Goal: Transaction & Acquisition: Download file/media

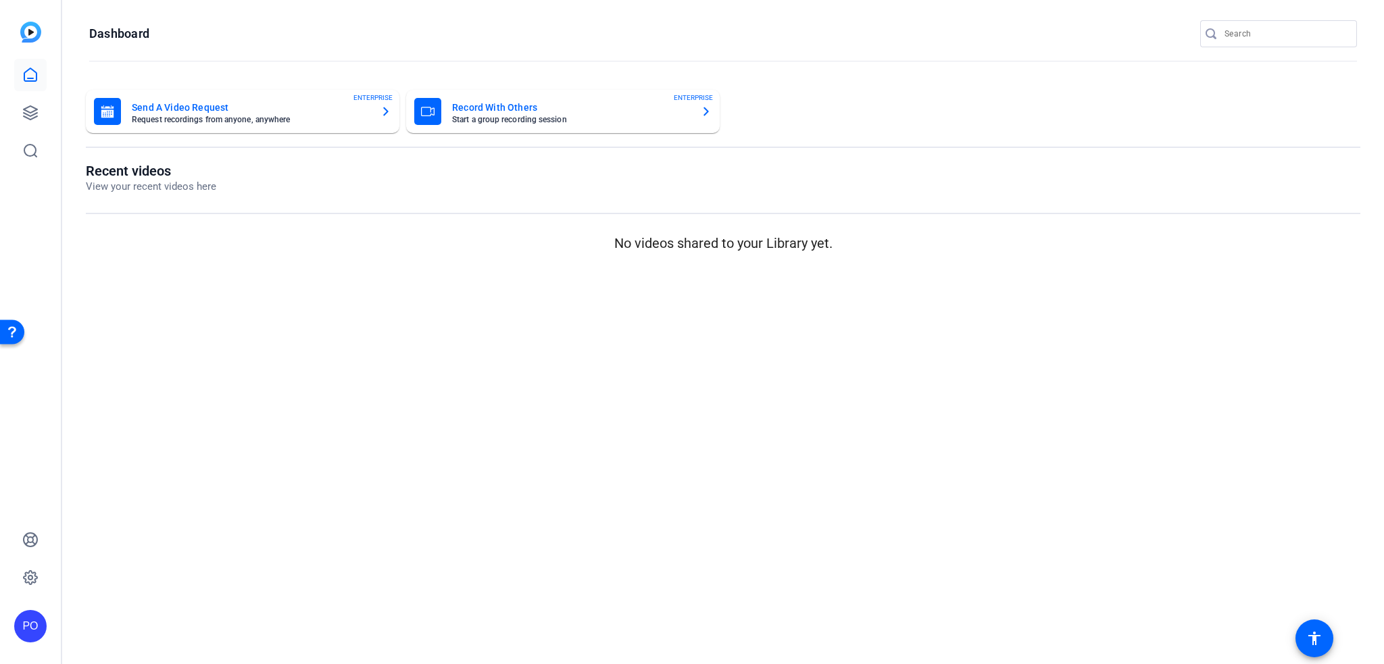
click at [1264, 34] on input "Search" at bounding box center [1286, 34] width 122 height 16
paste input "PG"
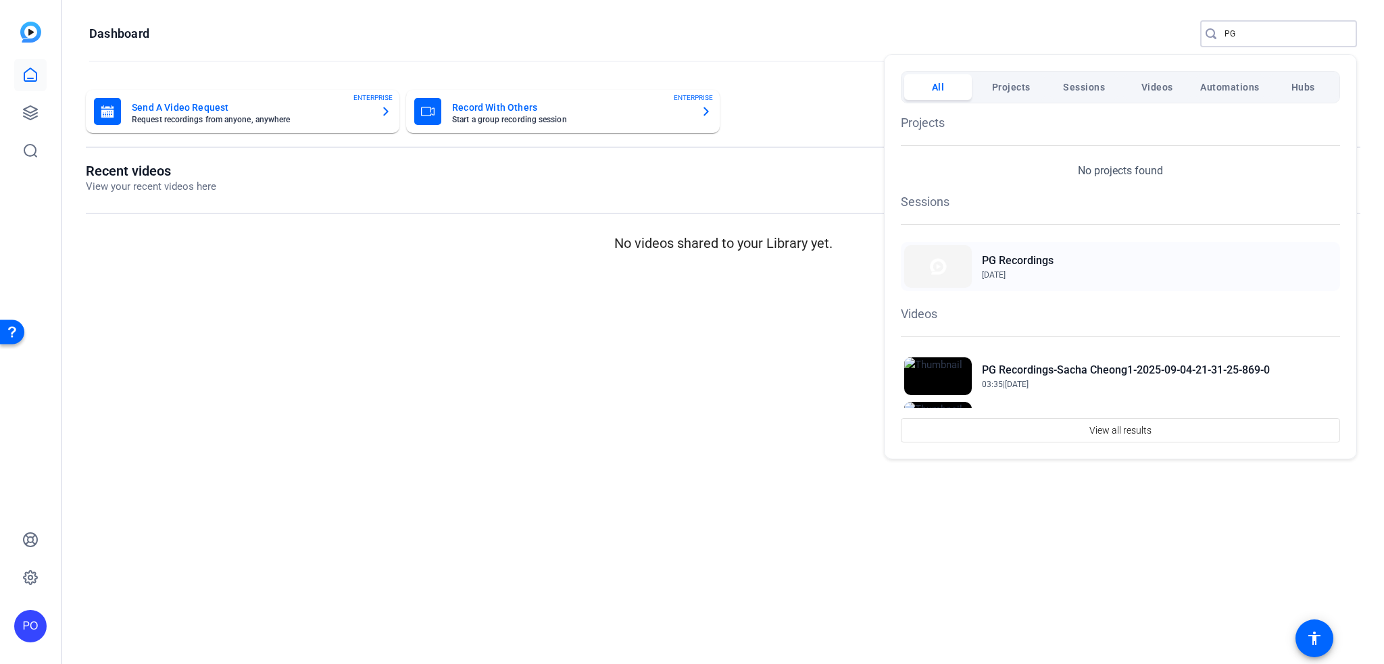
type input "PG"
click at [0, 0] on h2 "PG Recordings" at bounding box center [0, 0] width 0 height 0
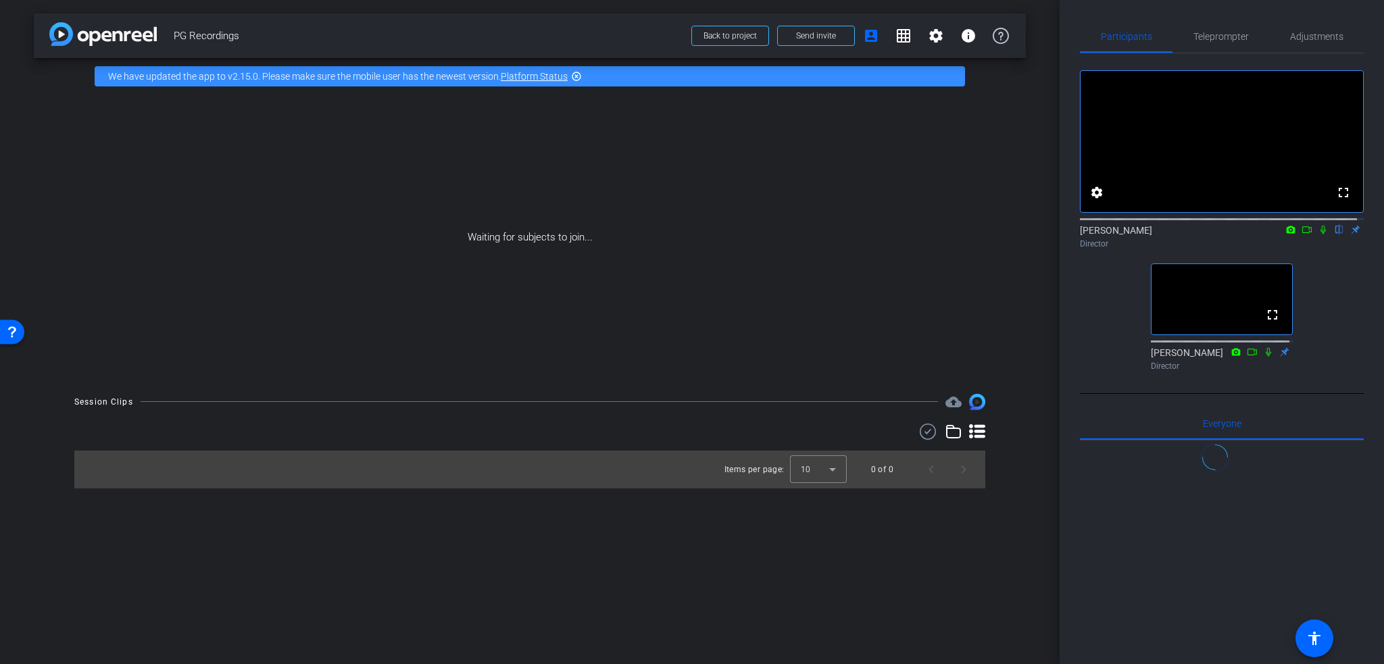
scroll to position [939, 0]
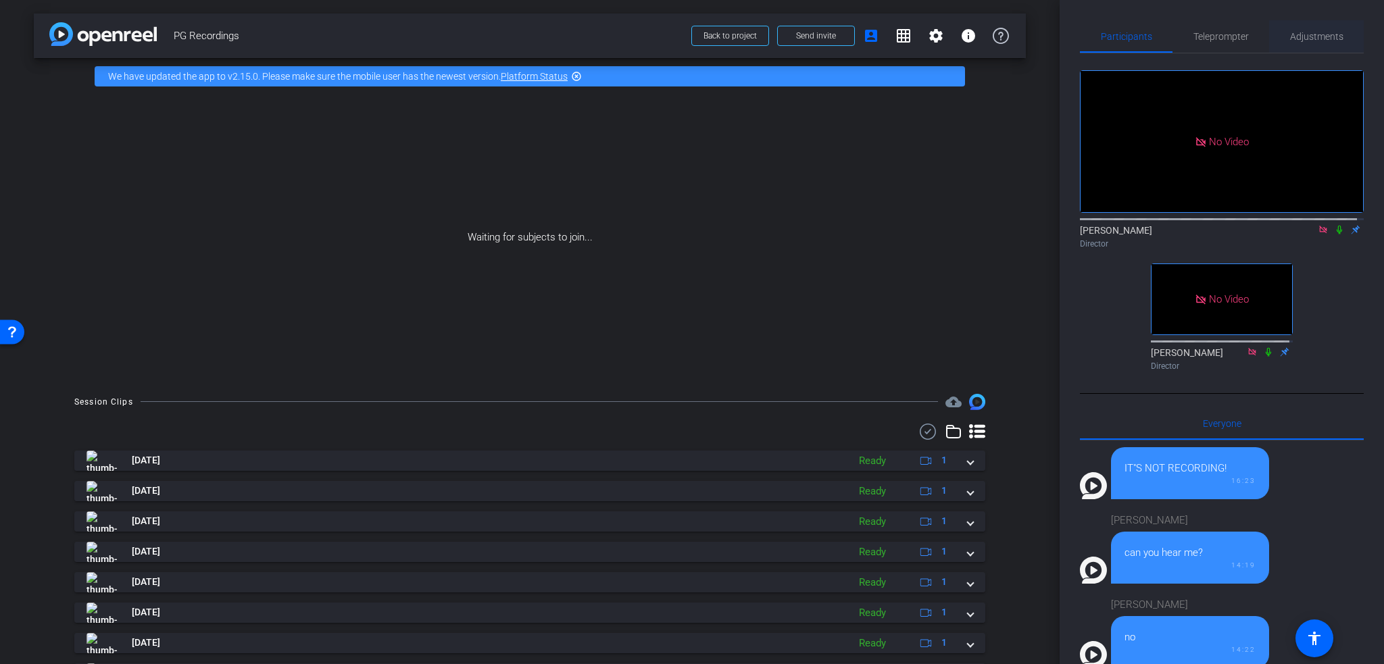
click at [1315, 35] on span "Adjustments" at bounding box center [1316, 36] width 53 height 9
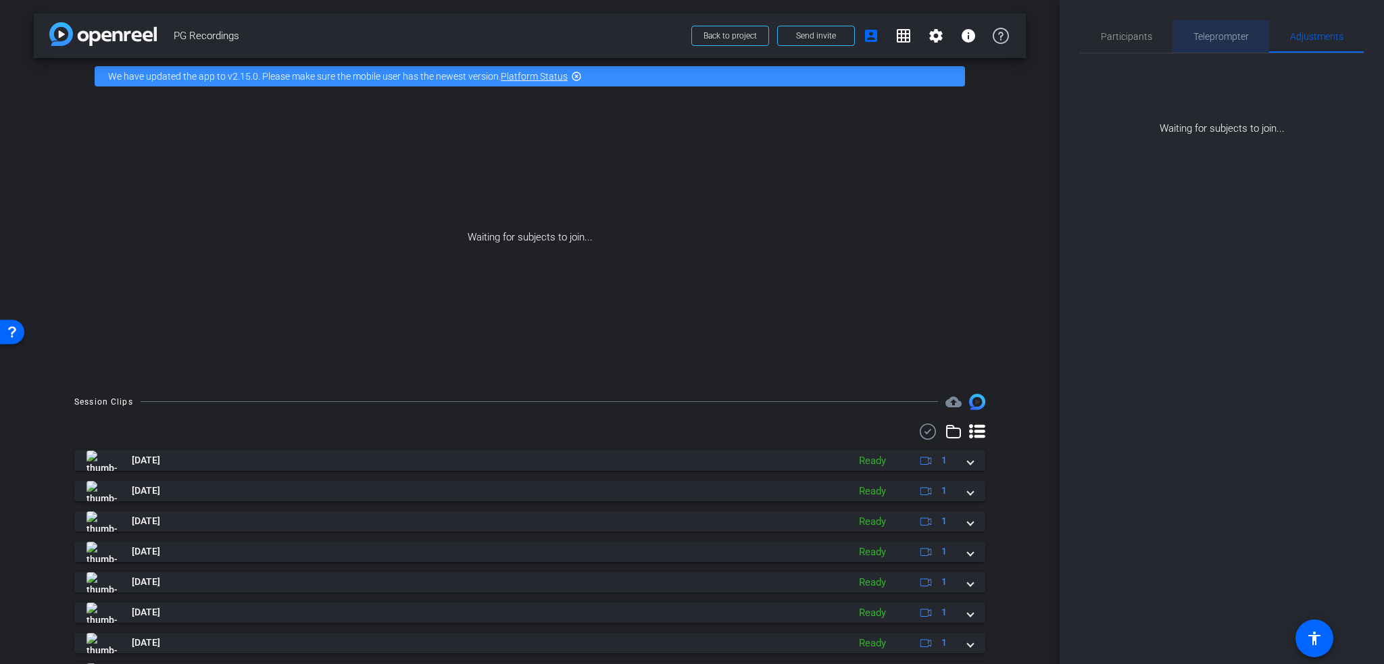
click at [1215, 33] on span "Teleprompter" at bounding box center [1221, 36] width 55 height 9
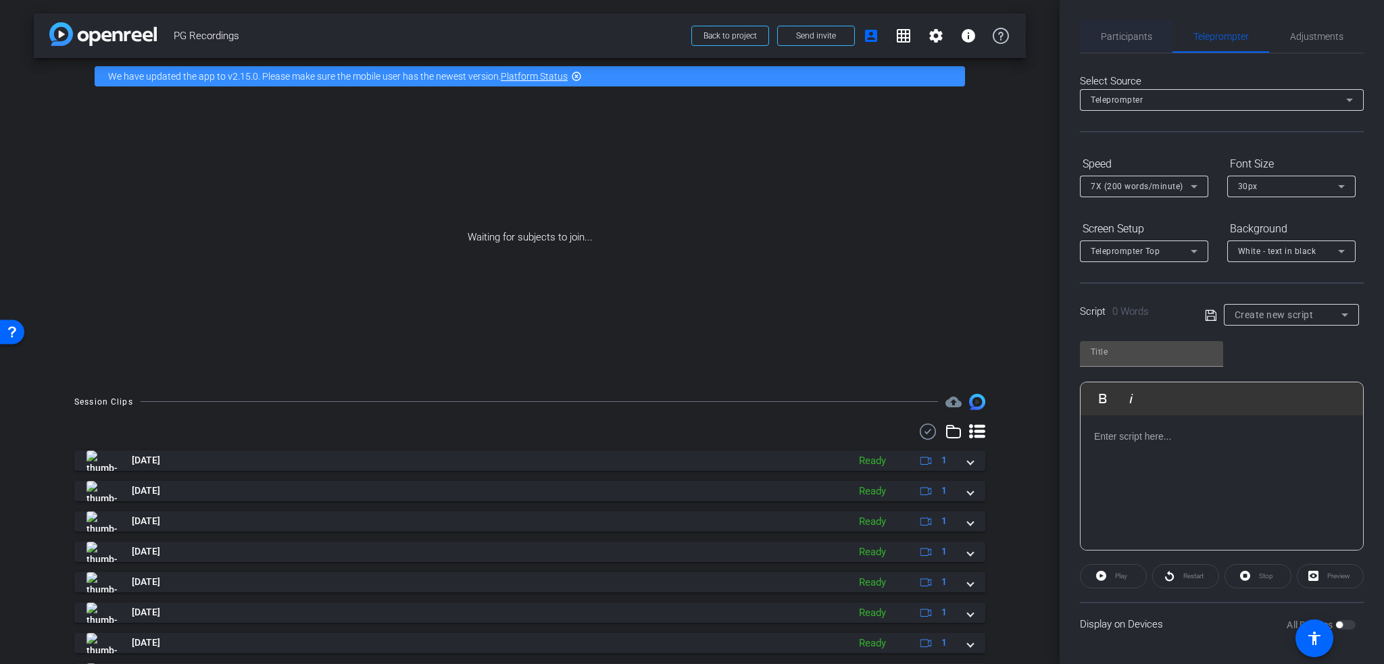
click at [1128, 34] on span "Participants" at bounding box center [1126, 36] width 51 height 9
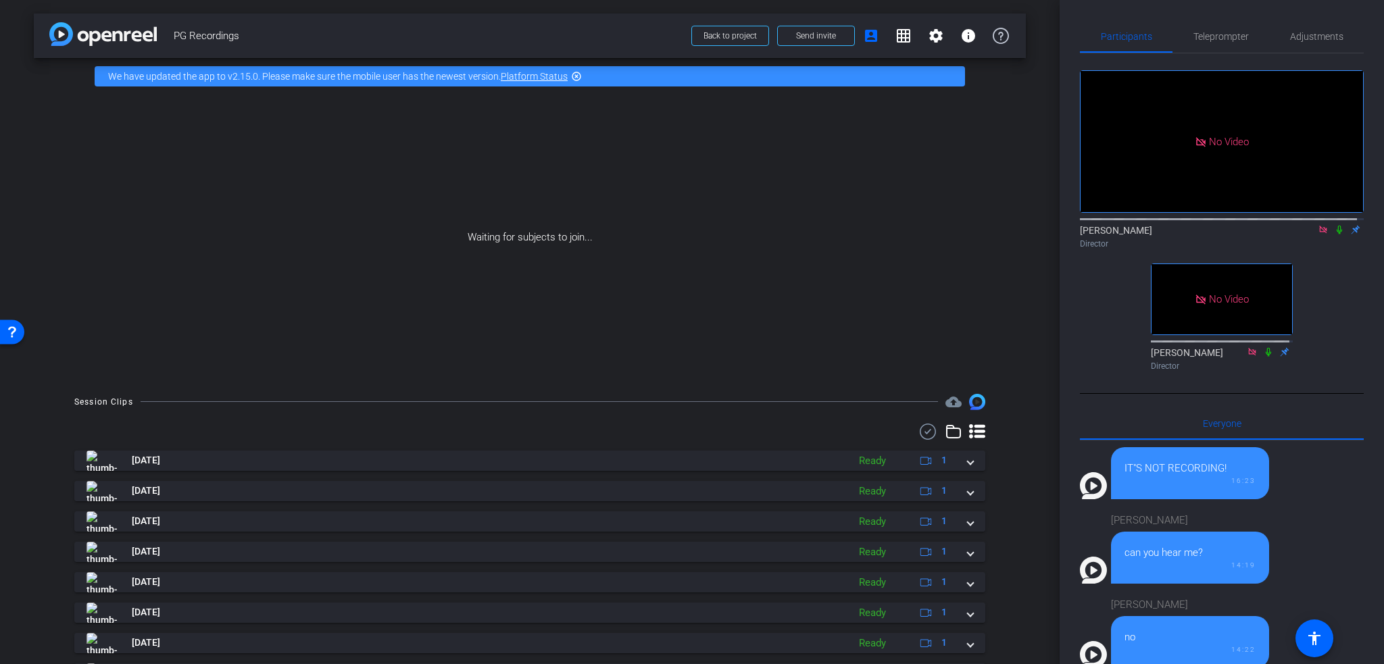
click at [1337, 226] on icon at bounding box center [1339, 230] width 5 height 9
click at [1334, 225] on icon at bounding box center [1339, 229] width 11 height 9
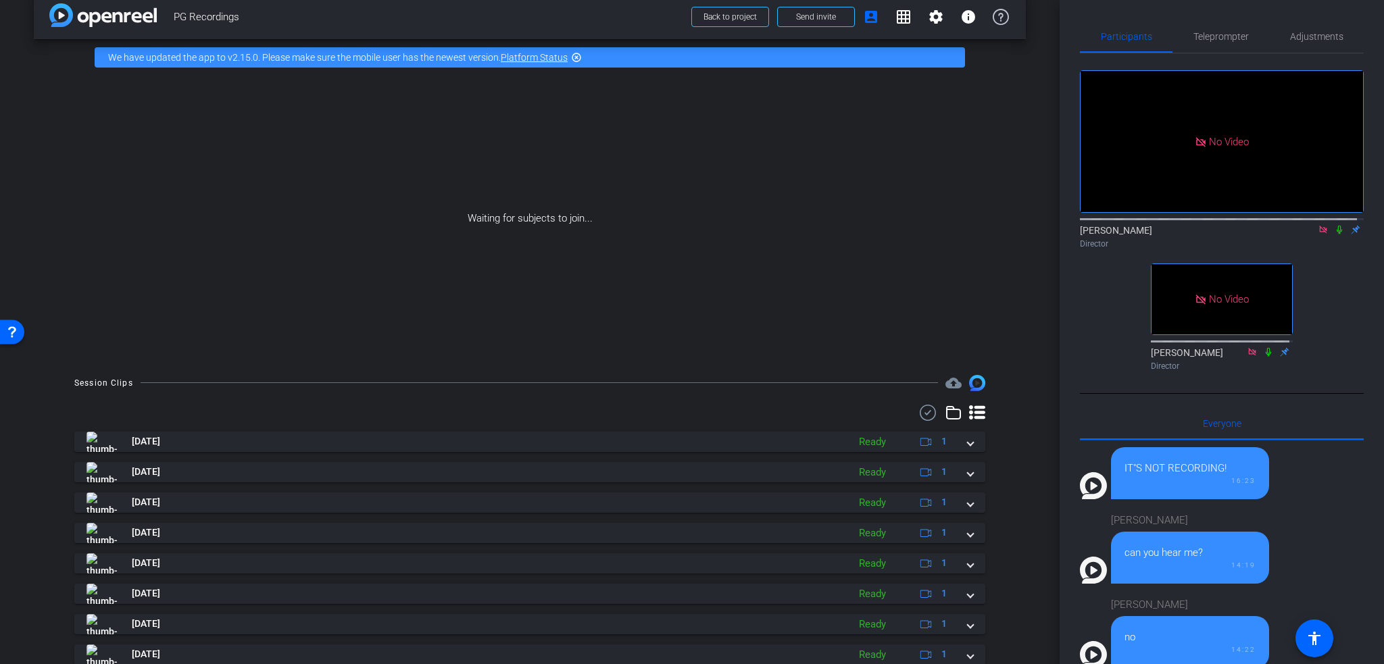
scroll to position [0, 0]
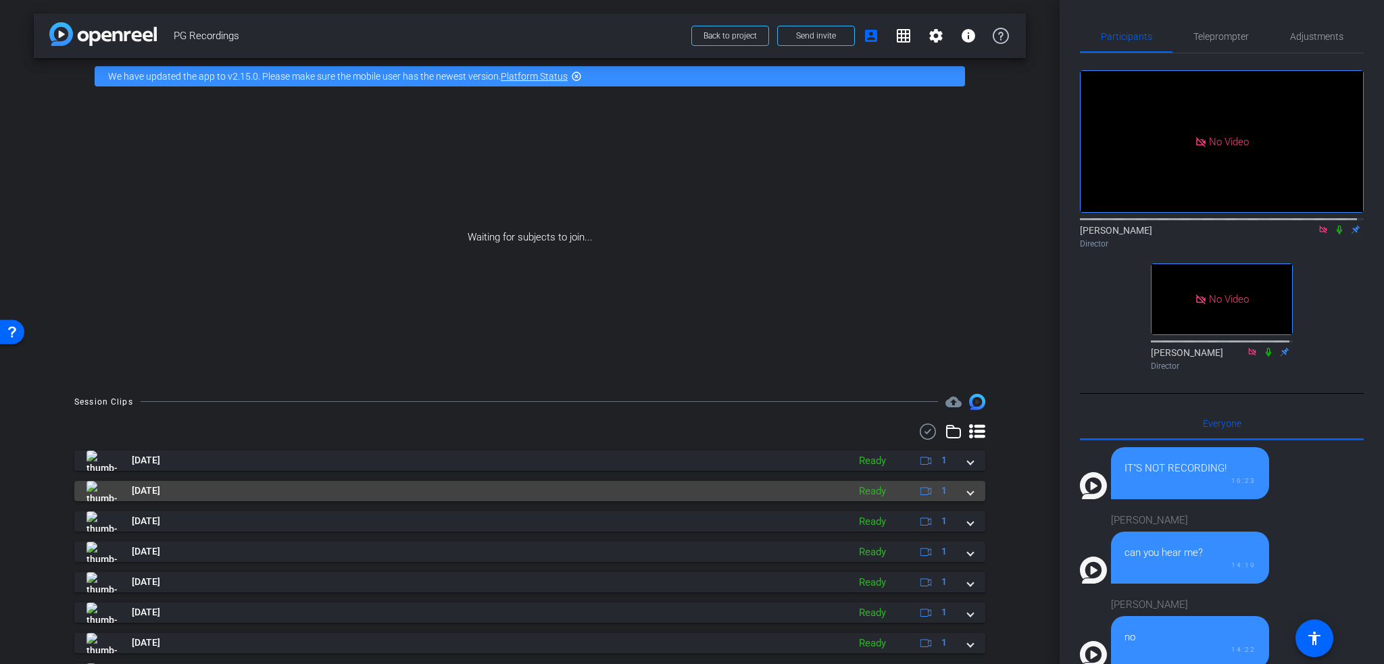
click at [968, 493] on span at bounding box center [970, 491] width 5 height 14
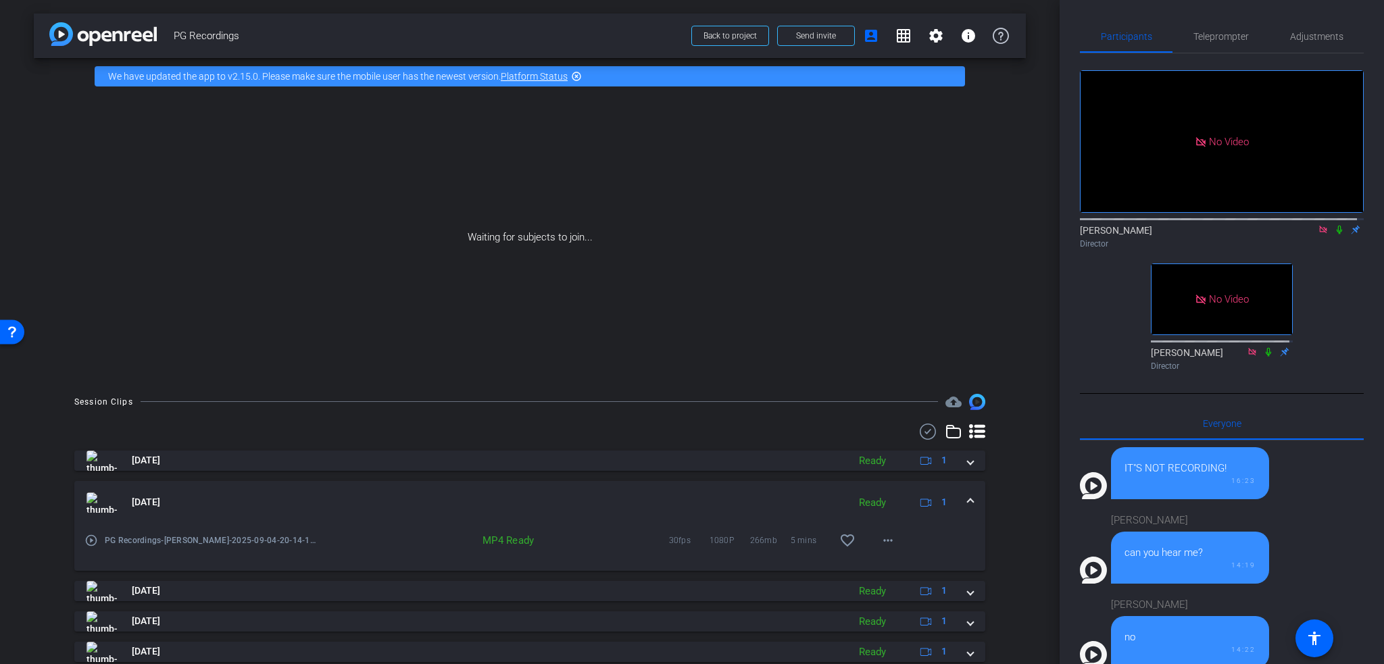
drag, startPoint x: 1333, startPoint y: 189, endPoint x: 1337, endPoint y: 197, distance: 9.7
click at [1334, 225] on icon at bounding box center [1339, 229] width 11 height 9
click at [1311, 37] on span "Adjustments" at bounding box center [1316, 36] width 53 height 9
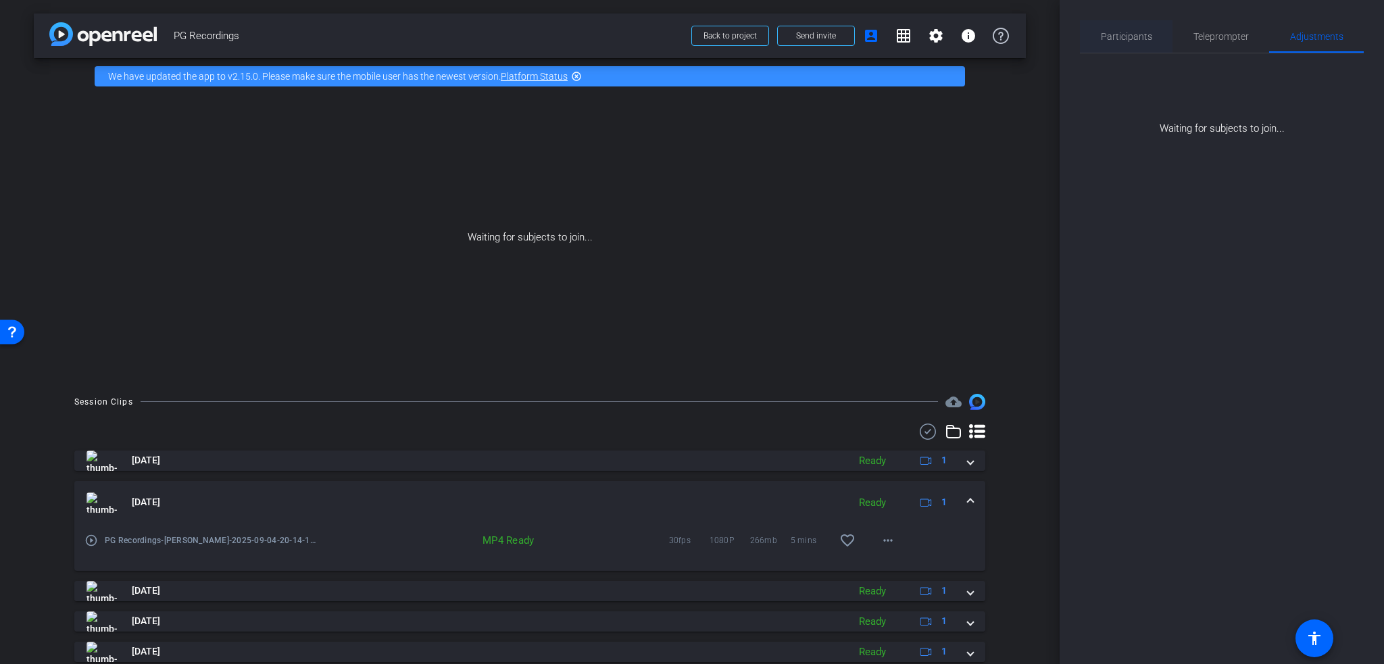
click at [1131, 36] on span "Participants" at bounding box center [1126, 36] width 51 height 9
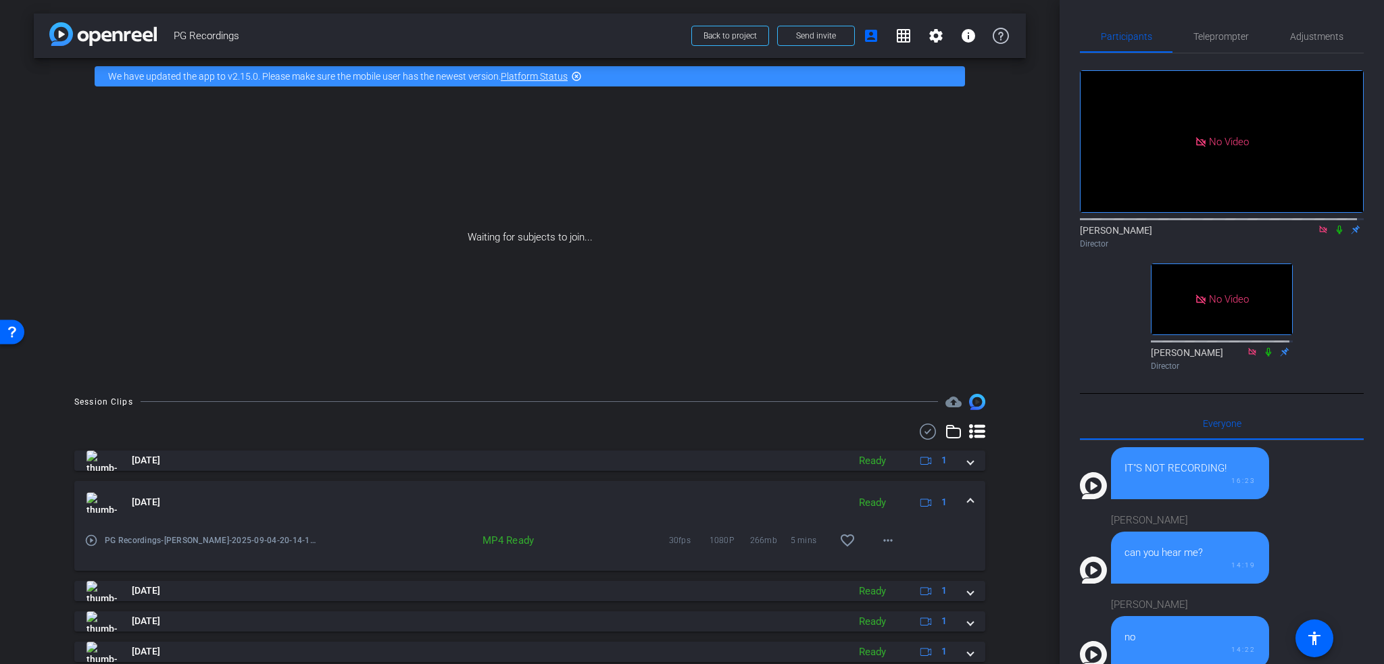
click at [1335, 225] on icon at bounding box center [1339, 229] width 11 height 9
click at [1336, 226] on icon at bounding box center [1339, 230] width 7 height 9
click at [1334, 225] on icon at bounding box center [1339, 229] width 11 height 9
click at [1321, 41] on span "Adjustments" at bounding box center [1316, 36] width 53 height 9
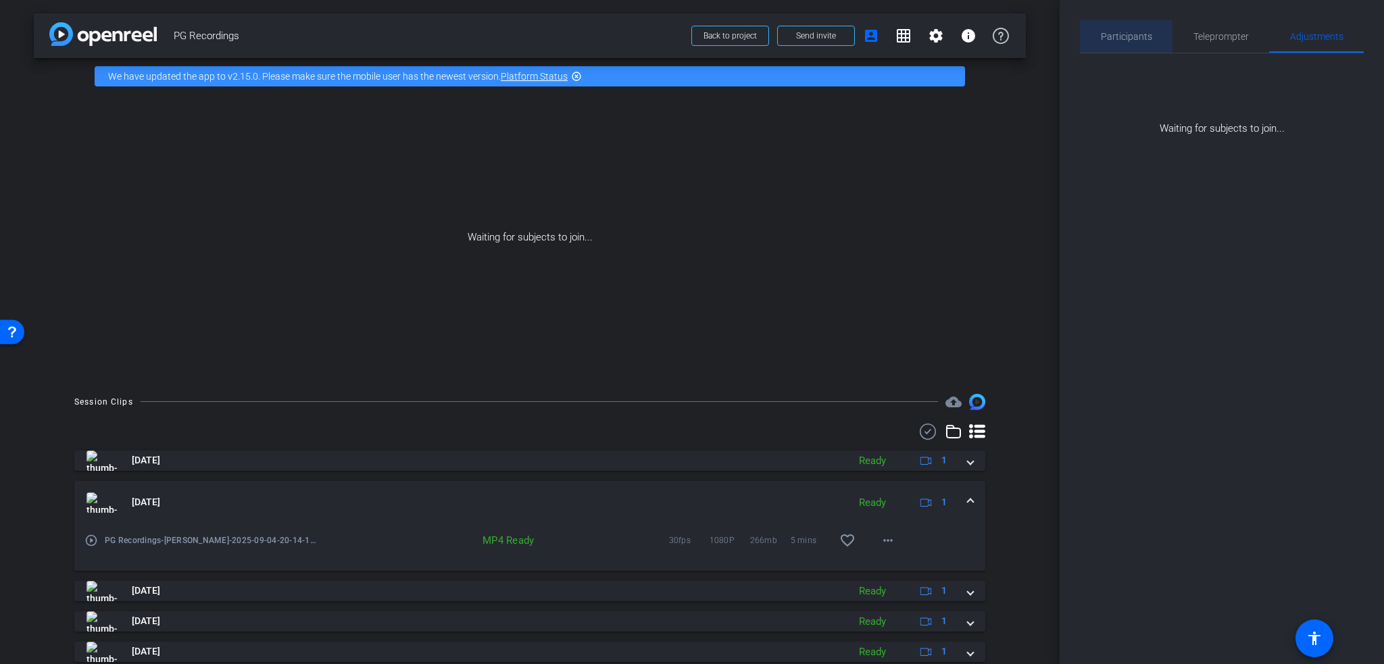
click at [1123, 43] on span "Participants" at bounding box center [1126, 36] width 51 height 32
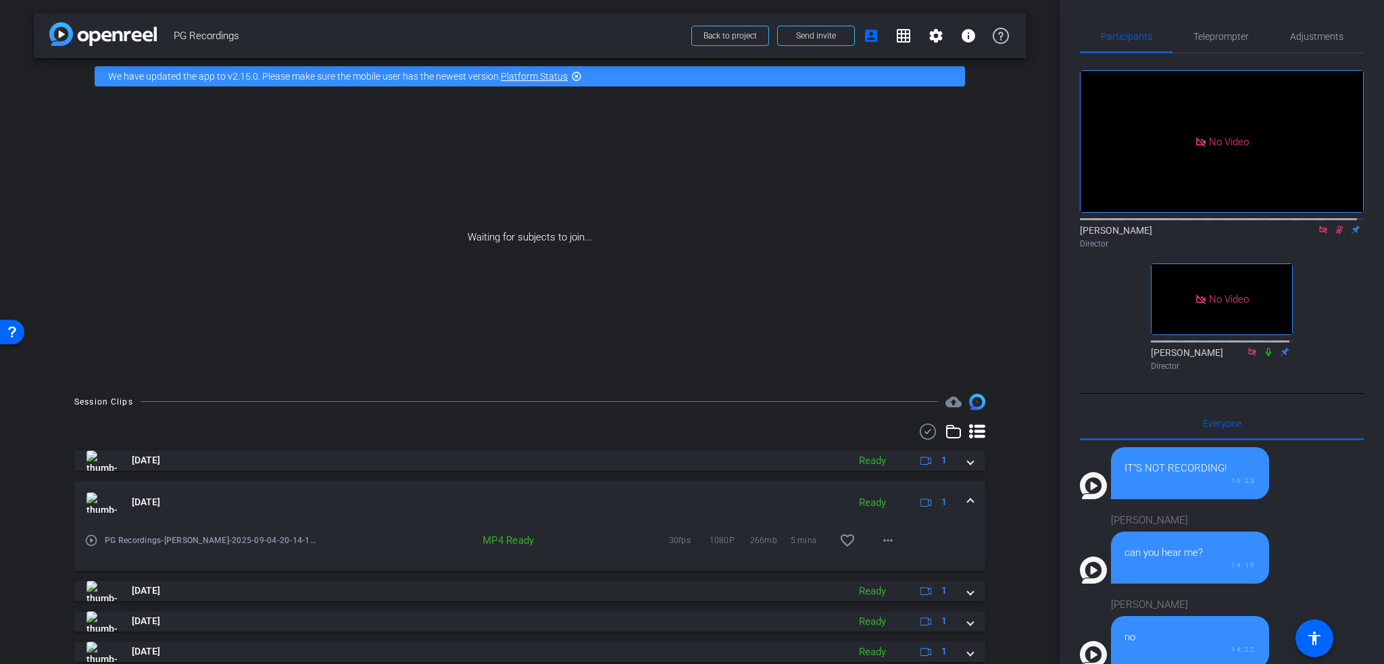
click at [1334, 225] on icon at bounding box center [1339, 229] width 11 height 9
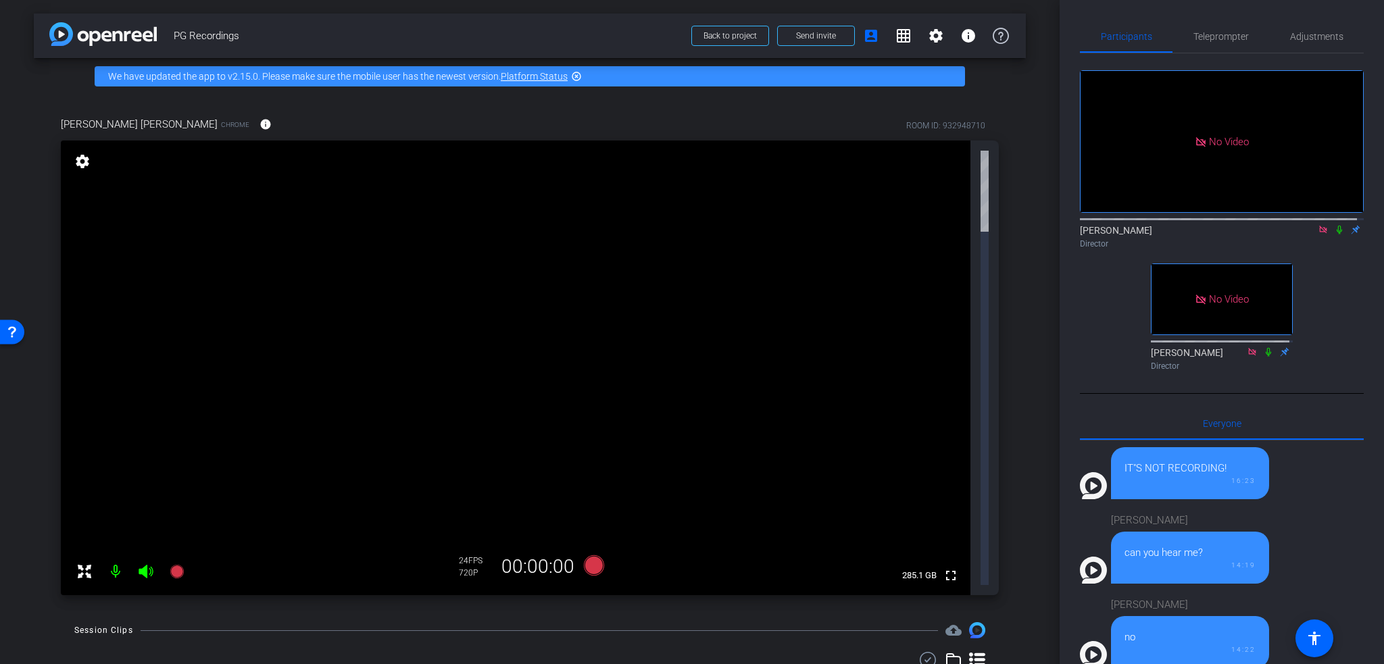
click at [1334, 225] on icon at bounding box center [1339, 229] width 11 height 9
click at [1321, 32] on span "Adjustments" at bounding box center [1316, 36] width 53 height 9
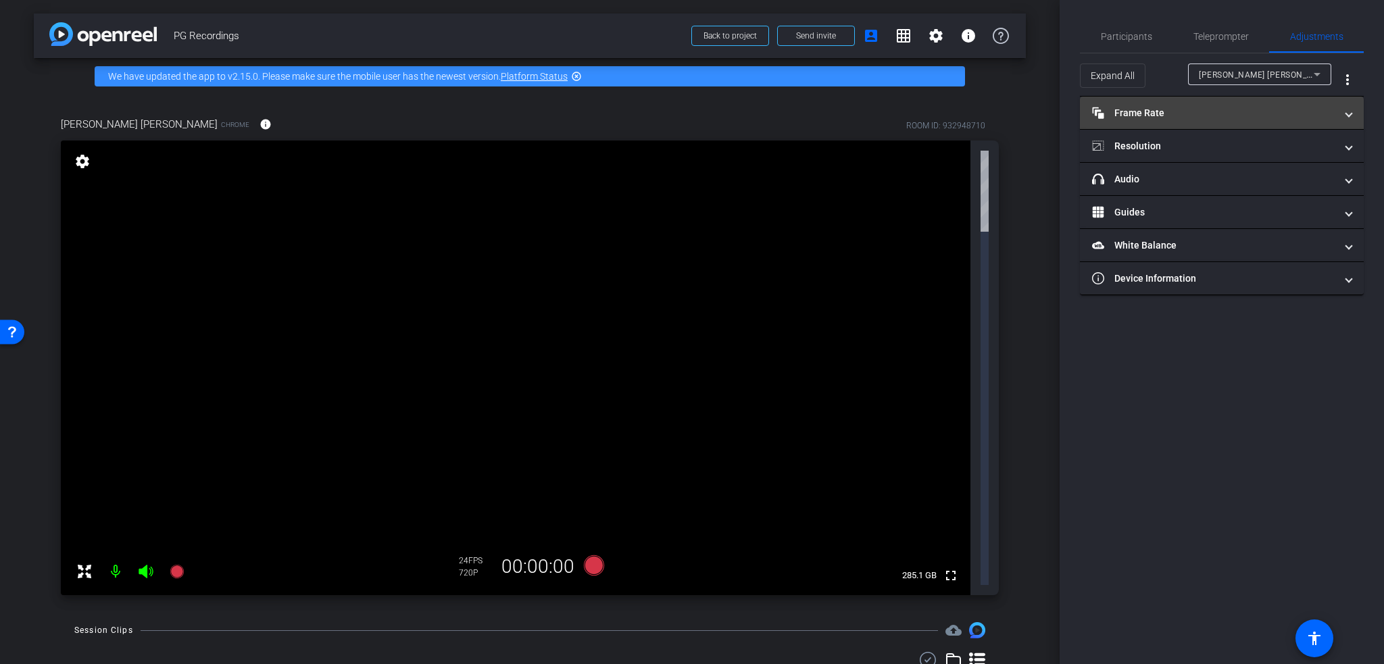
click at [1152, 107] on mat-panel-title "Frame Rate Frame Rate" at bounding box center [1213, 113] width 243 height 14
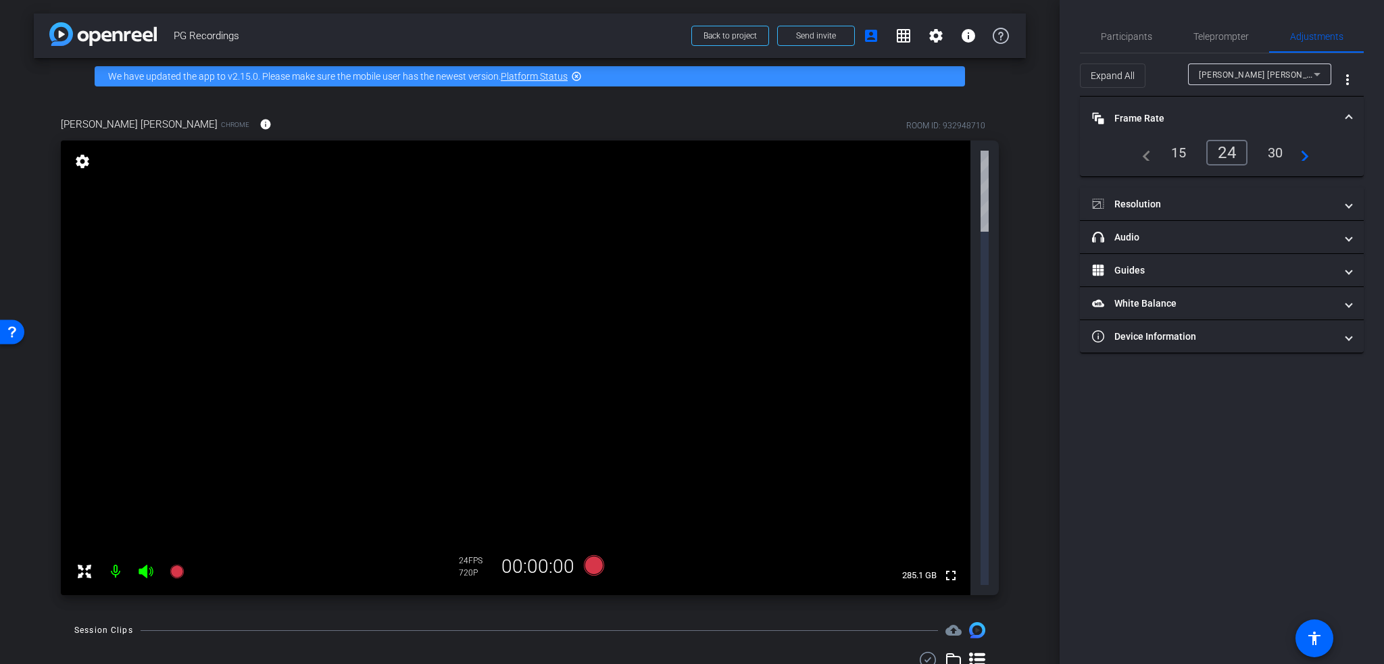
click at [1279, 151] on div "30" at bounding box center [1276, 152] width 36 height 23
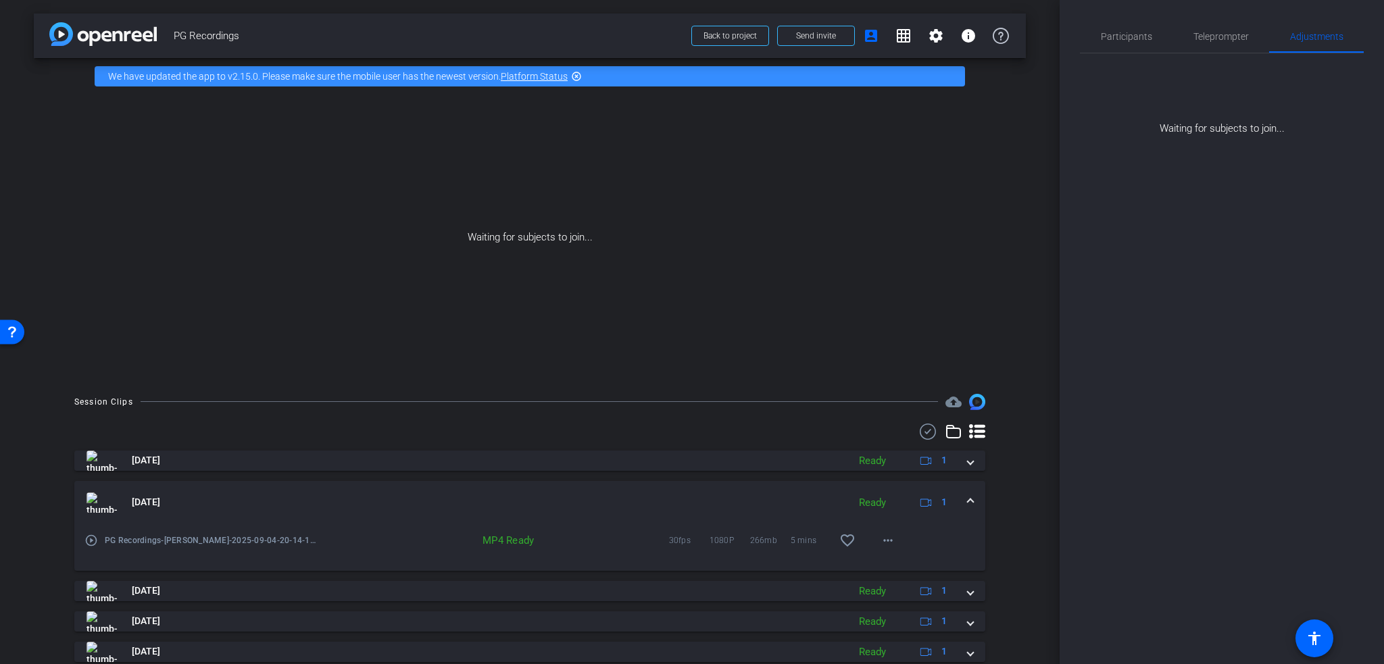
click at [1165, 198] on div "Participants Teleprompter Adjustments [PERSON_NAME] Director [PERSON_NAME] Dire…" at bounding box center [1222, 332] width 324 height 664
click at [1123, 34] on span "Participants" at bounding box center [1126, 36] width 51 height 9
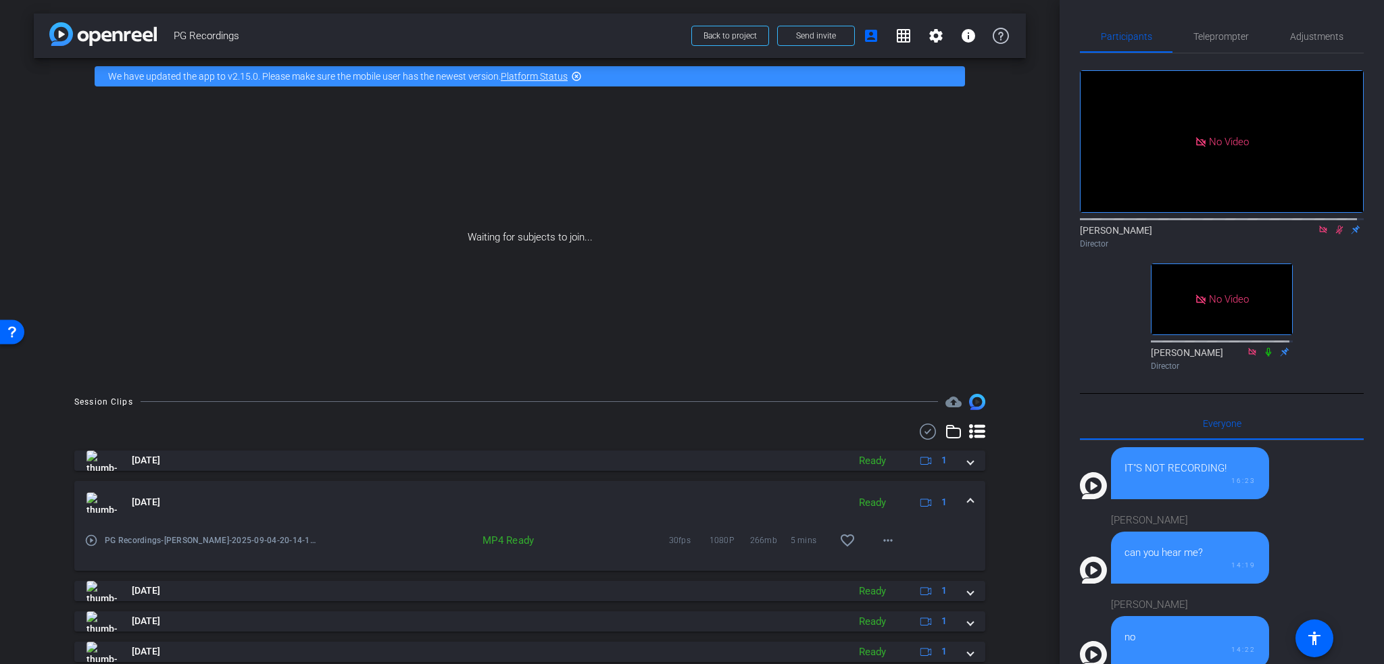
click at [1334, 225] on icon at bounding box center [1339, 229] width 11 height 9
click at [578, 77] on mat-icon "highlight_off" at bounding box center [576, 76] width 11 height 11
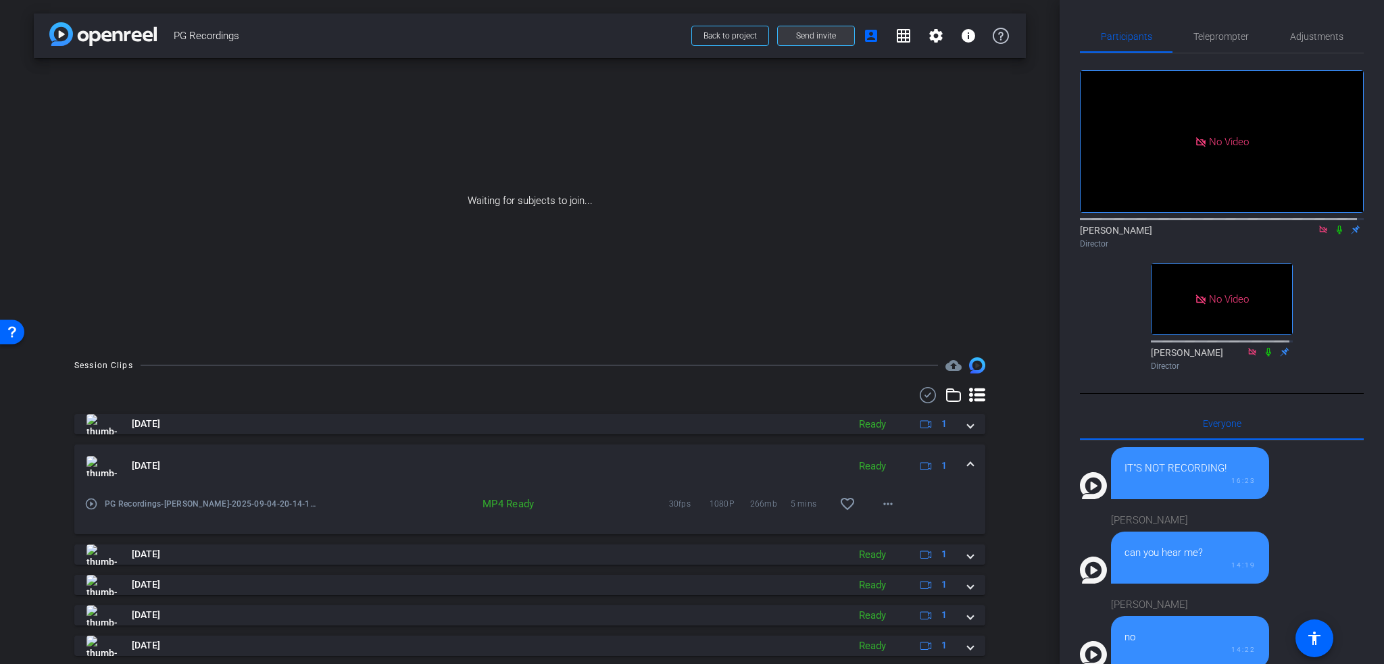
click at [798, 32] on span "Send invite" at bounding box center [816, 35] width 40 height 11
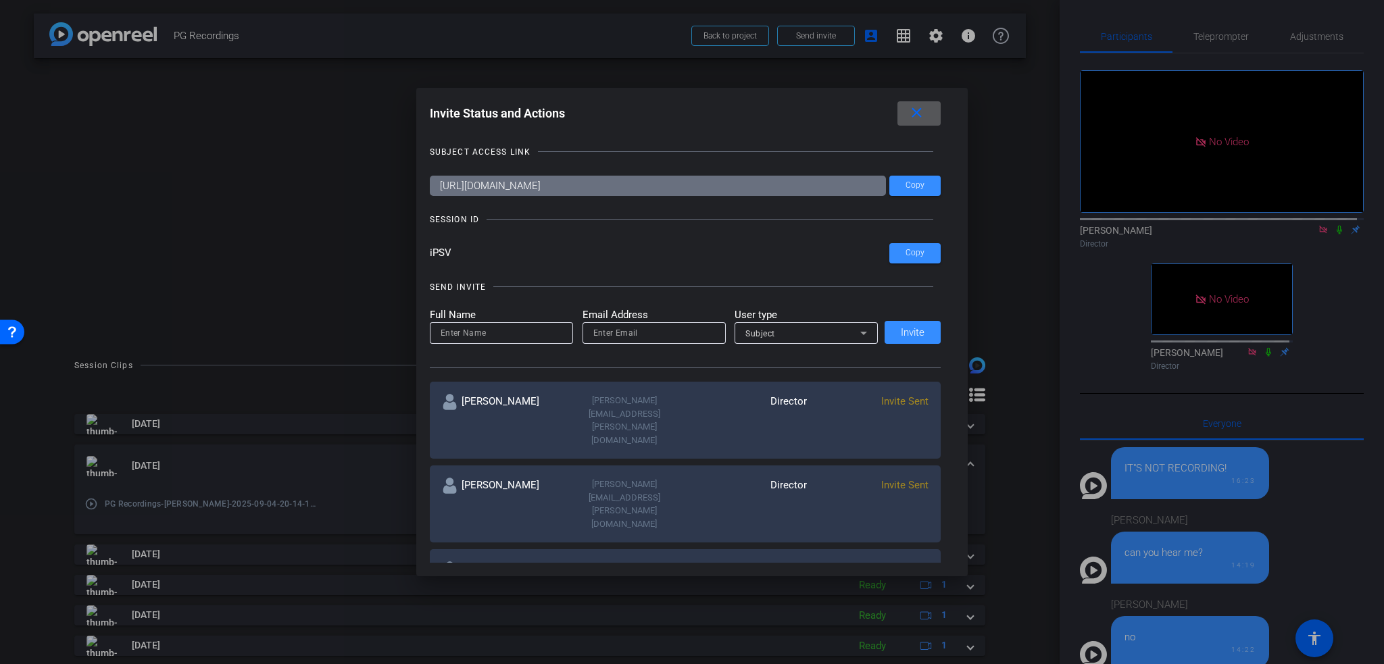
click at [930, 113] on span at bounding box center [919, 113] width 43 height 32
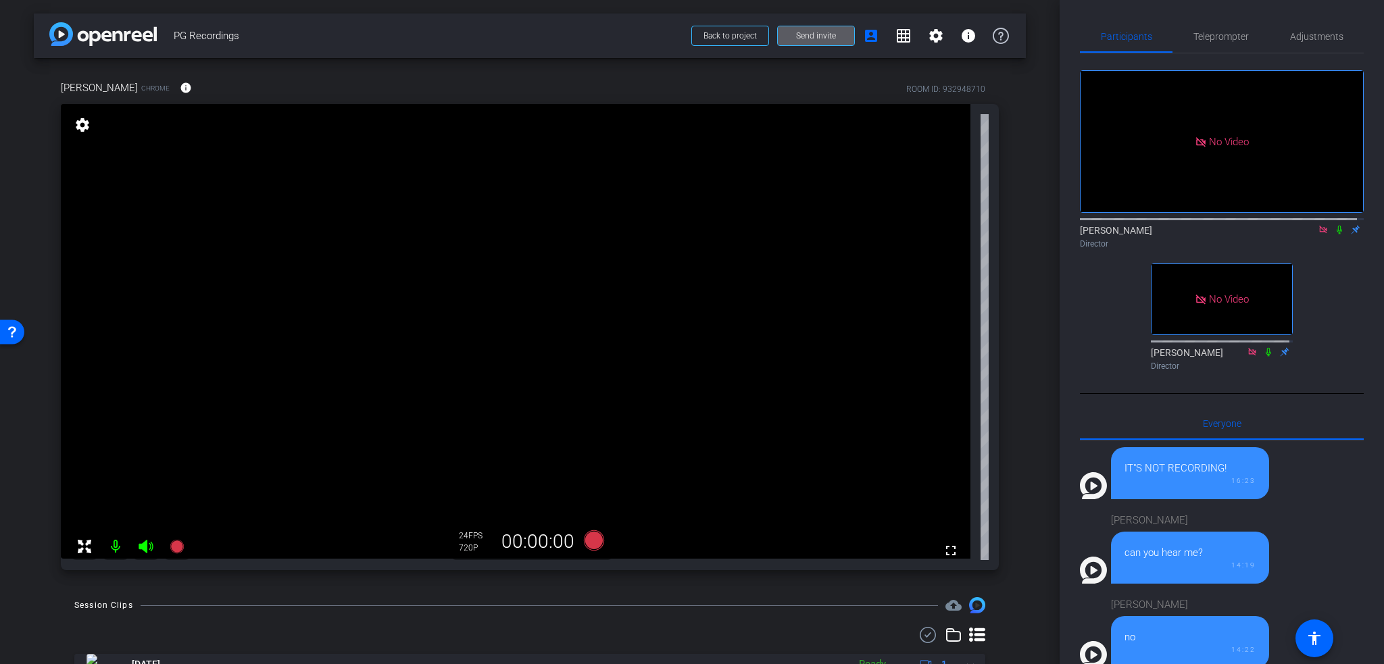
click at [1334, 225] on icon at bounding box center [1339, 229] width 11 height 9
click at [1305, 32] on span "Adjustments" at bounding box center [1316, 36] width 53 height 9
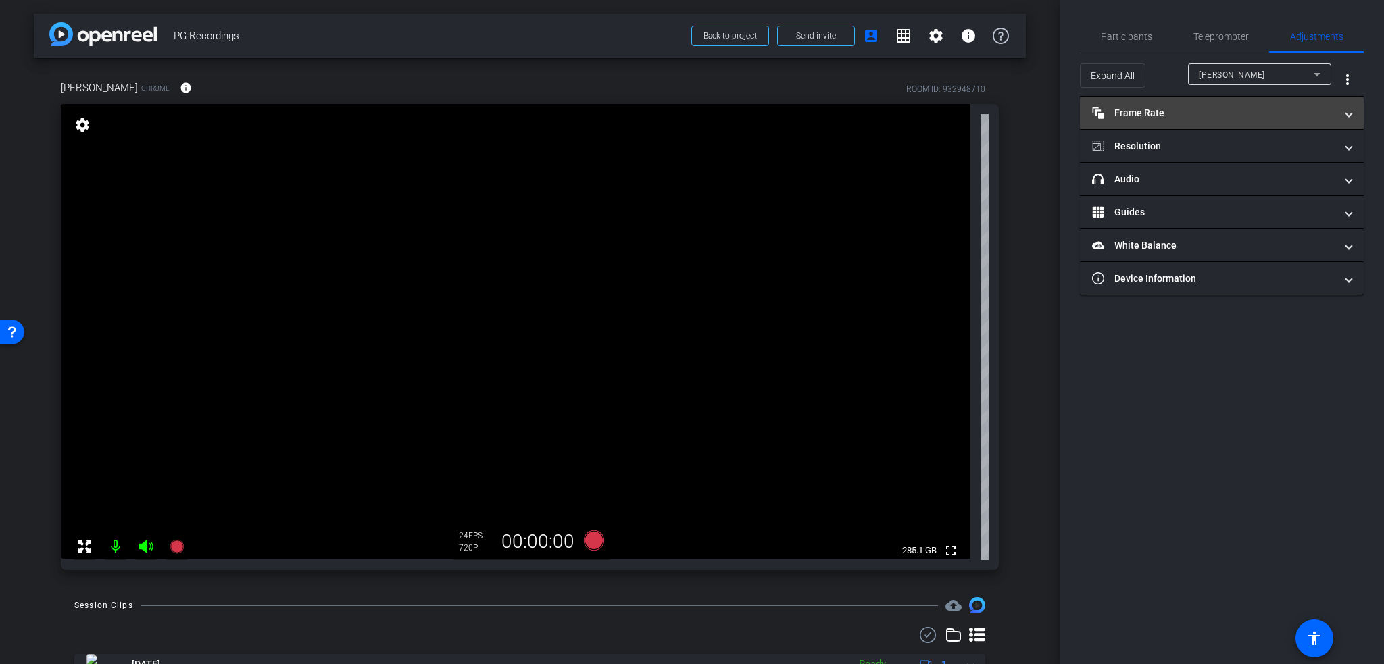
click at [1194, 107] on mat-panel-title "Frame Rate Frame Rate" at bounding box center [1213, 113] width 243 height 14
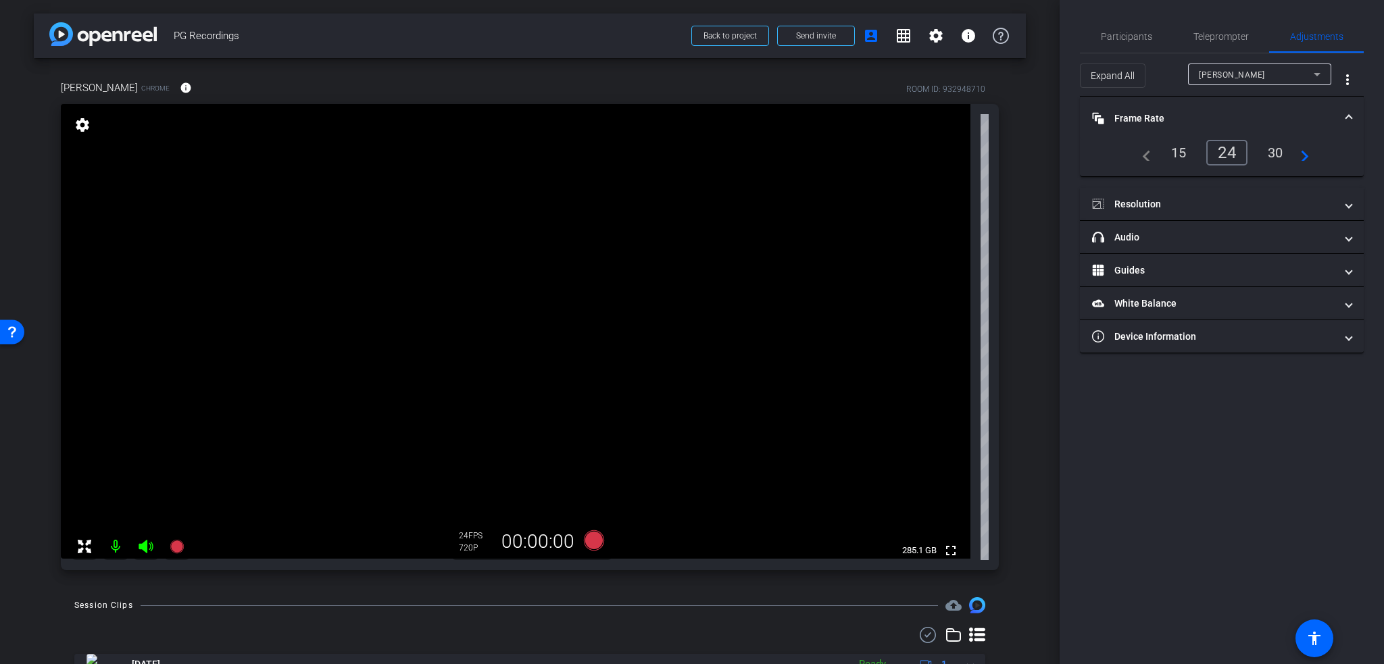
click at [1273, 145] on div "30" at bounding box center [1276, 152] width 36 height 23
click at [1173, 197] on mat-panel-title "Resolution" at bounding box center [1213, 204] width 243 height 14
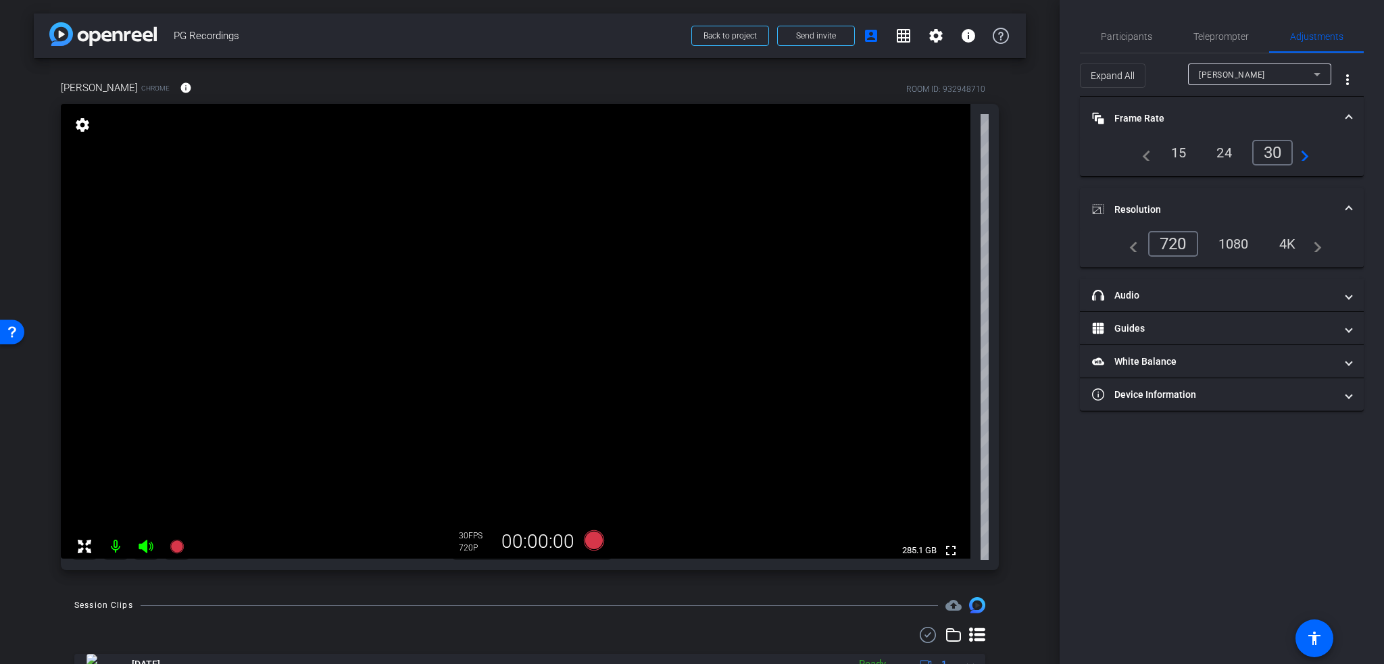
click at [1236, 239] on div "1080" at bounding box center [1234, 244] width 51 height 23
click at [1133, 34] on span "Participants" at bounding box center [1126, 36] width 51 height 9
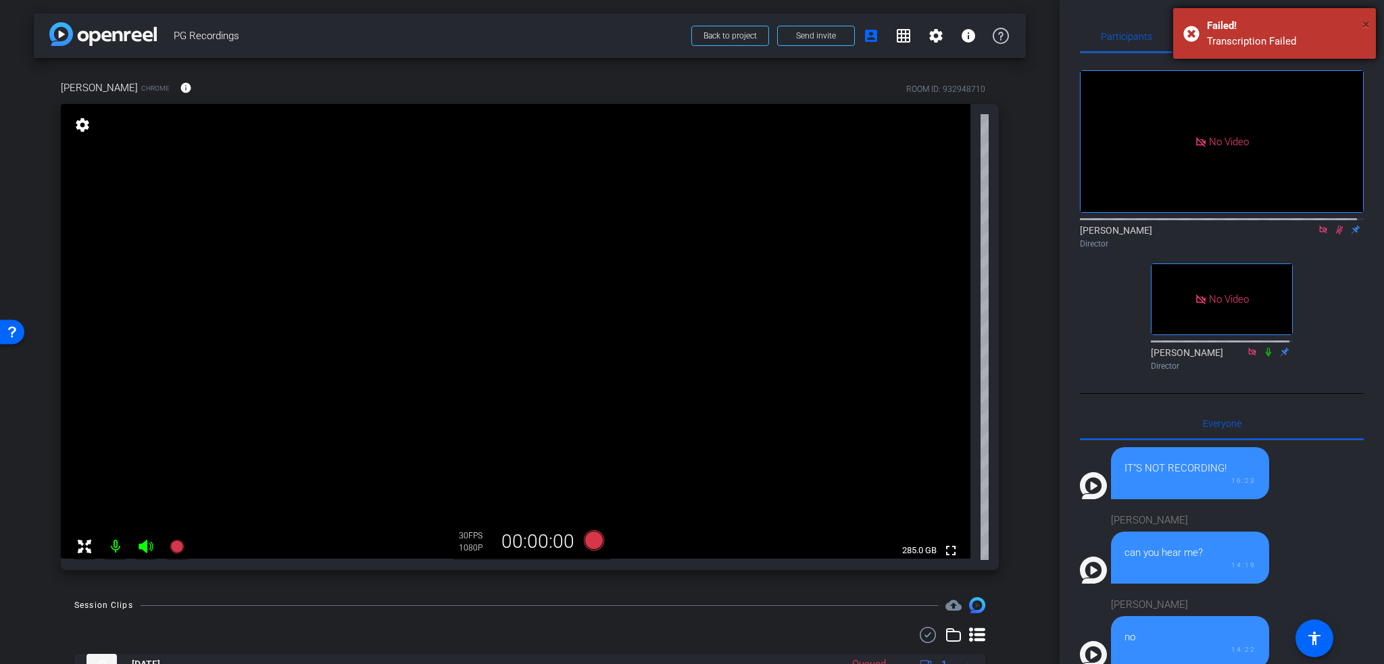
click at [1367, 23] on span "×" at bounding box center [1366, 24] width 7 height 16
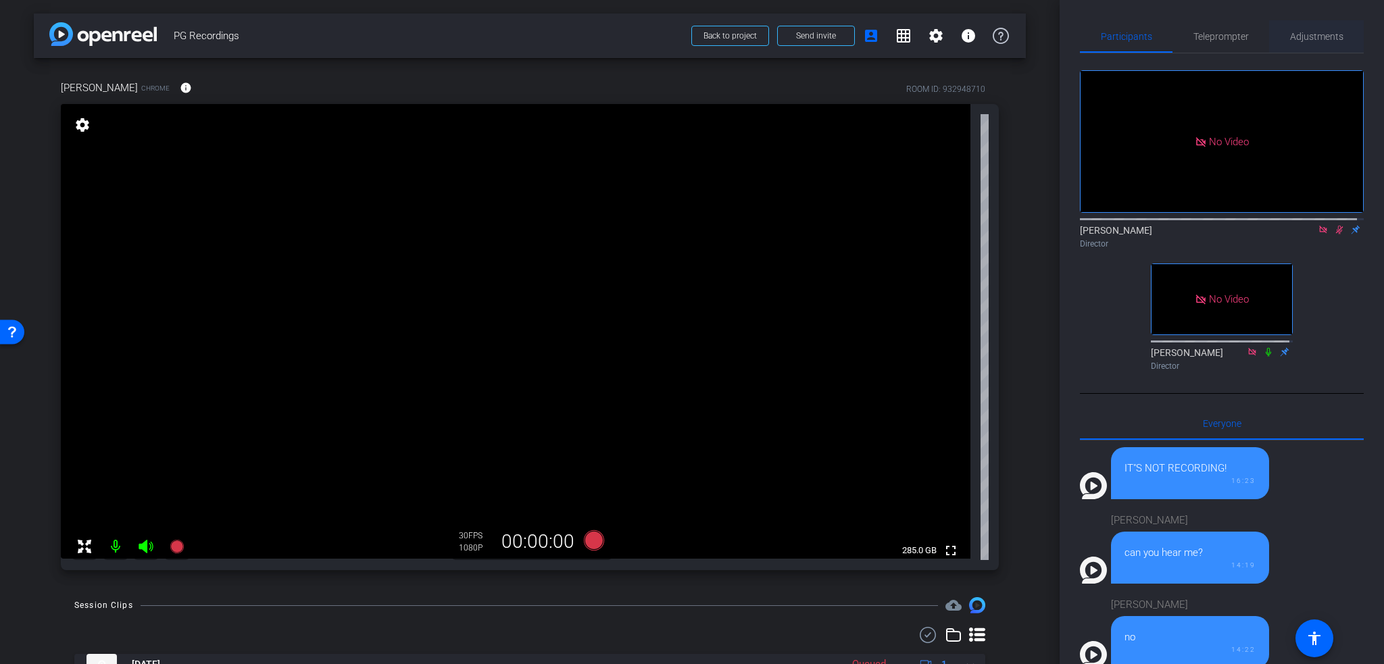
click at [1315, 32] on span "Adjustments" at bounding box center [1316, 36] width 53 height 9
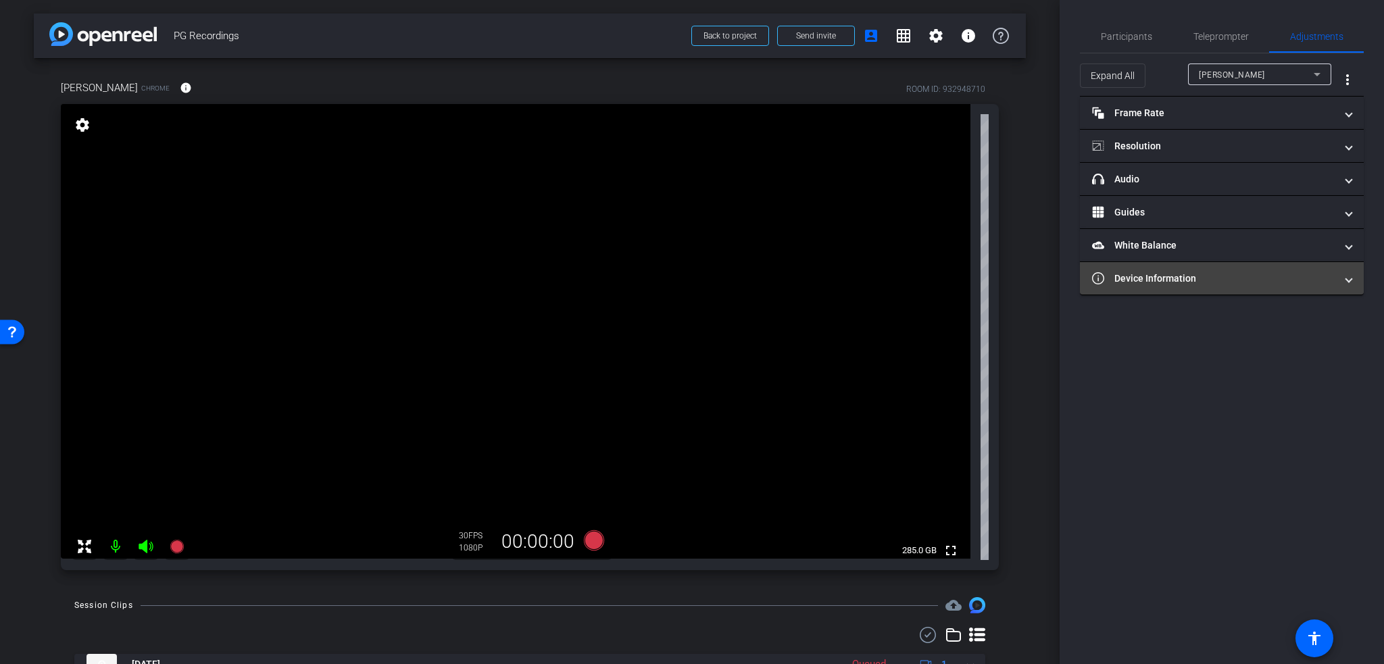
click at [1150, 280] on mat-panel-title "Device Information" at bounding box center [1213, 279] width 243 height 14
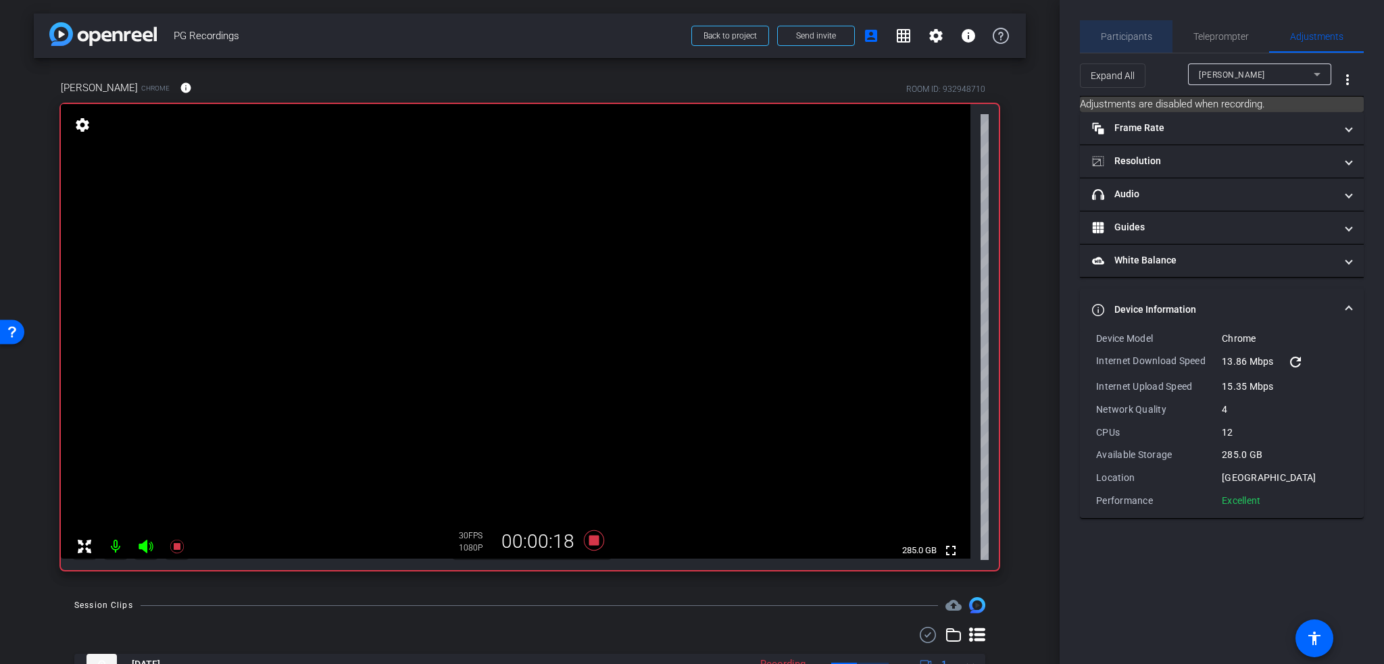
click at [1136, 32] on span "Participants" at bounding box center [1126, 36] width 51 height 9
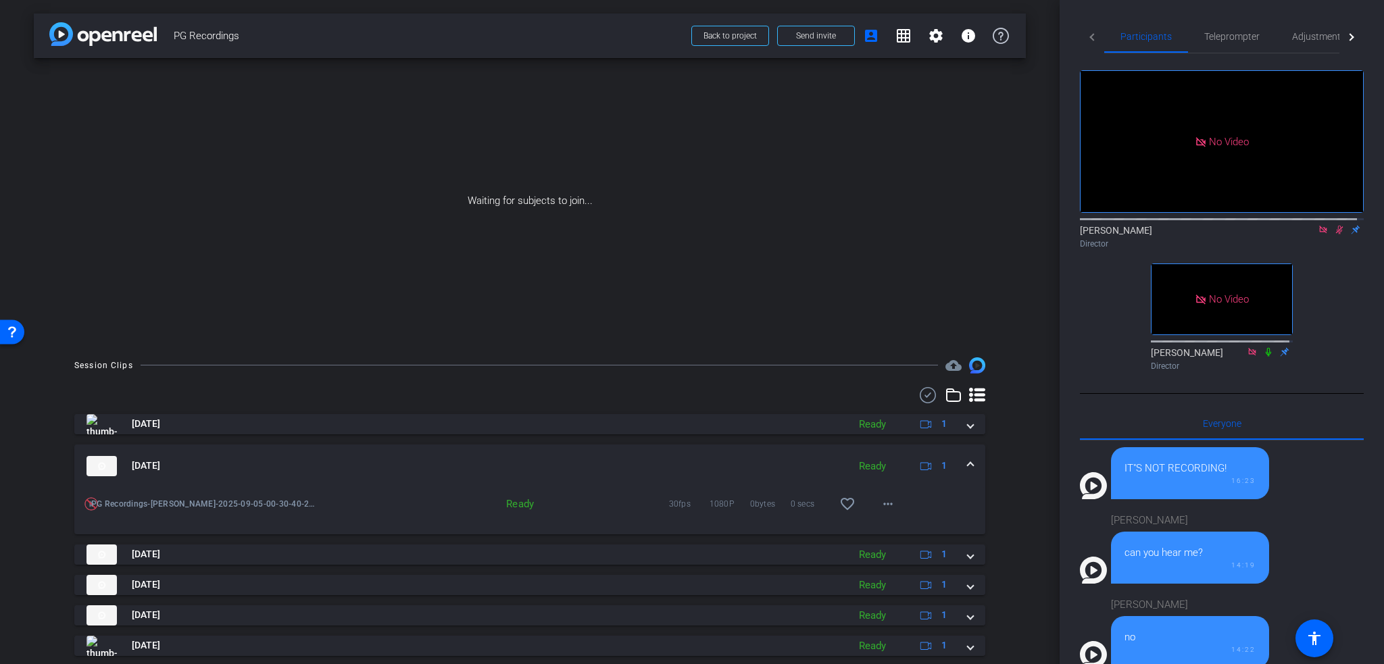
click at [1334, 225] on icon at bounding box center [1339, 229] width 11 height 9
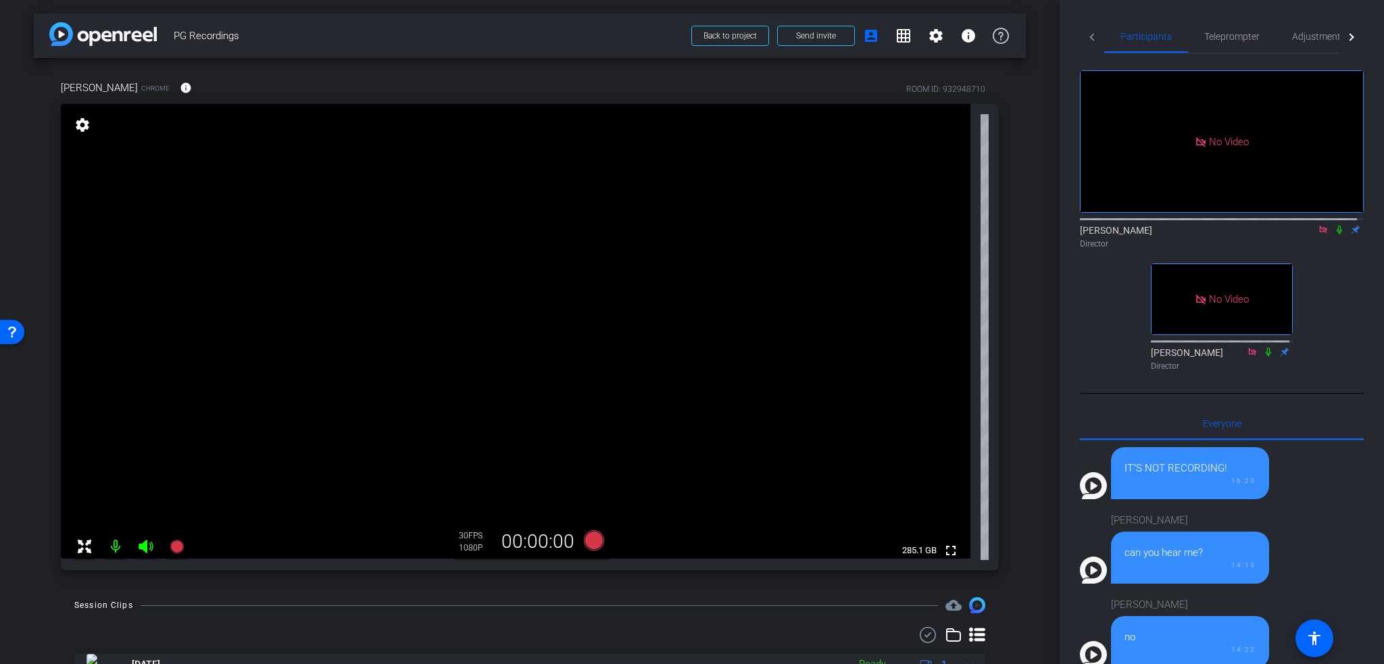
click at [1337, 226] on icon at bounding box center [1339, 230] width 5 height 9
click at [1315, 37] on span "Adjustments" at bounding box center [1318, 36] width 53 height 9
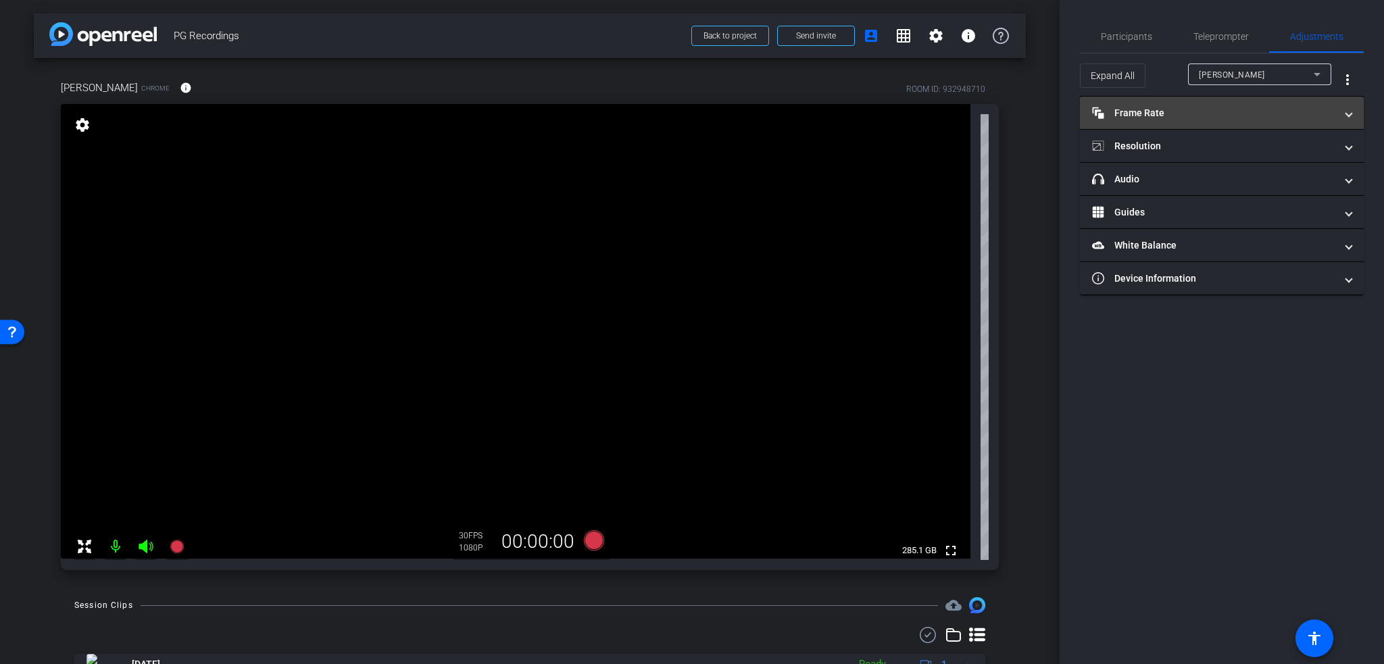
click at [1221, 115] on mat-panel-title "Frame Rate Frame Rate" at bounding box center [1213, 113] width 243 height 14
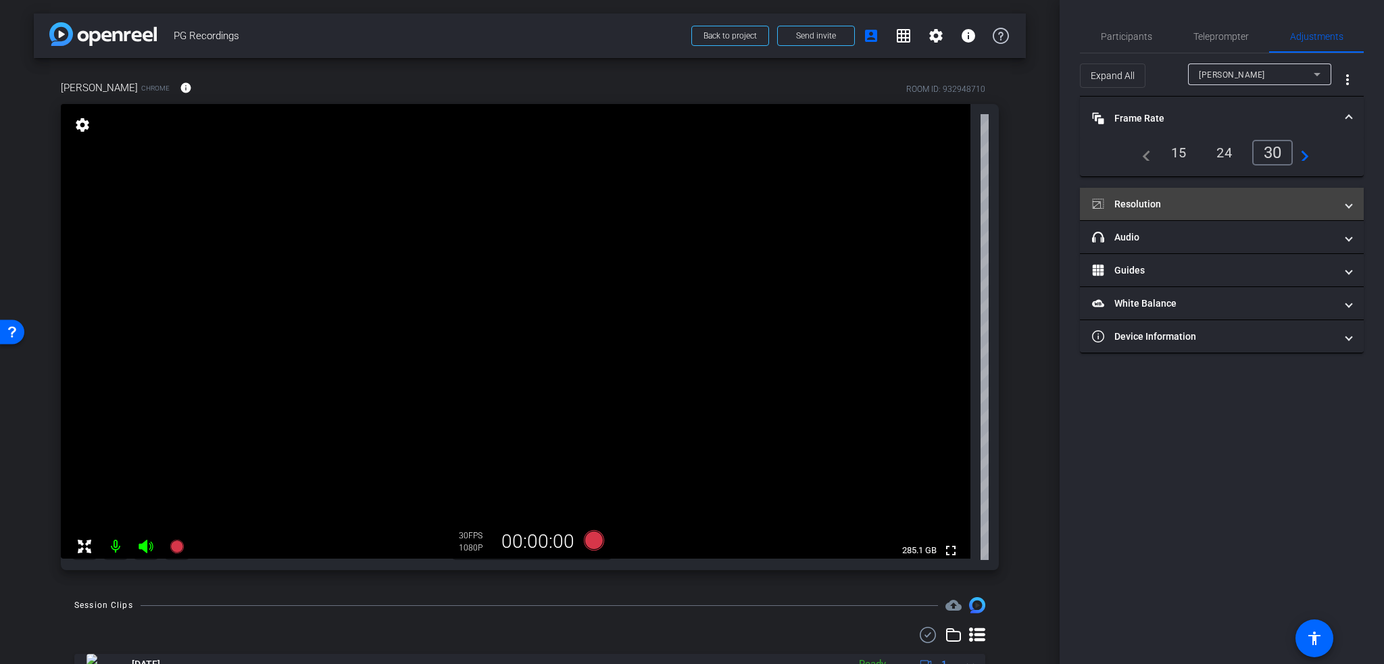
click at [1206, 198] on mat-panel-title "Resolution" at bounding box center [1213, 204] width 243 height 14
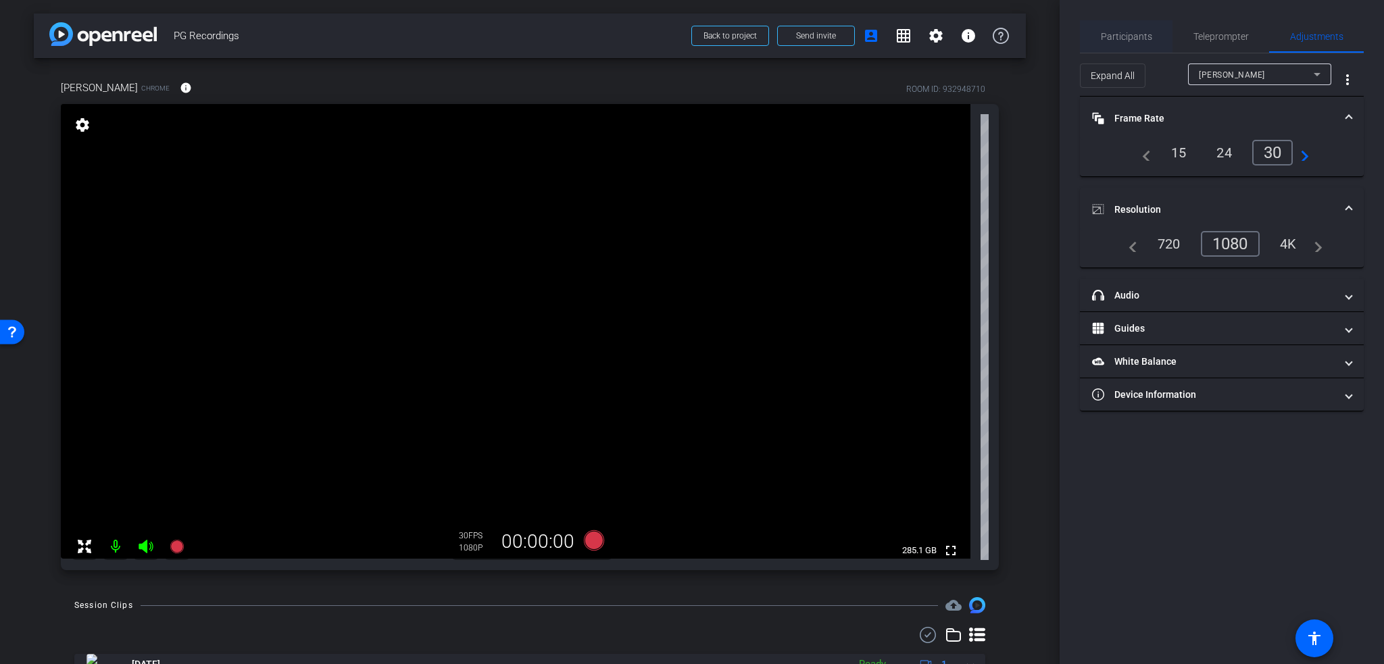
click at [1119, 37] on span "Participants" at bounding box center [1126, 36] width 51 height 9
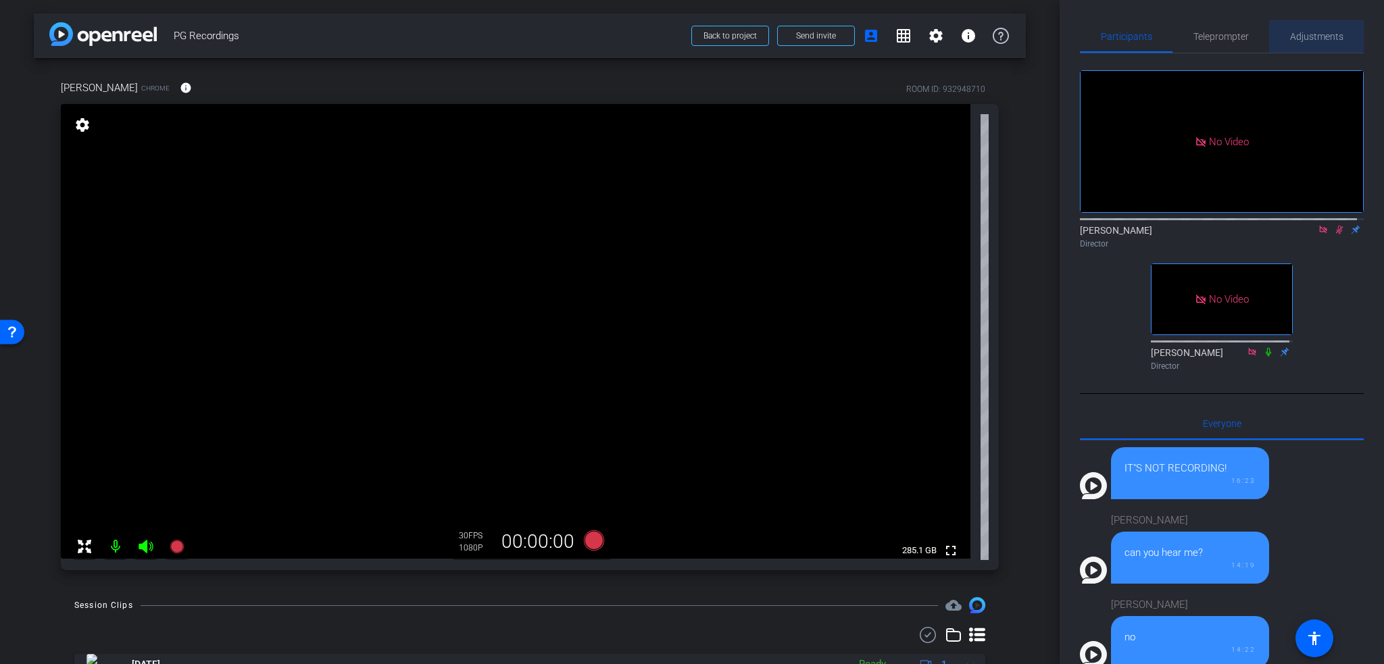
click at [1336, 33] on span "Adjustments" at bounding box center [1316, 36] width 53 height 9
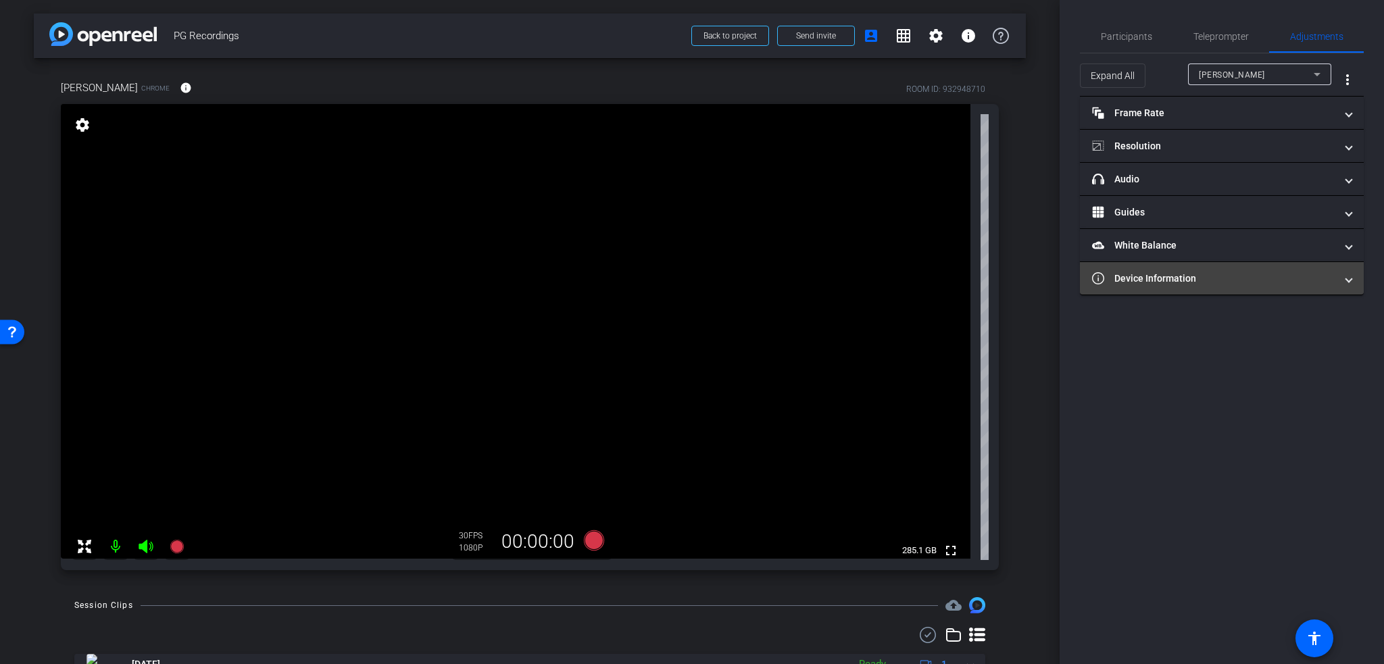
click at [1175, 279] on mat-panel-title "Device Information" at bounding box center [1213, 279] width 243 height 14
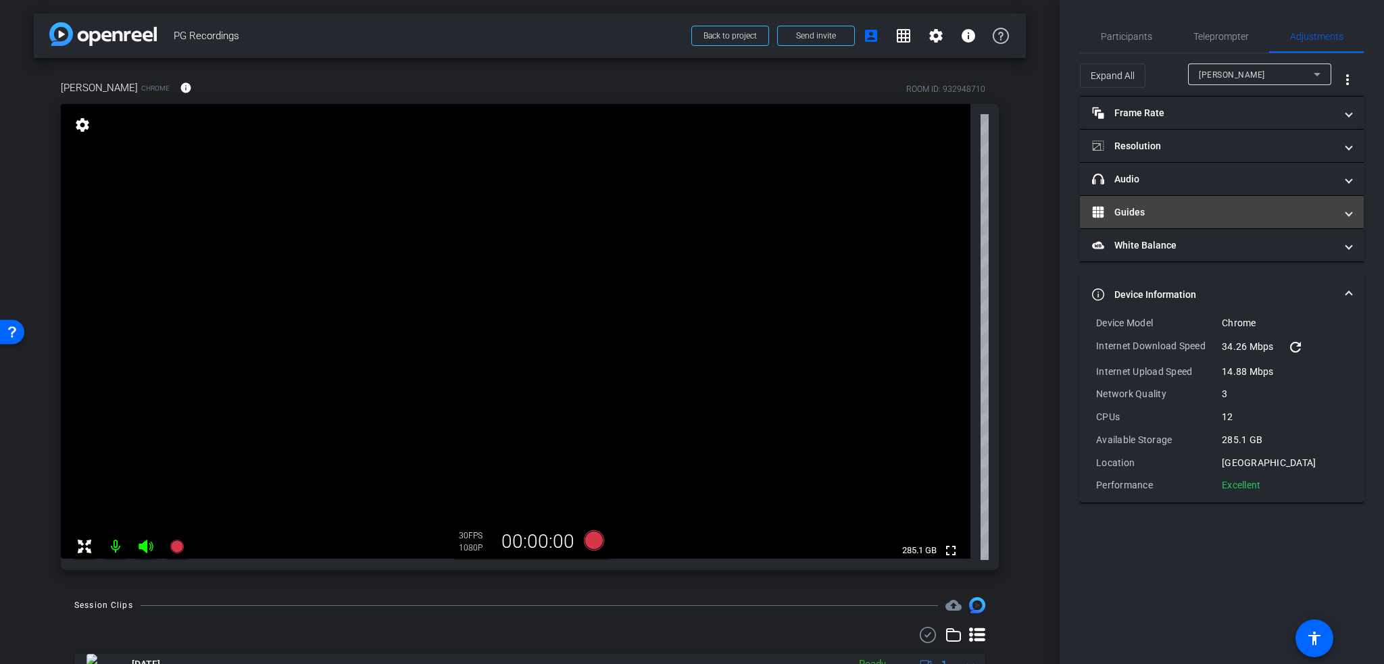
click at [1195, 205] on mat-panel-title "Guides" at bounding box center [1213, 212] width 243 height 14
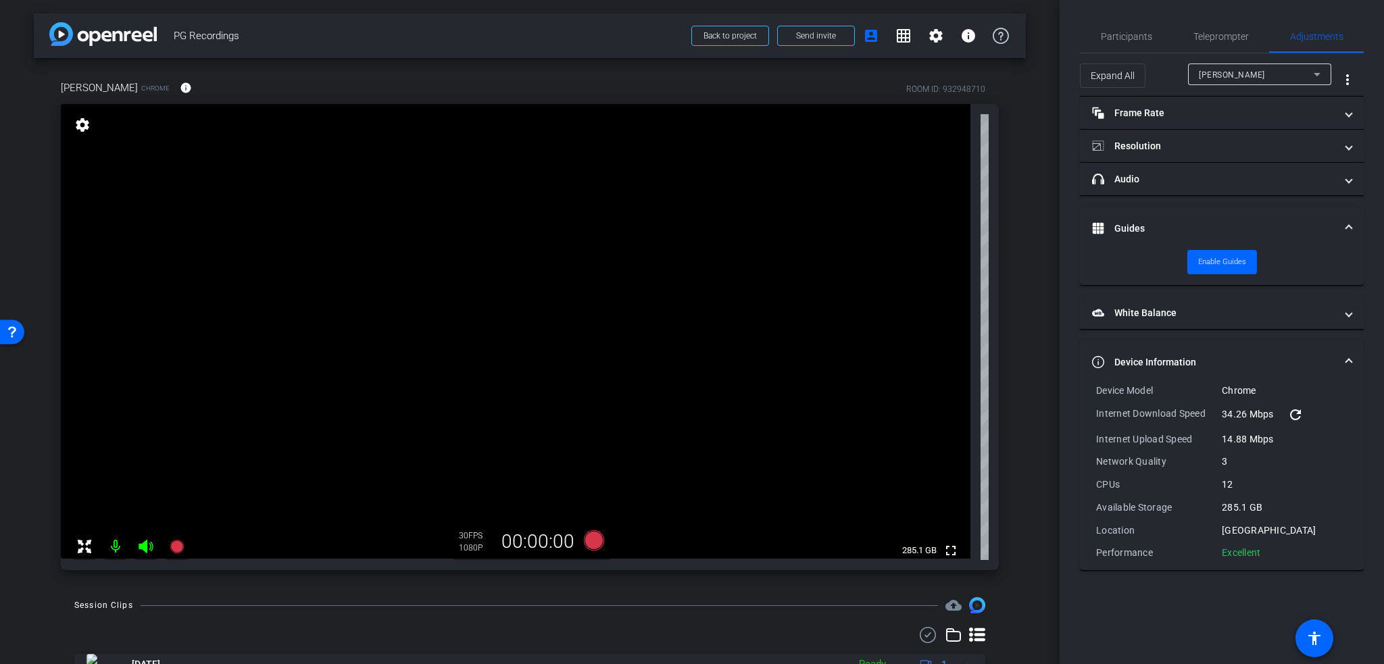
click at [1195, 204] on mat-accordion "Frame Rate Frame Rate navigate_before 15 24 30 navigate_next Resolution navigat…" at bounding box center [1222, 334] width 284 height 474
click at [1352, 224] on span at bounding box center [1348, 229] width 5 height 14
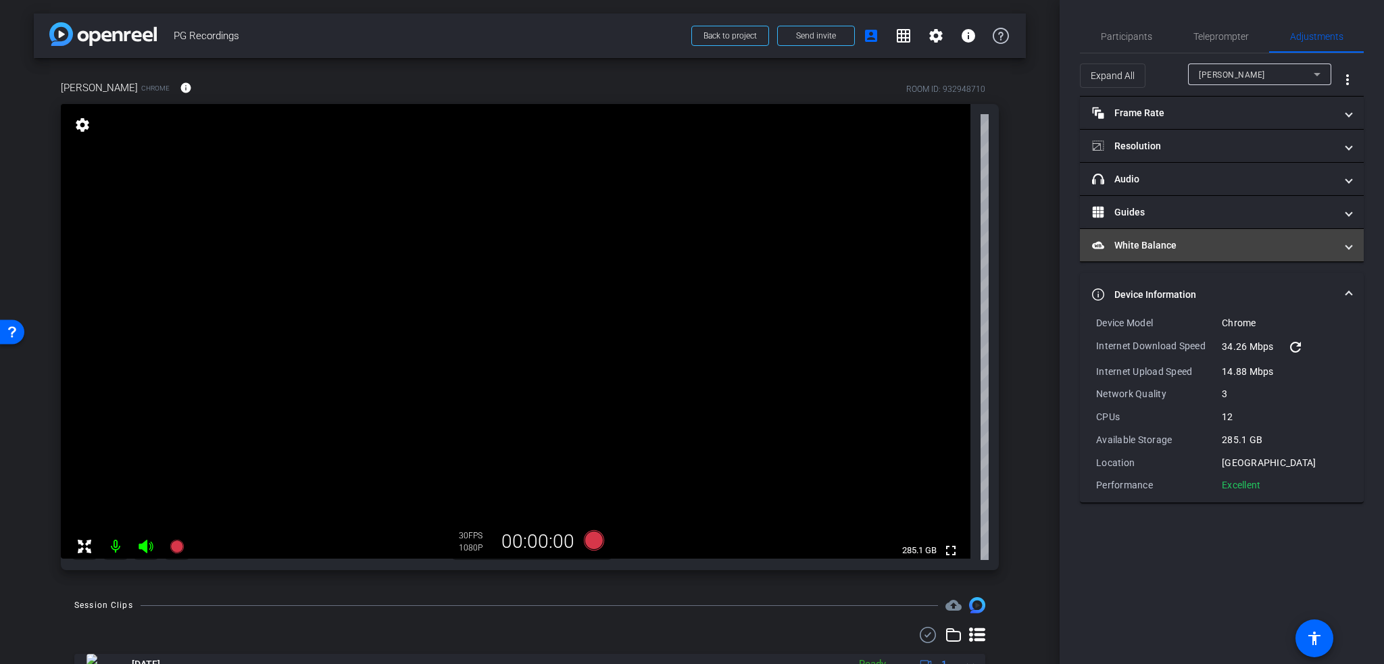
click at [1204, 243] on mat-panel-title "White Balance White Balance" at bounding box center [1213, 246] width 243 height 14
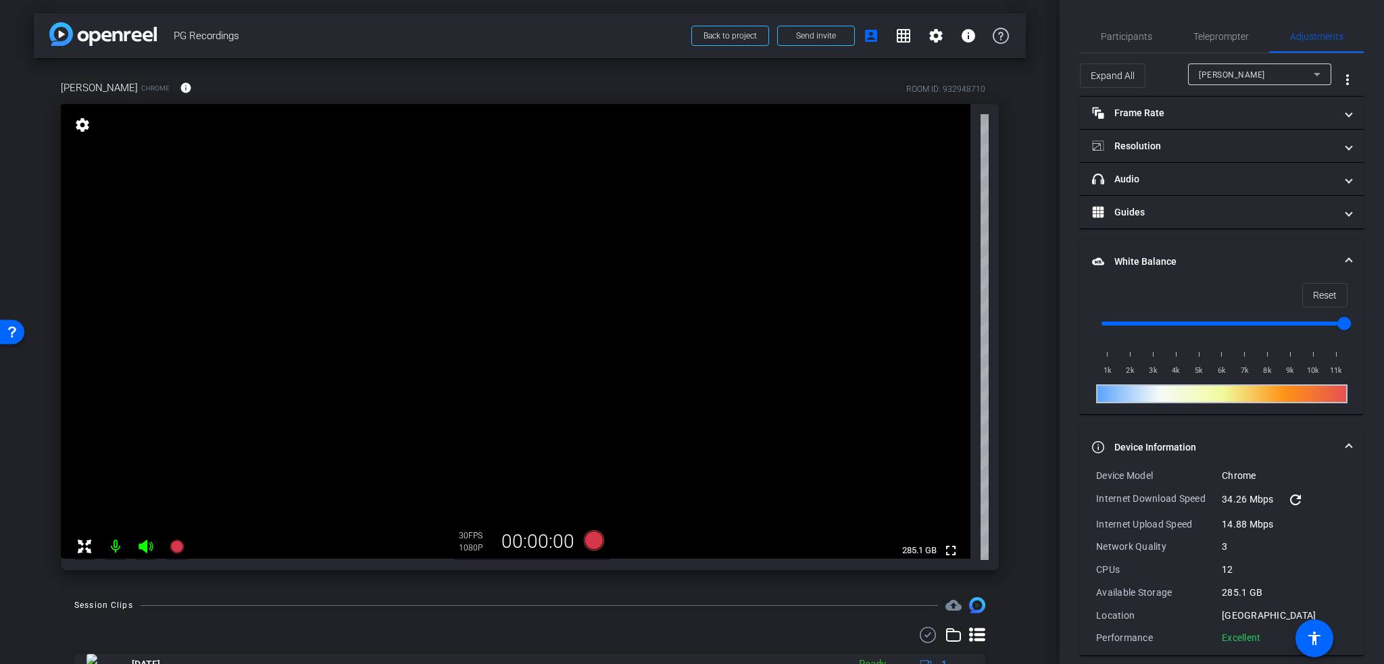
click at [1338, 255] on span "White Balance White Balance" at bounding box center [1219, 262] width 254 height 14
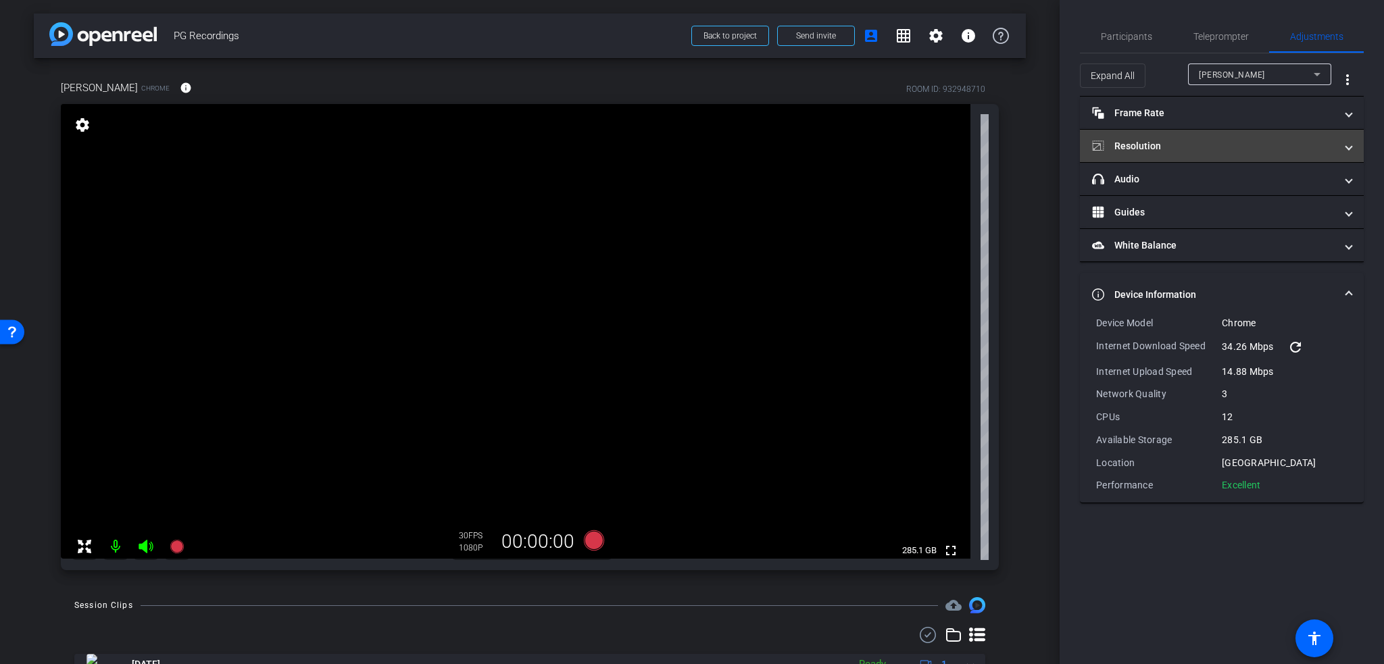
click at [1252, 143] on mat-panel-title "Resolution" at bounding box center [1213, 146] width 243 height 14
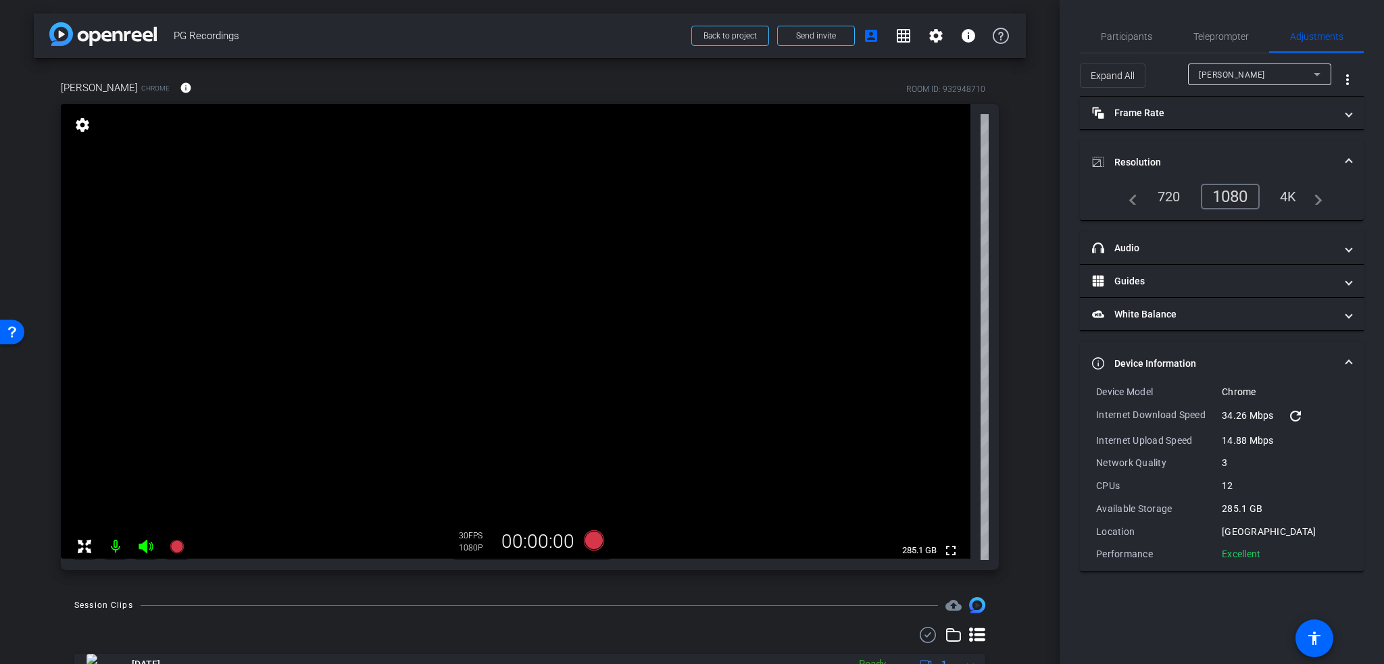
click at [1252, 143] on mat-expansion-panel-header "Resolution" at bounding box center [1222, 162] width 284 height 43
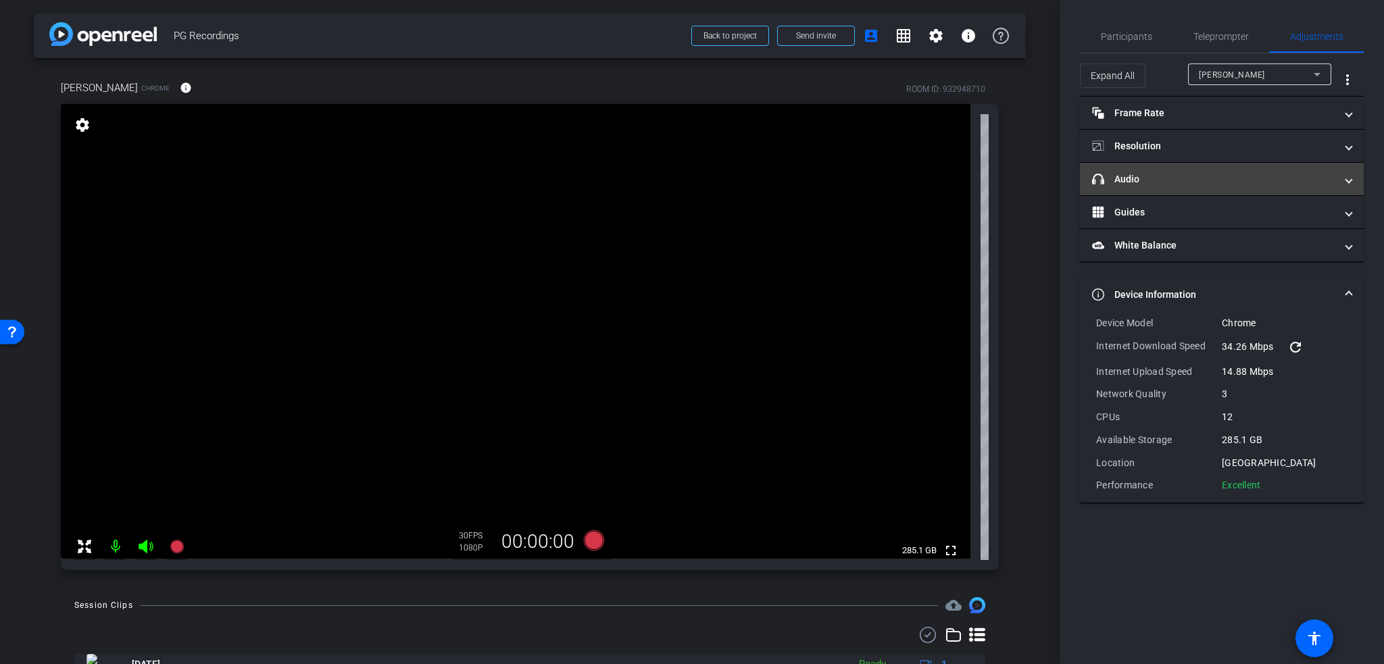
click at [1198, 183] on mat-panel-title "headphone icon Audio" at bounding box center [1213, 179] width 243 height 14
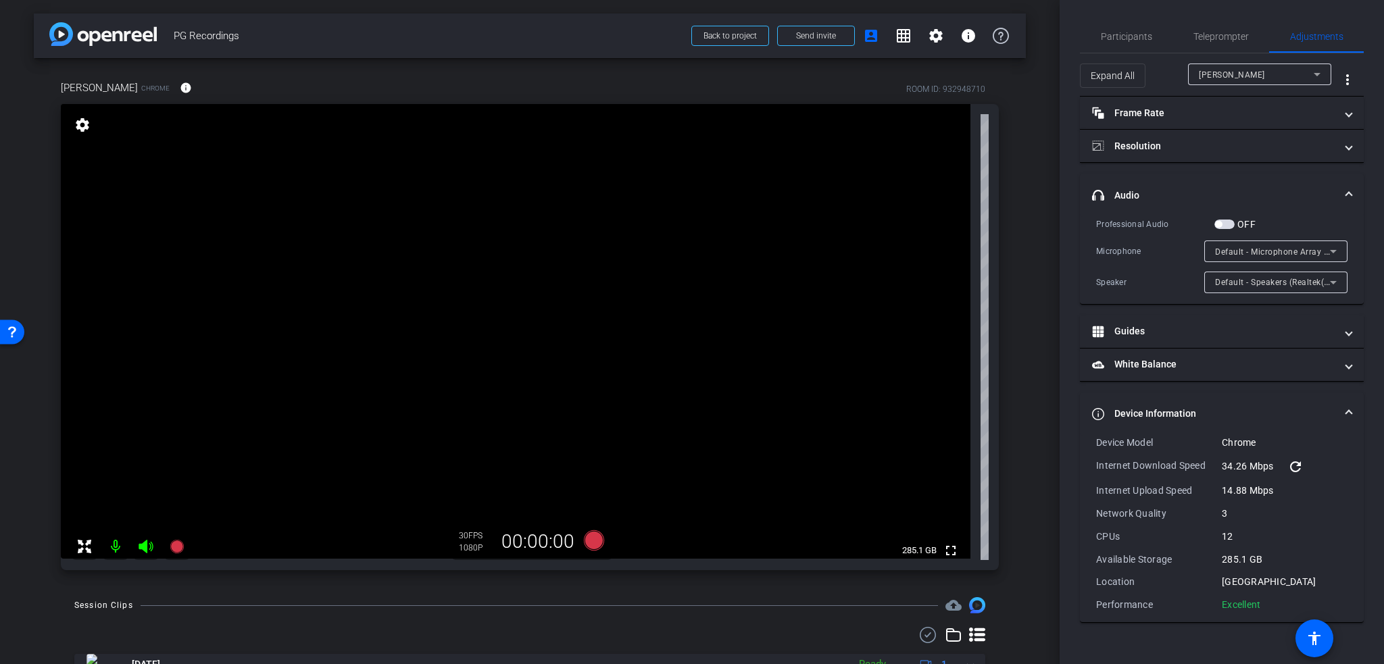
click at [1188, 179] on mat-expansion-panel-header "headphone icon Audio" at bounding box center [1222, 195] width 284 height 43
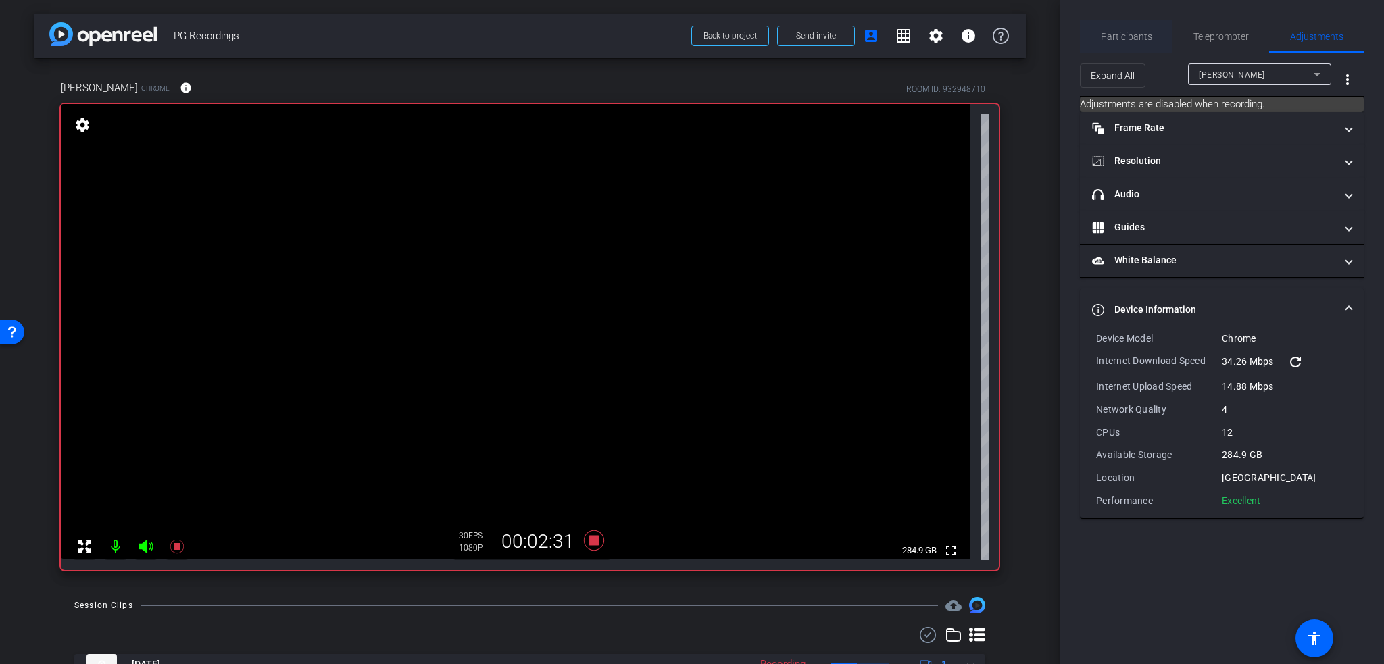
click at [1144, 32] on span "Participants" at bounding box center [1126, 36] width 51 height 9
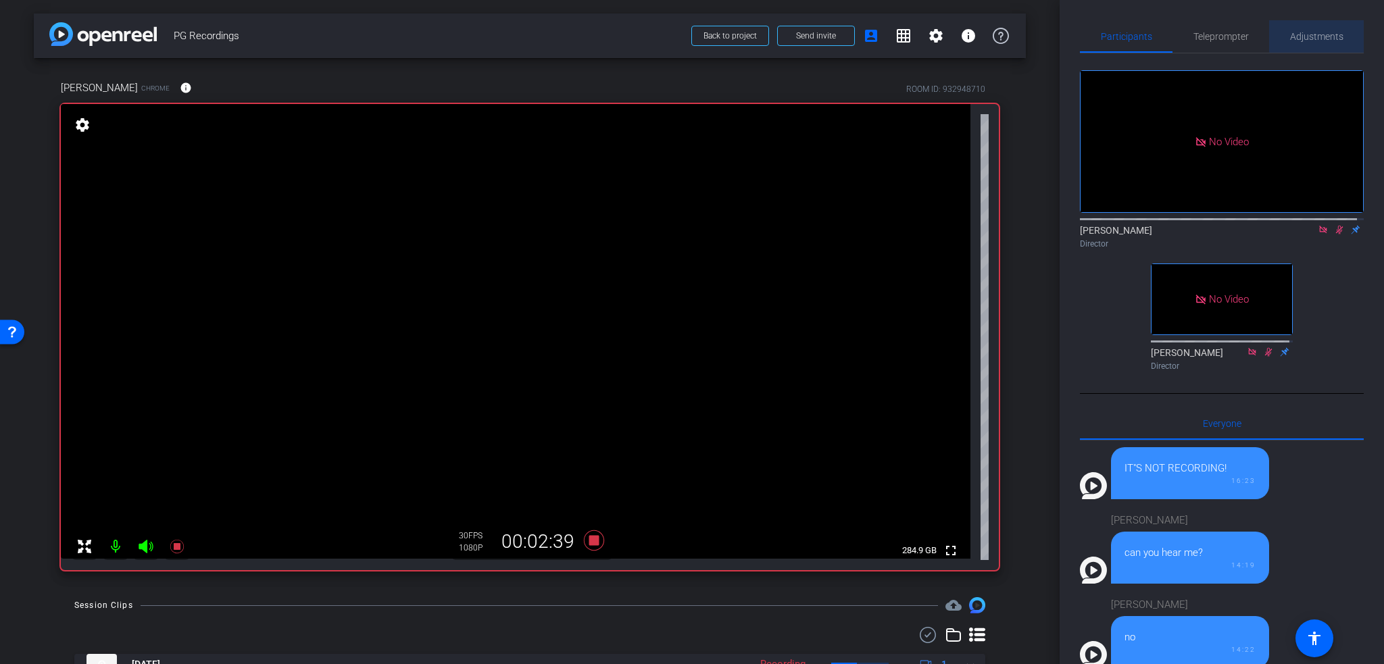
click at [1330, 28] on span "Adjustments" at bounding box center [1316, 36] width 53 height 32
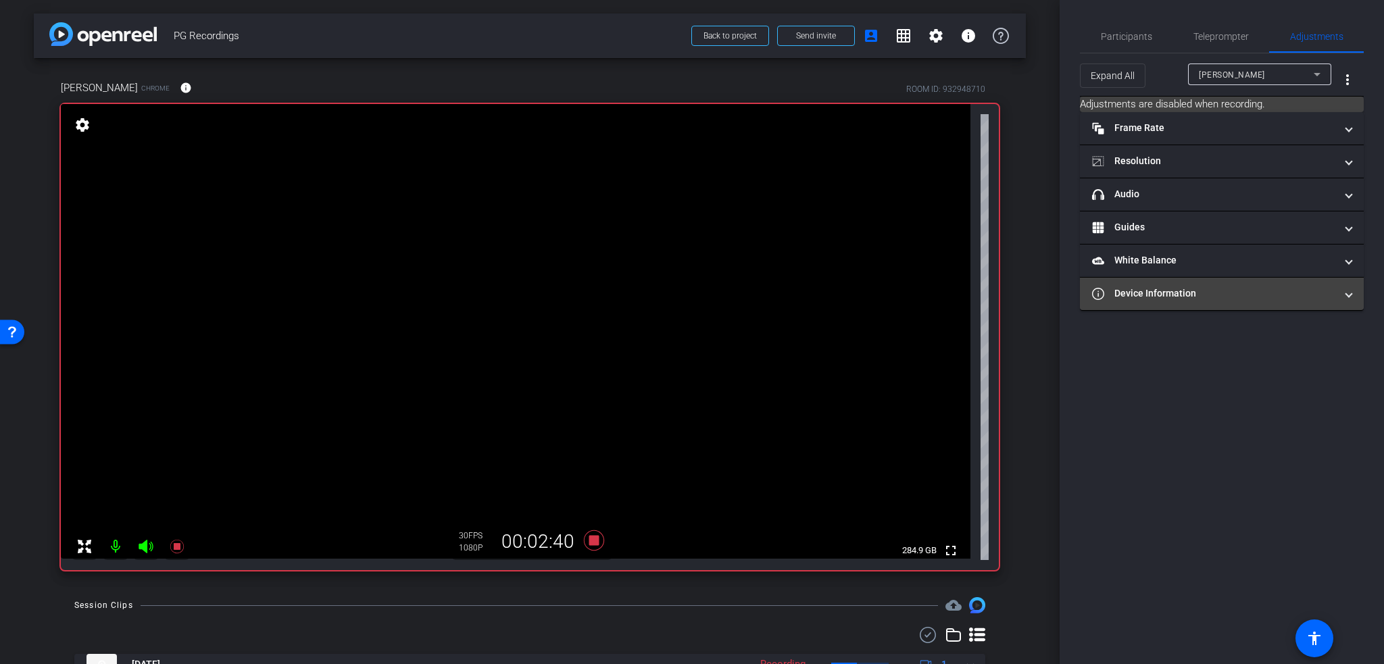
click at [1187, 299] on mat-panel-title "Device Information" at bounding box center [1213, 294] width 243 height 14
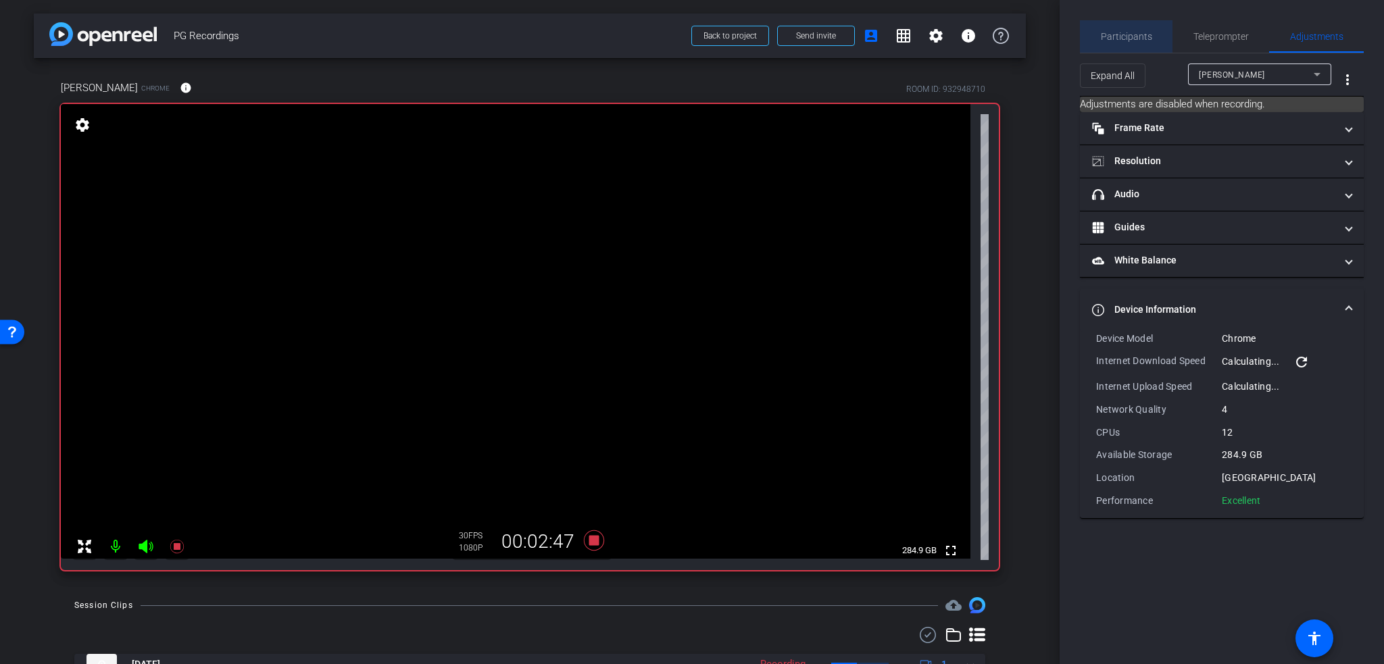
click at [1133, 34] on span "Participants" at bounding box center [1126, 36] width 51 height 9
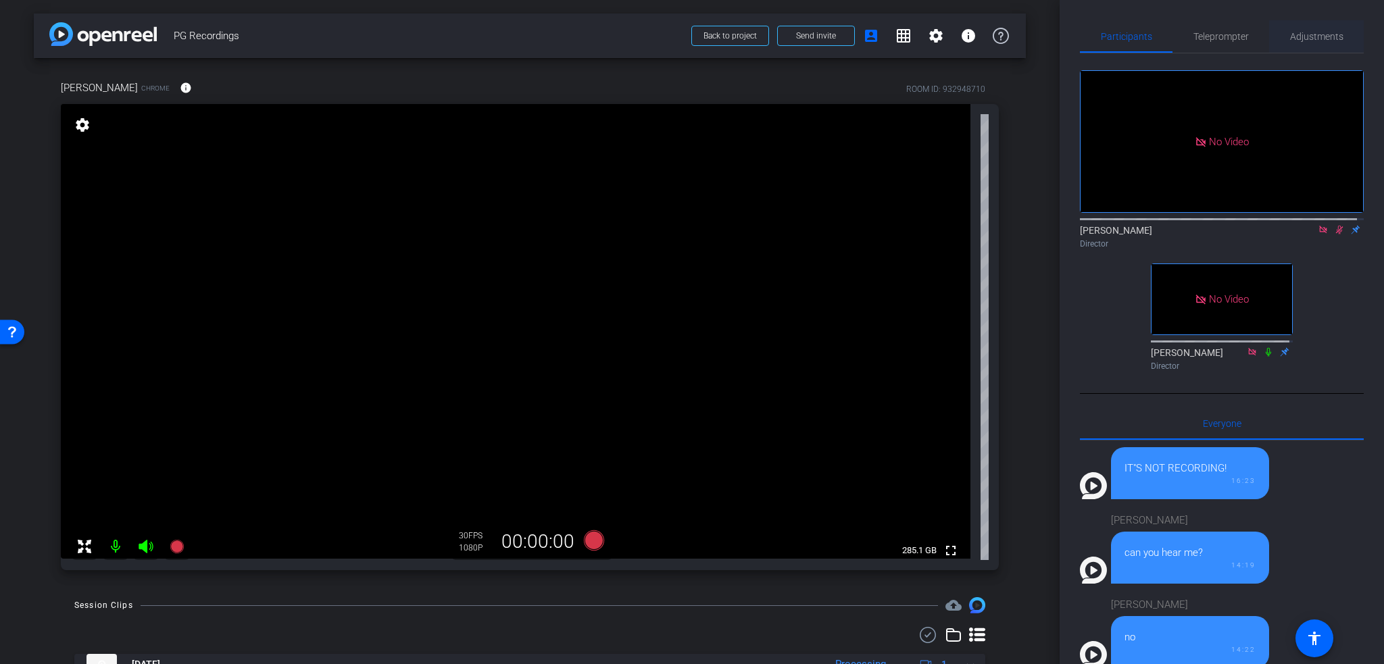
click at [1324, 34] on span "Adjustments" at bounding box center [1316, 36] width 53 height 9
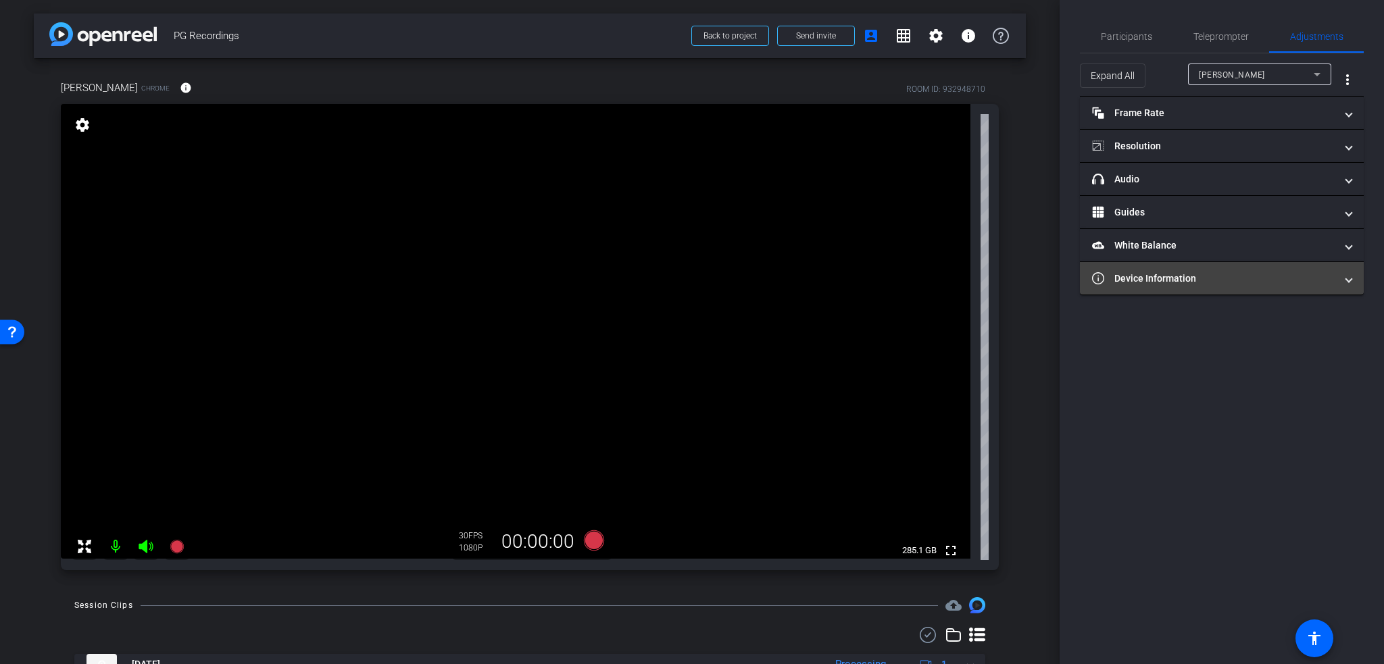
click at [1179, 281] on mat-panel-title "Device Information" at bounding box center [1213, 279] width 243 height 14
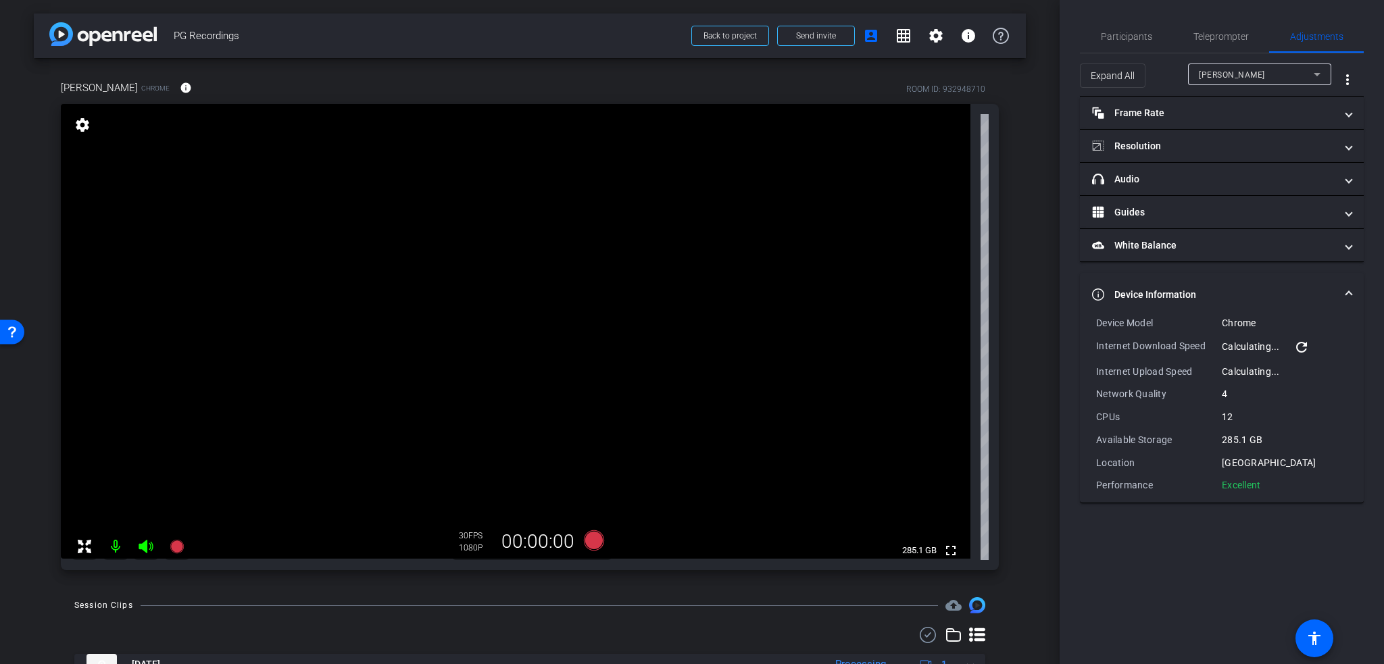
click at [1305, 344] on mat-icon "refresh" at bounding box center [1302, 347] width 16 height 16
click at [1300, 343] on mat-icon "refresh" at bounding box center [1302, 347] width 16 height 16
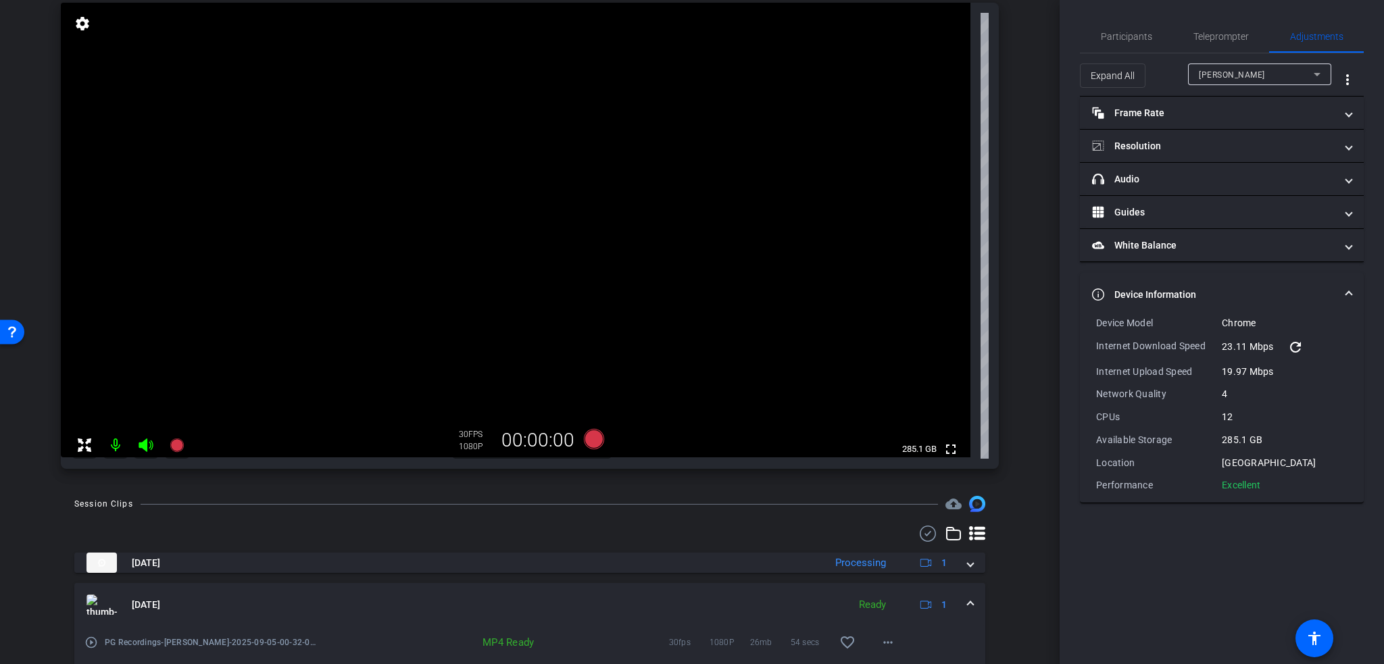
scroll to position [135, 0]
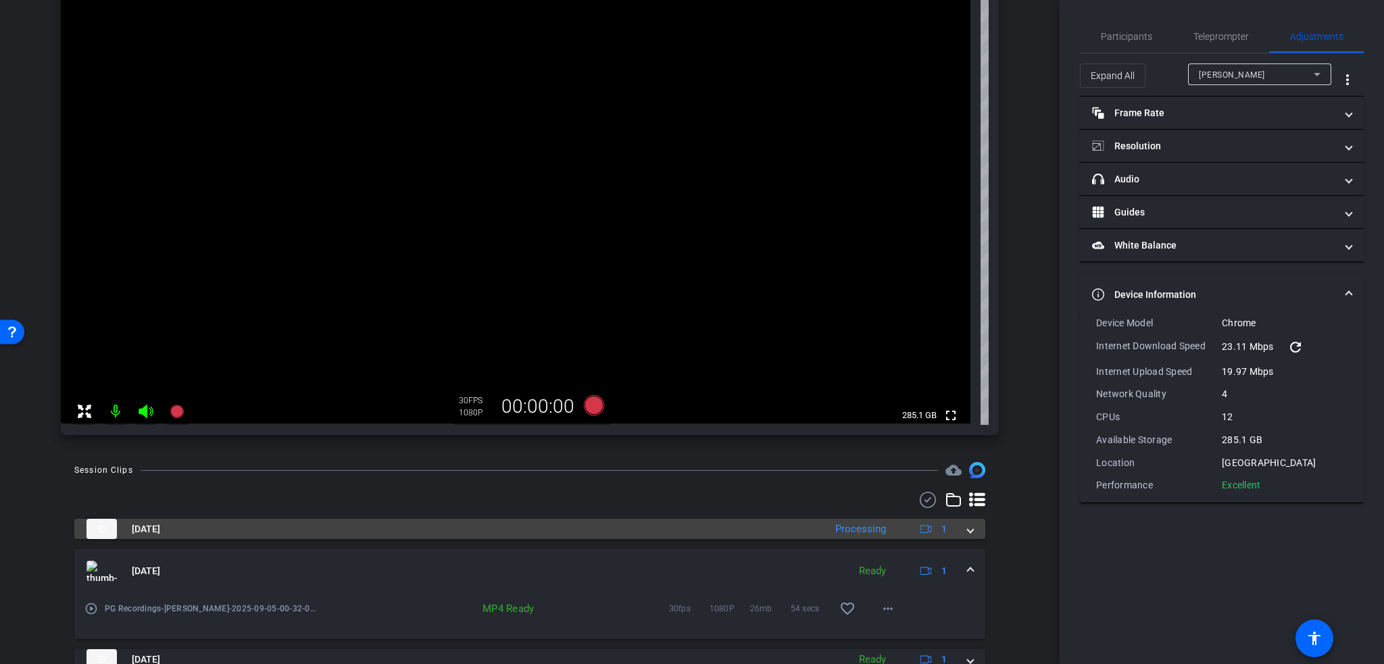
click at [968, 529] on span at bounding box center [970, 529] width 5 height 14
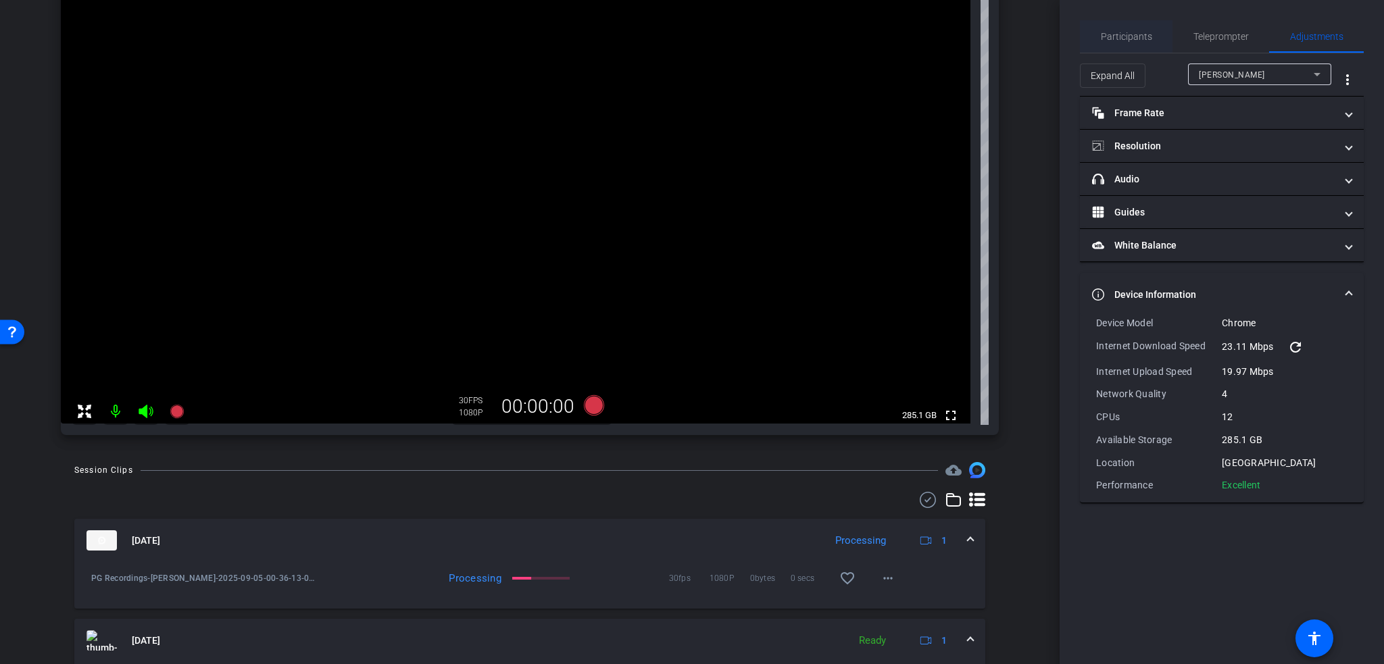
click at [1140, 33] on span "Participants" at bounding box center [1126, 36] width 51 height 9
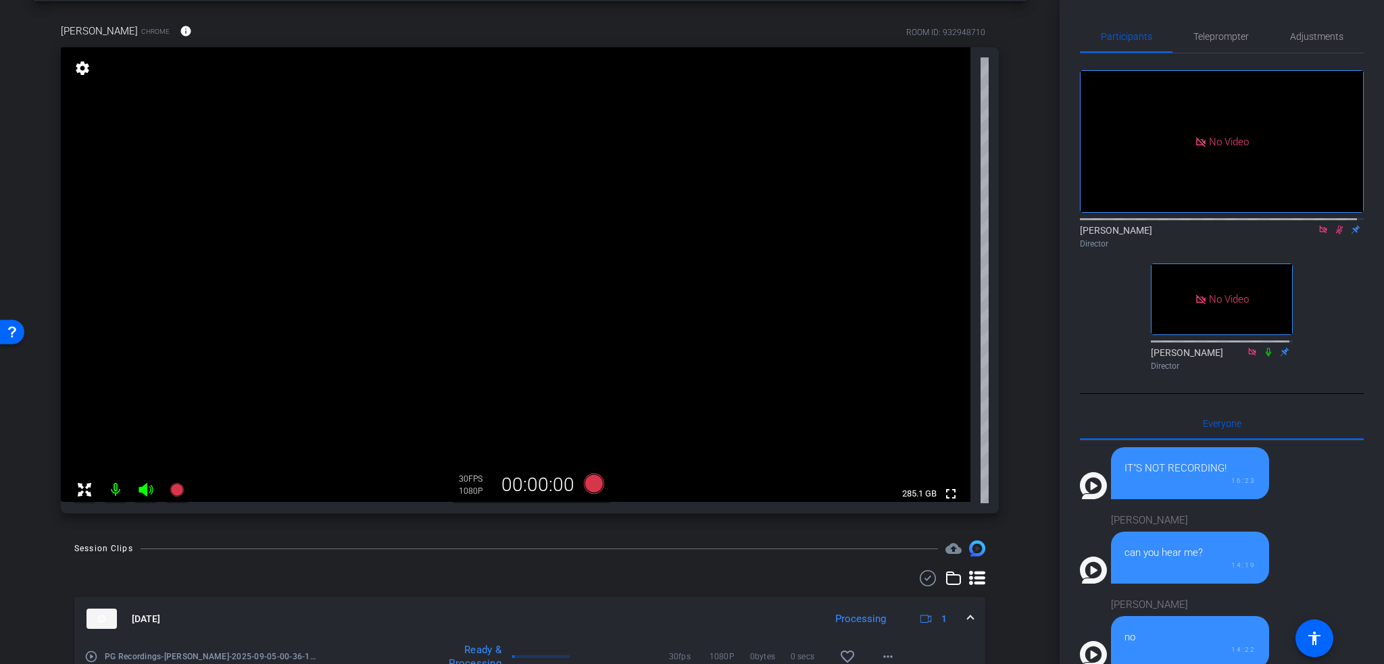
scroll to position [192, 0]
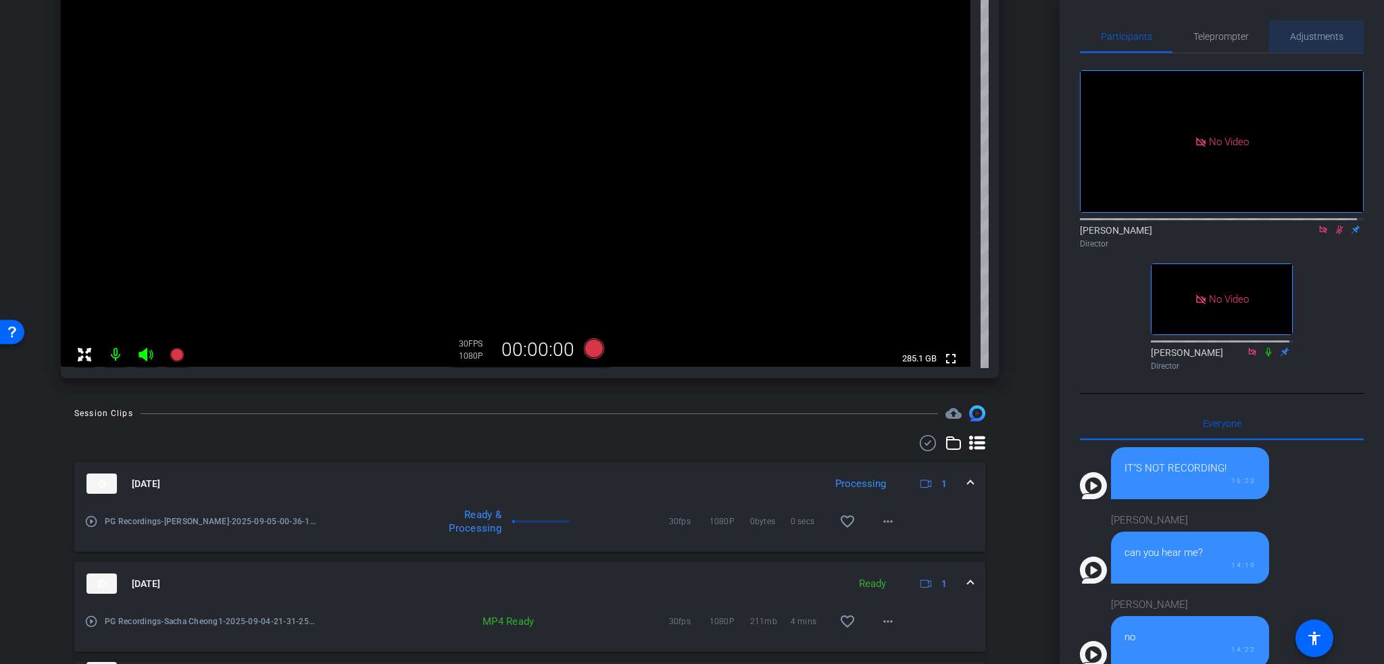
click at [1326, 42] on span "Adjustments" at bounding box center [1316, 36] width 53 height 32
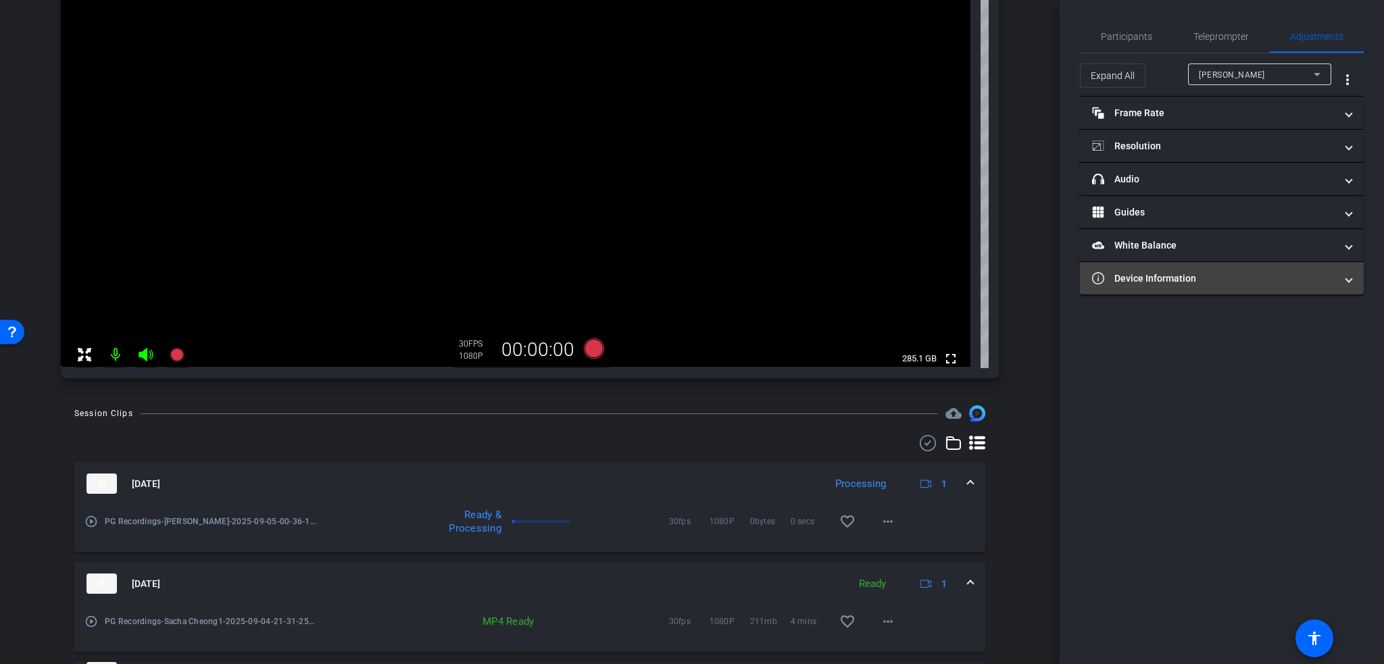
click at [1238, 289] on mat-expansion-panel-header "Device Information" at bounding box center [1222, 278] width 284 height 32
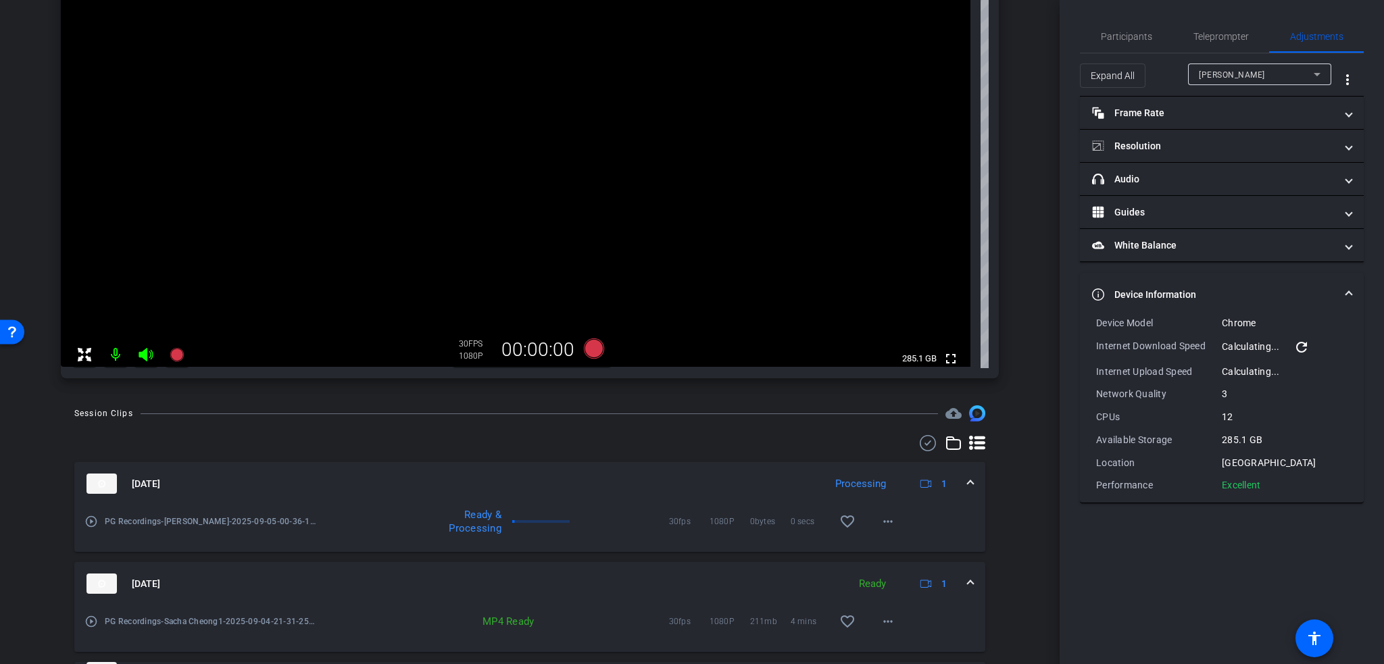
click at [1303, 348] on mat-icon "refresh" at bounding box center [1302, 347] width 16 height 16
click at [1304, 340] on mat-icon "refresh" at bounding box center [1302, 347] width 16 height 16
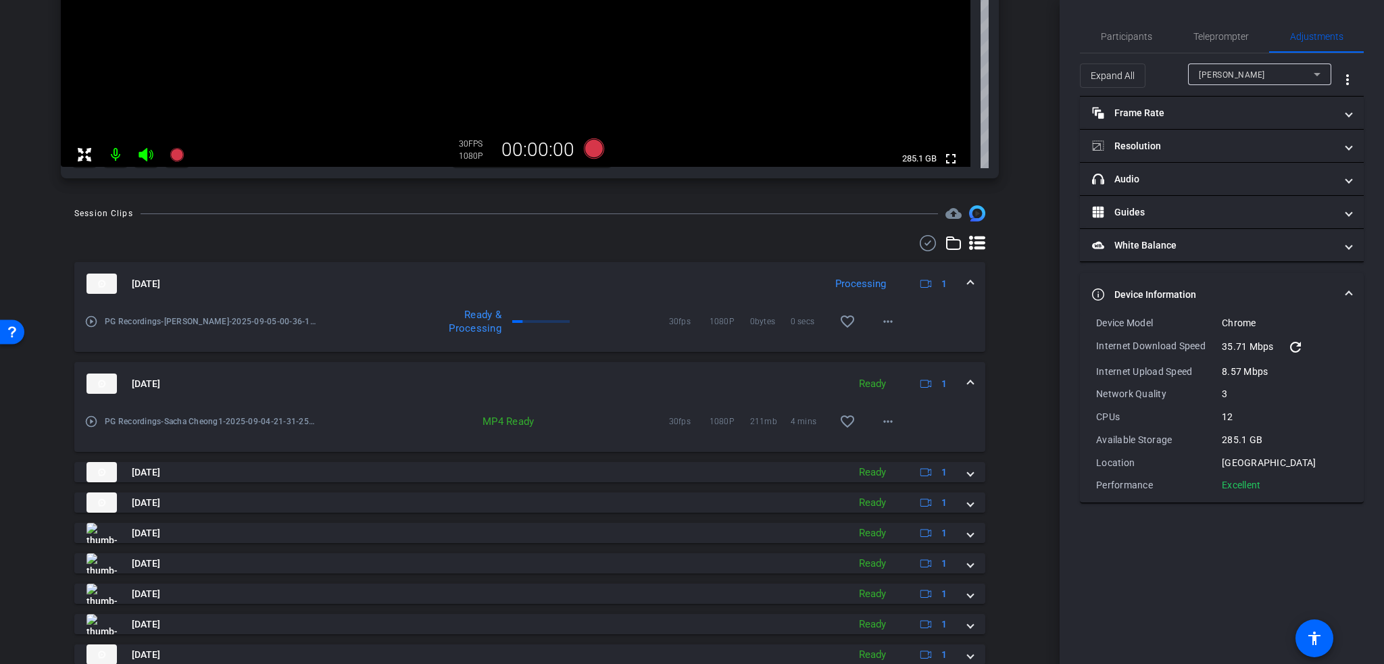
scroll to position [395, 0]
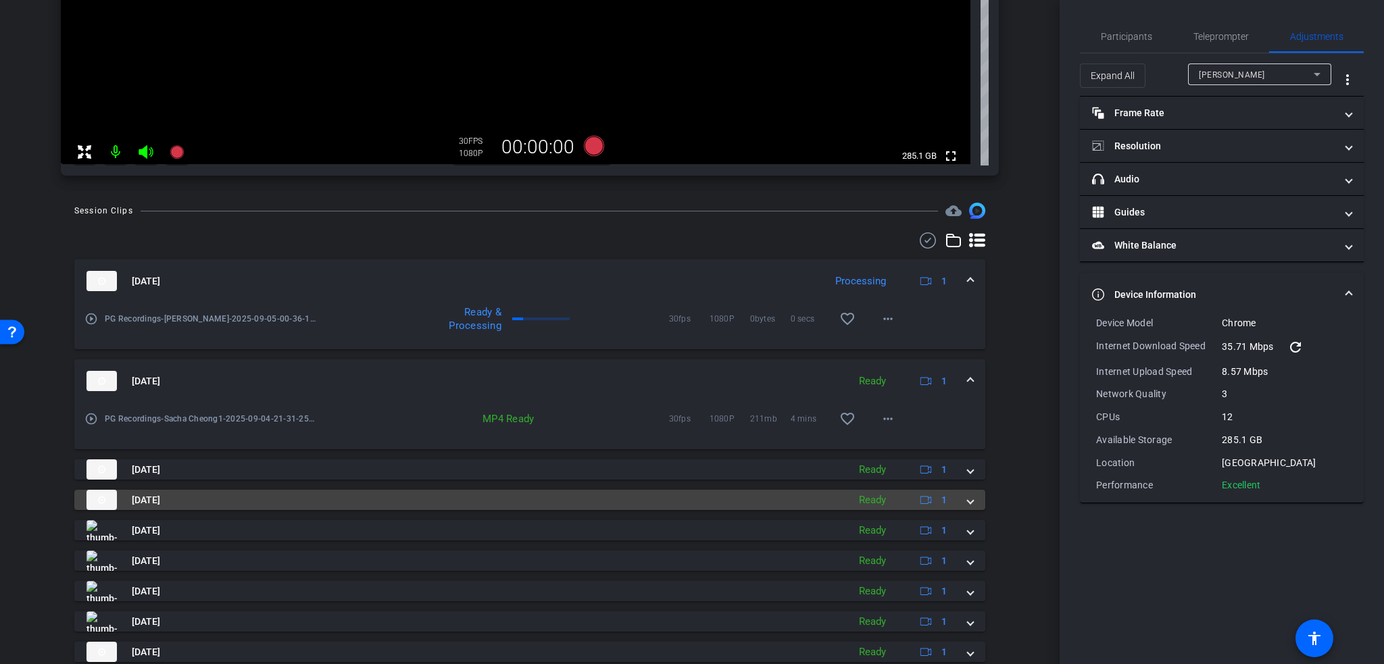
click at [275, 495] on mat-panel-title "[DATE]" at bounding box center [464, 500] width 755 height 20
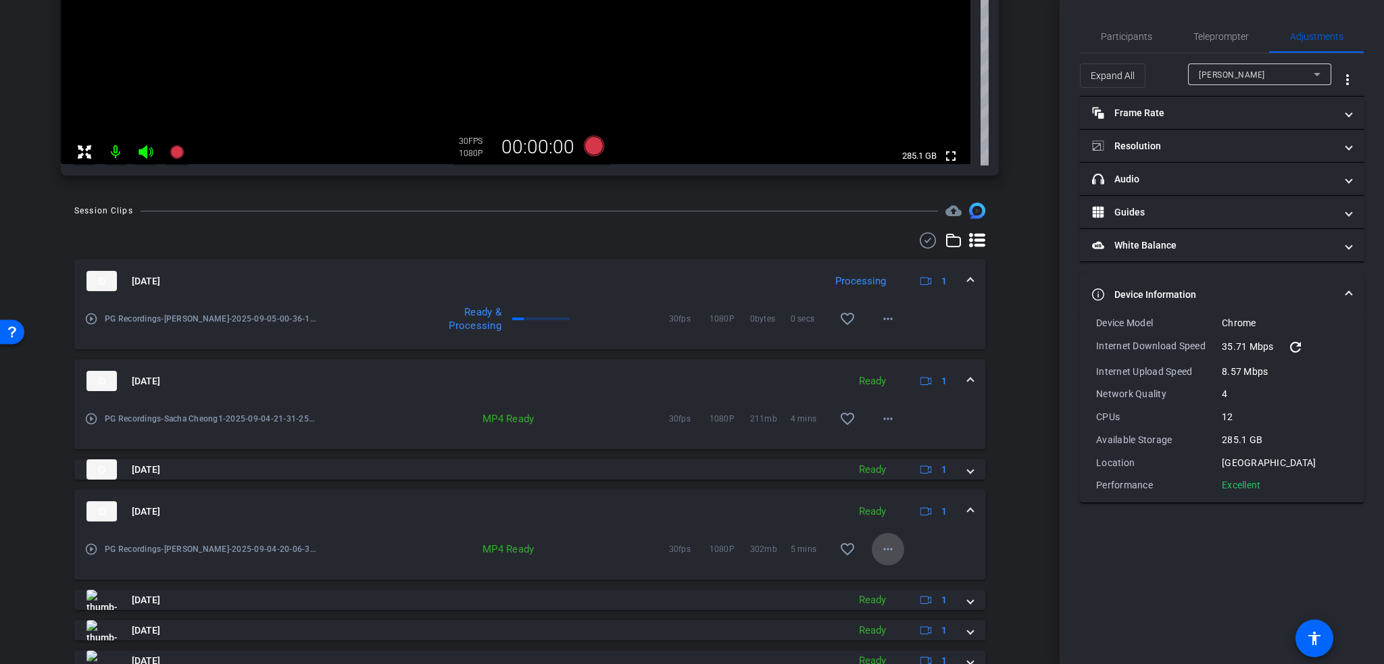
click at [884, 549] on mat-icon "more_horiz" at bounding box center [888, 549] width 16 height 16
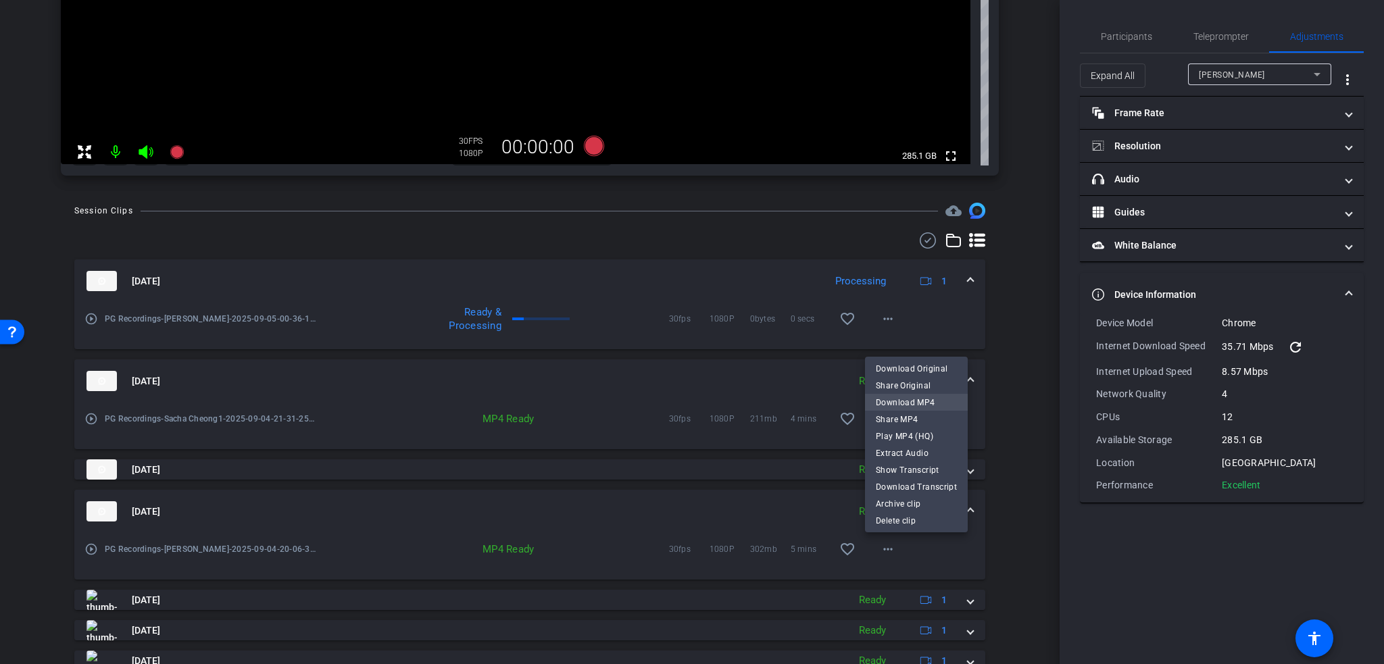
click at [921, 402] on span "Download MP4" at bounding box center [916, 403] width 81 height 16
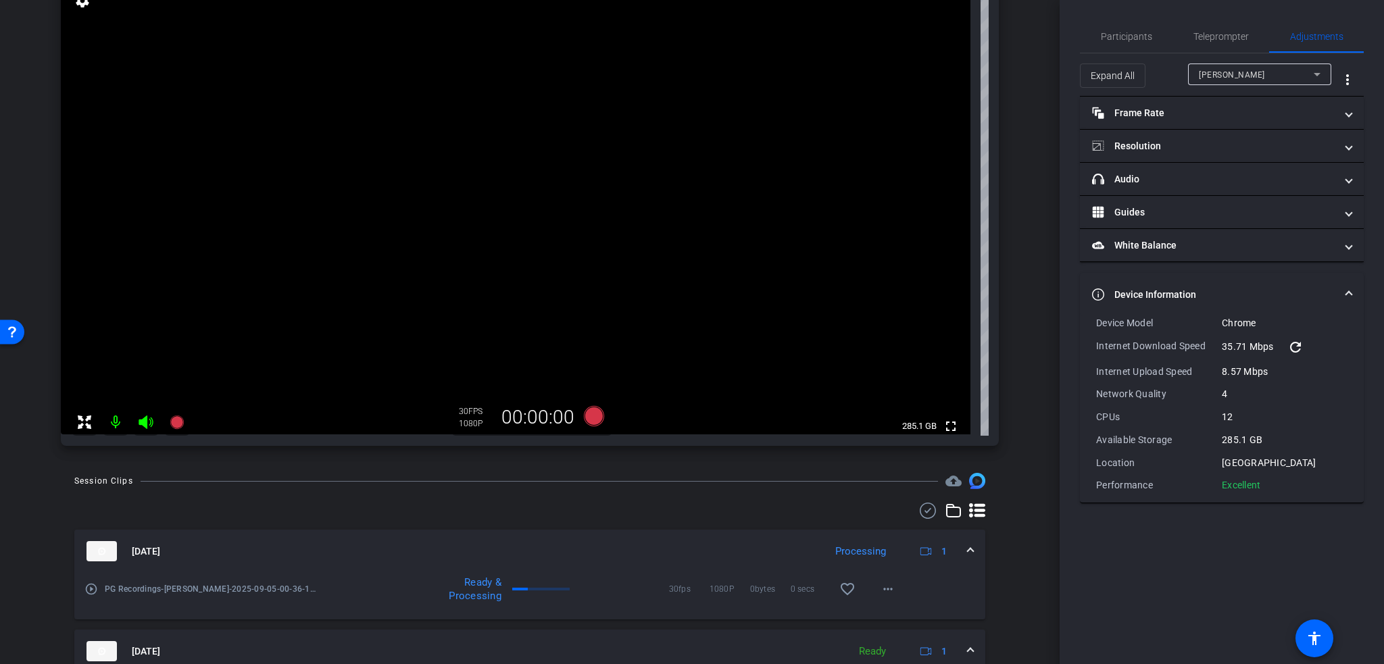
scroll to position [0, 0]
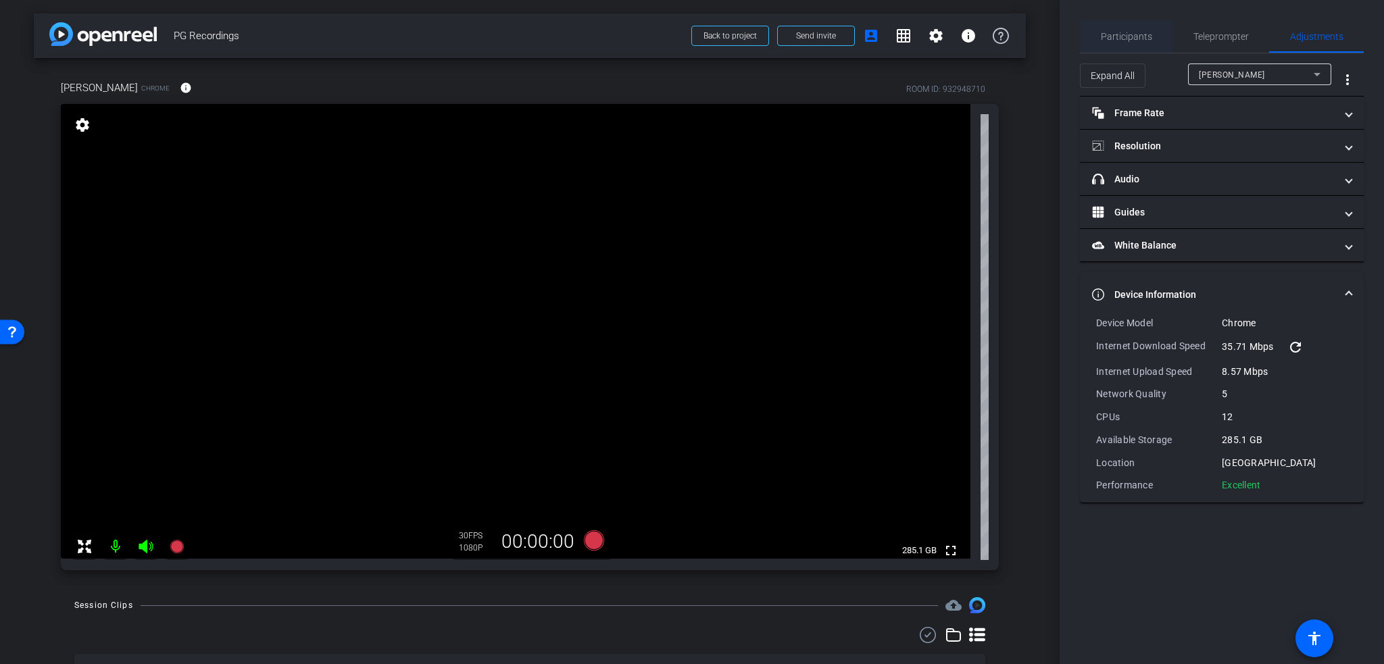
click at [1138, 34] on span "Participants" at bounding box center [1126, 36] width 51 height 9
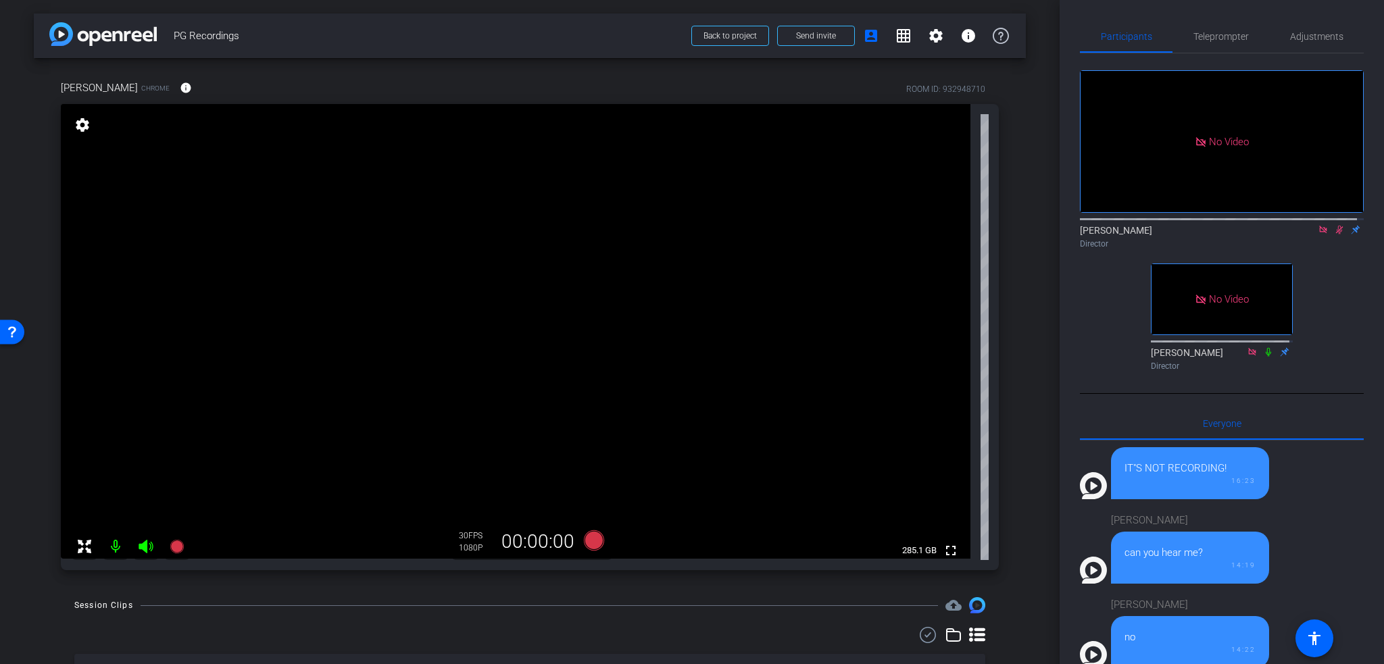
click at [1334, 225] on icon at bounding box center [1339, 229] width 11 height 9
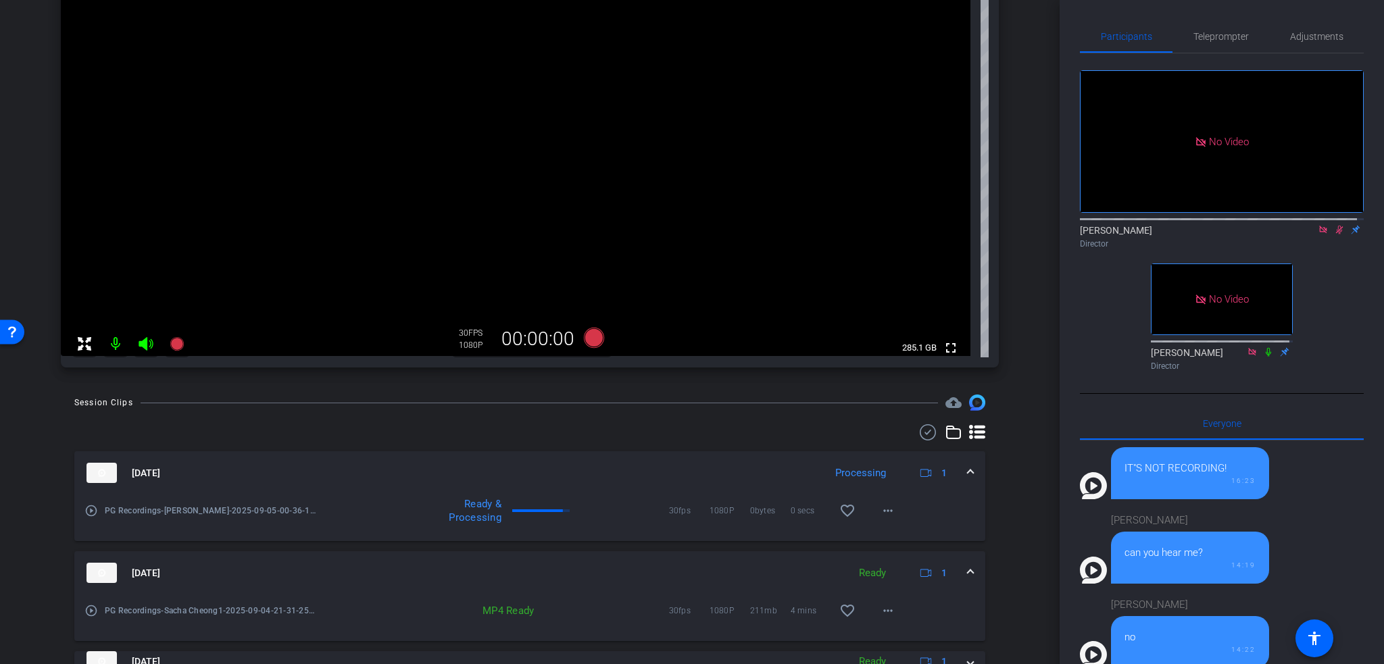
click at [1336, 226] on icon at bounding box center [1339, 230] width 7 height 9
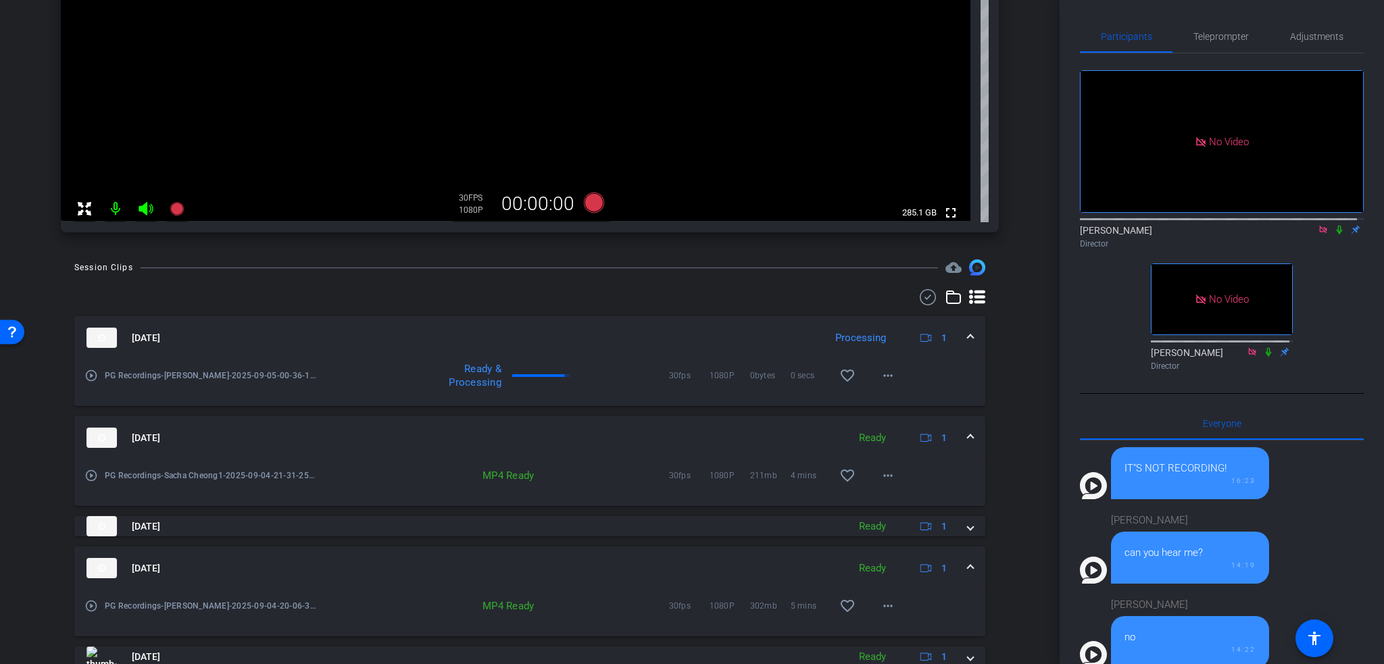
click at [1334, 225] on icon at bounding box center [1339, 229] width 11 height 9
click at [883, 378] on mat-icon "more_horiz" at bounding box center [888, 376] width 16 height 16
click at [1003, 363] on div at bounding box center [692, 332] width 1384 height 664
click at [886, 376] on mat-icon "more_horiz" at bounding box center [888, 376] width 16 height 16
click at [1006, 374] on div at bounding box center [692, 332] width 1384 height 664
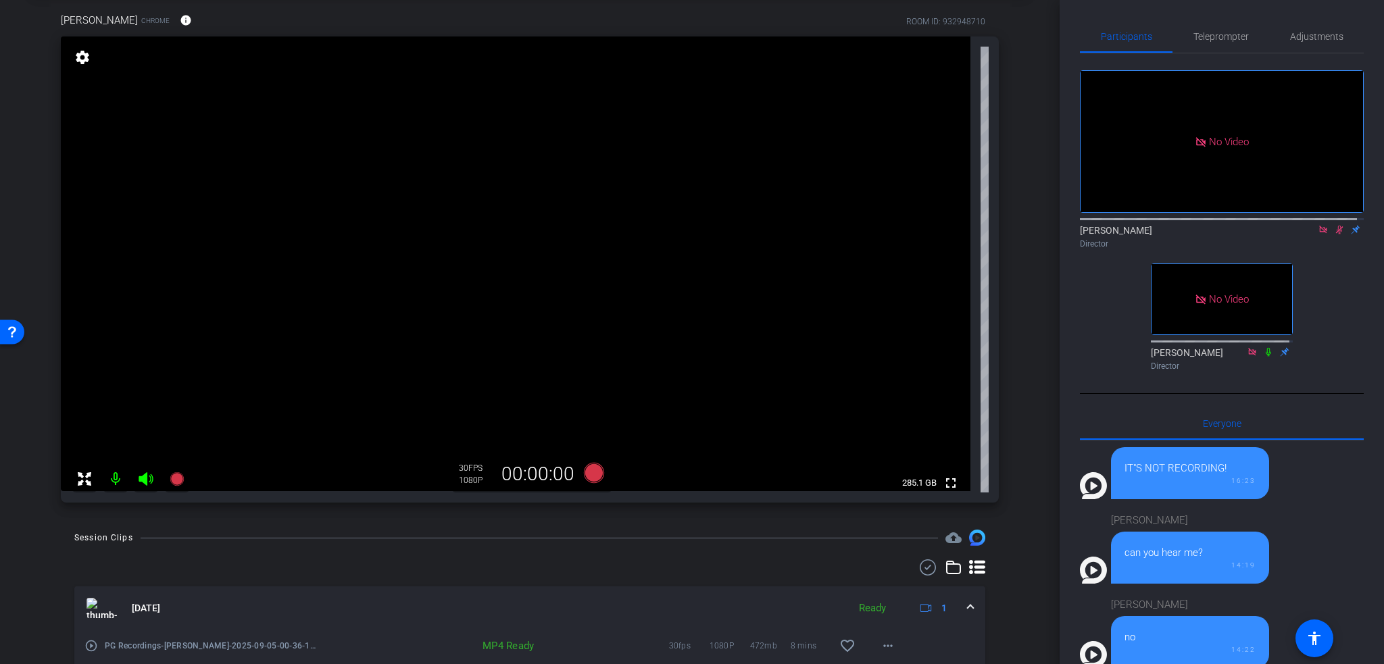
scroll to position [0, 0]
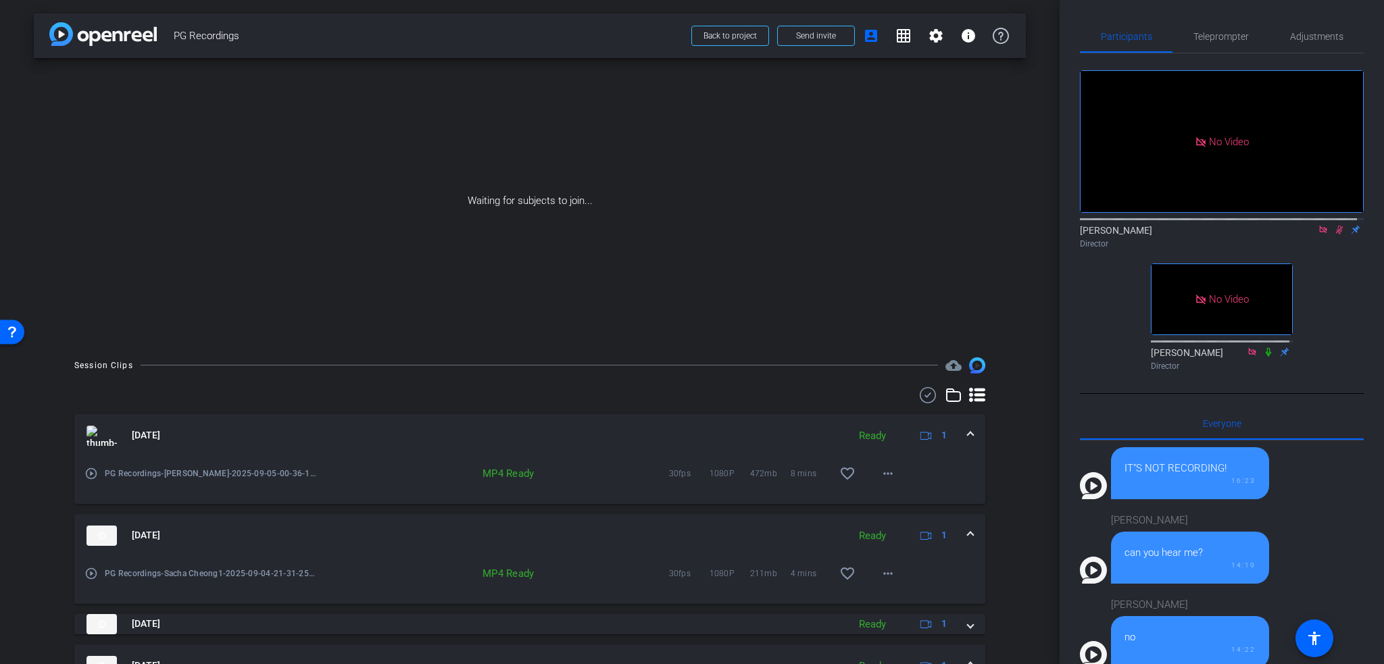
click at [1335, 225] on icon at bounding box center [1339, 229] width 11 height 9
click at [889, 472] on mat-icon "more_horiz" at bounding box center [888, 474] width 16 height 16
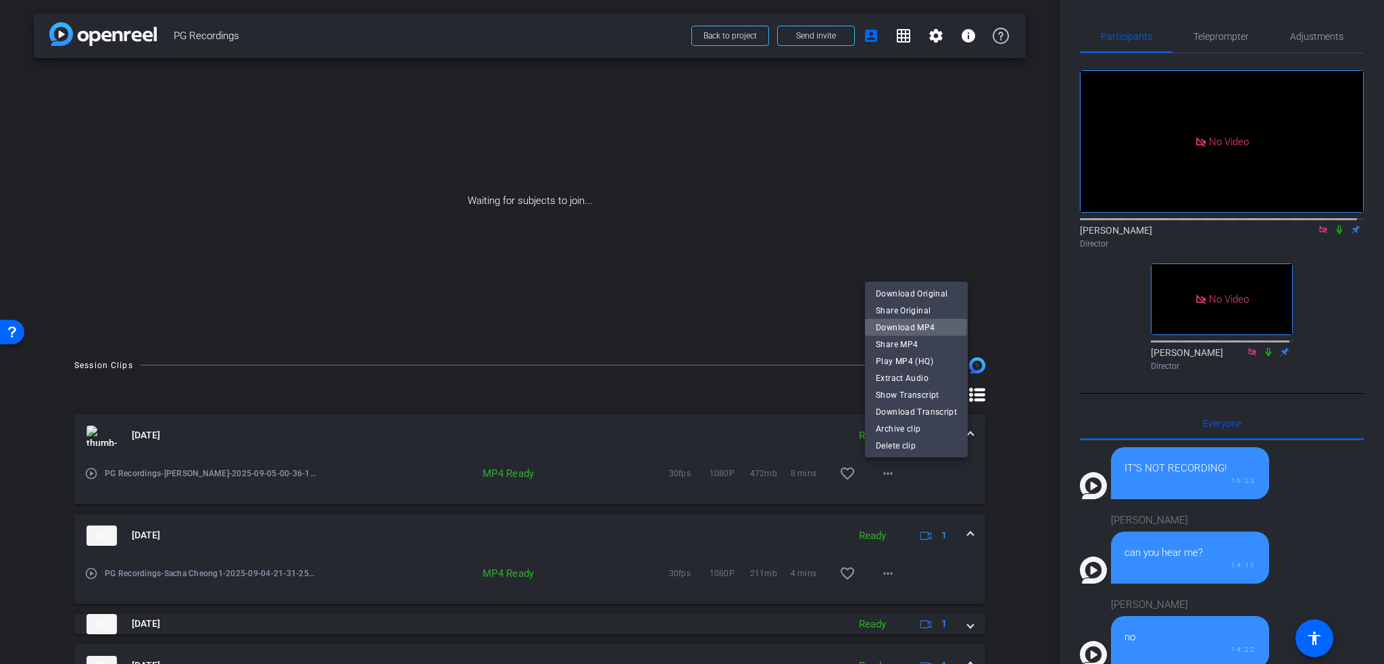
click at [888, 324] on span "Download MP4" at bounding box center [916, 327] width 81 height 16
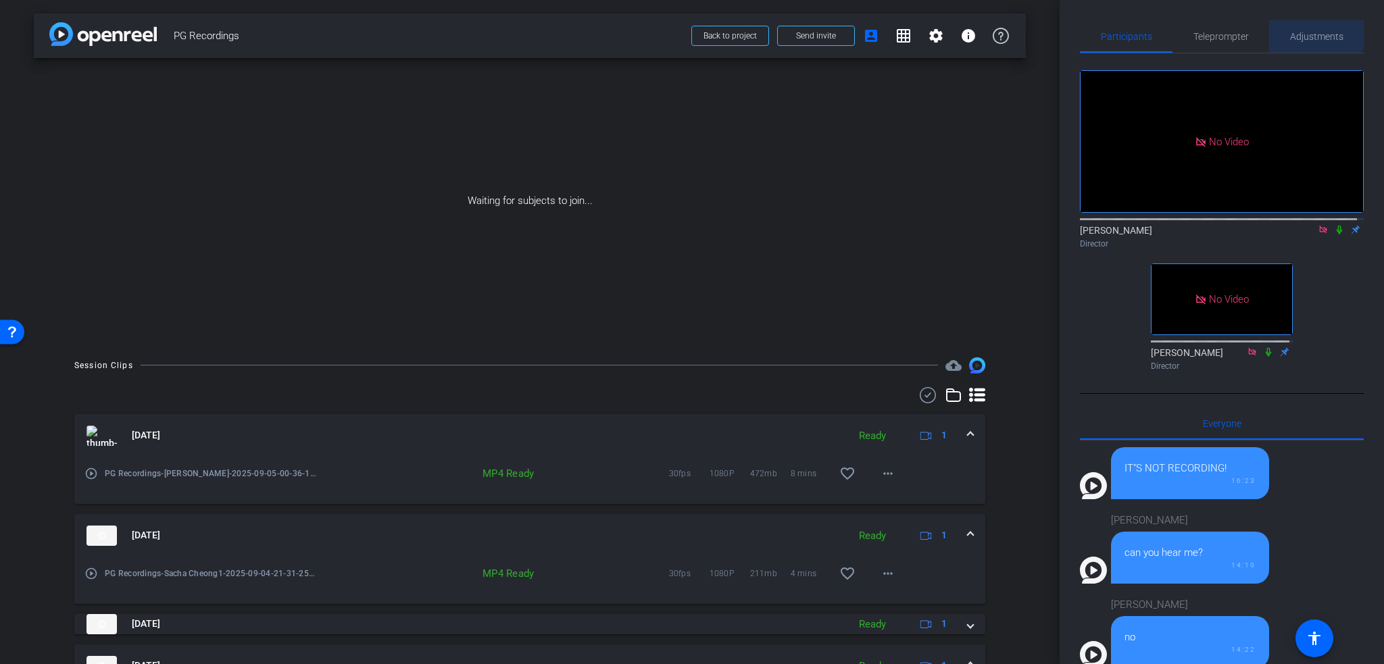
click at [1299, 24] on span "Adjustments" at bounding box center [1316, 36] width 53 height 32
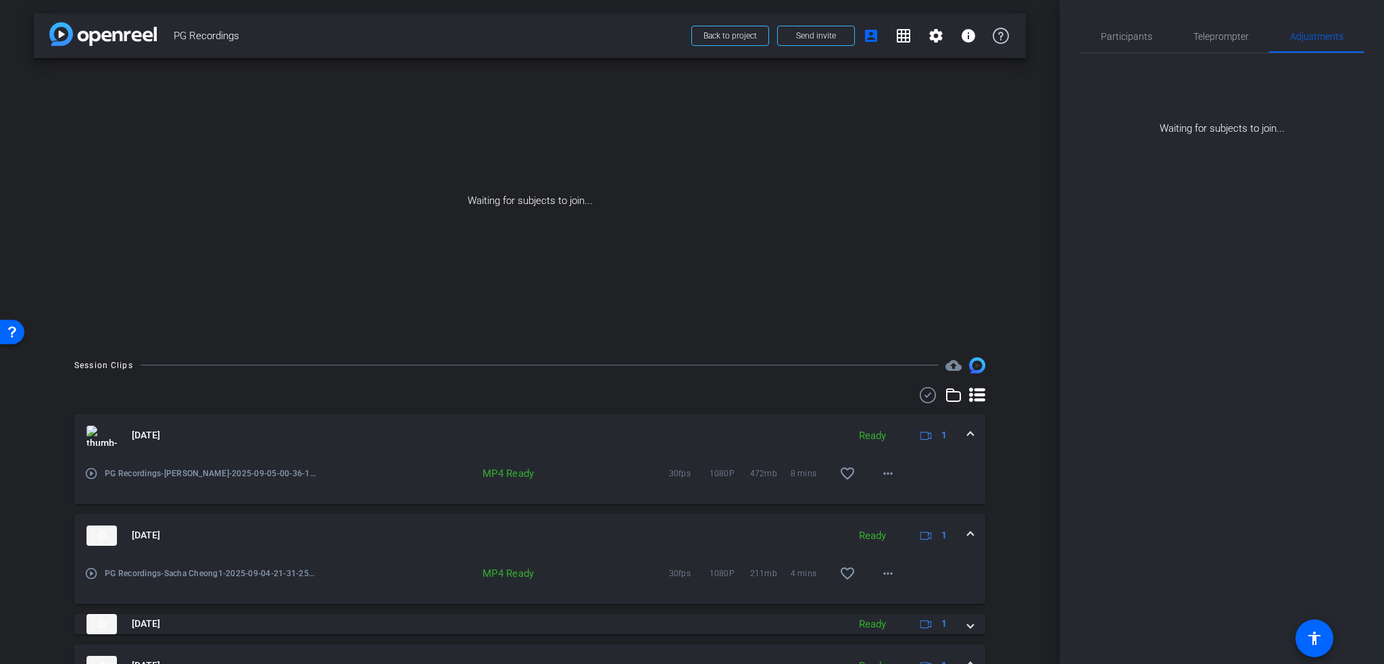
click at [1029, 235] on div "arrow_back PG Recordings Back to project Send invite account_box grid_on settin…" at bounding box center [530, 332] width 1060 height 664
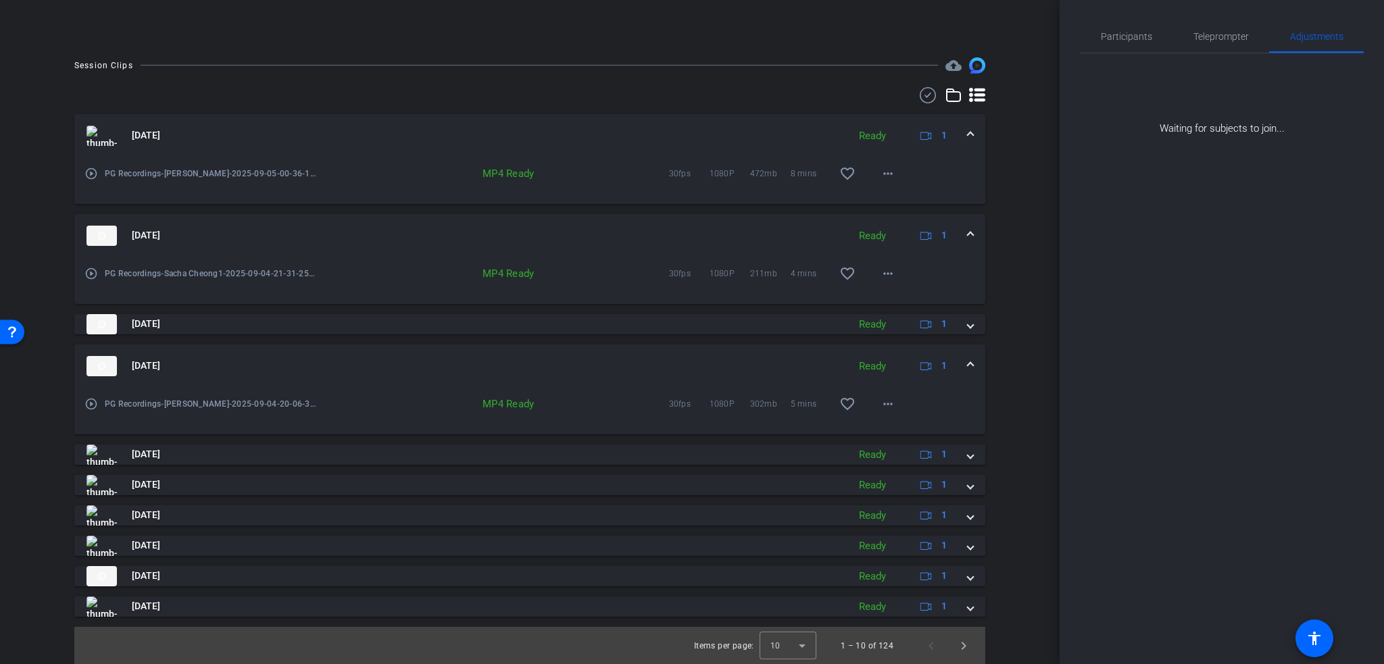
scroll to position [300, 0]
click at [21, 485] on div "arrow_back PG Recordings Back to project Send invite account_box grid_on settin…" at bounding box center [530, 332] width 1060 height 664
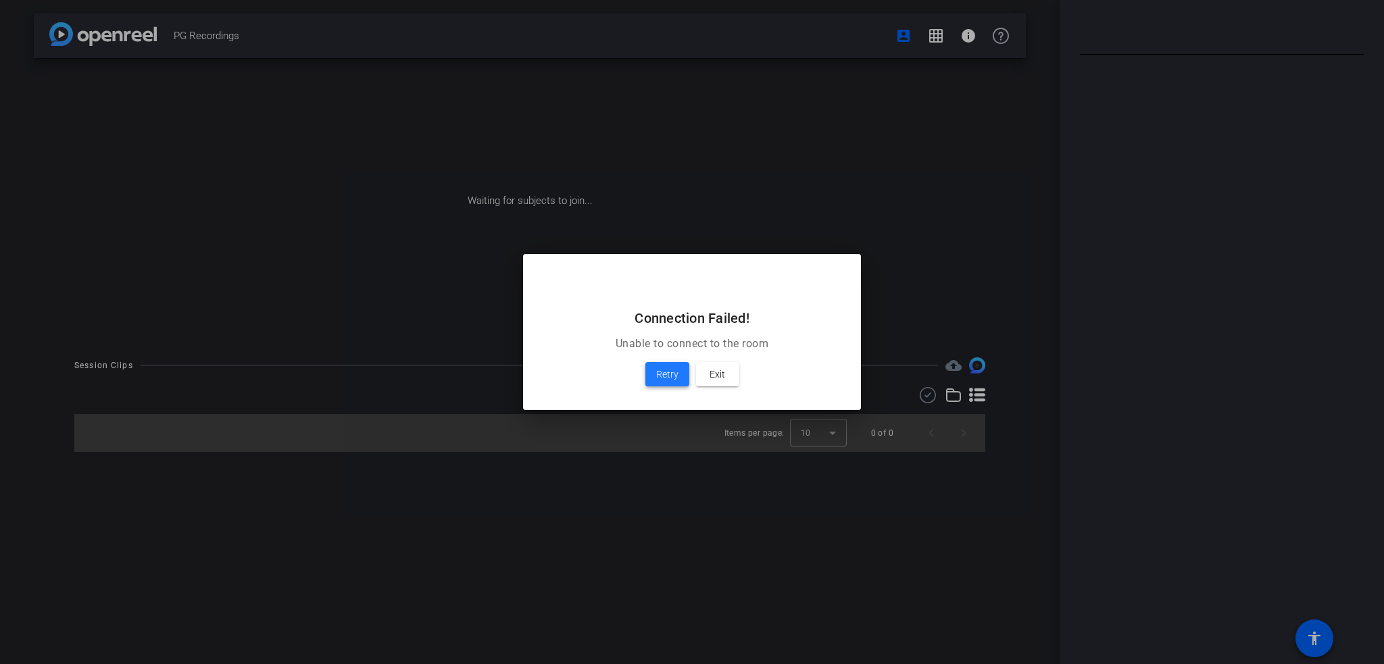
click at [681, 373] on span at bounding box center [667, 374] width 44 height 32
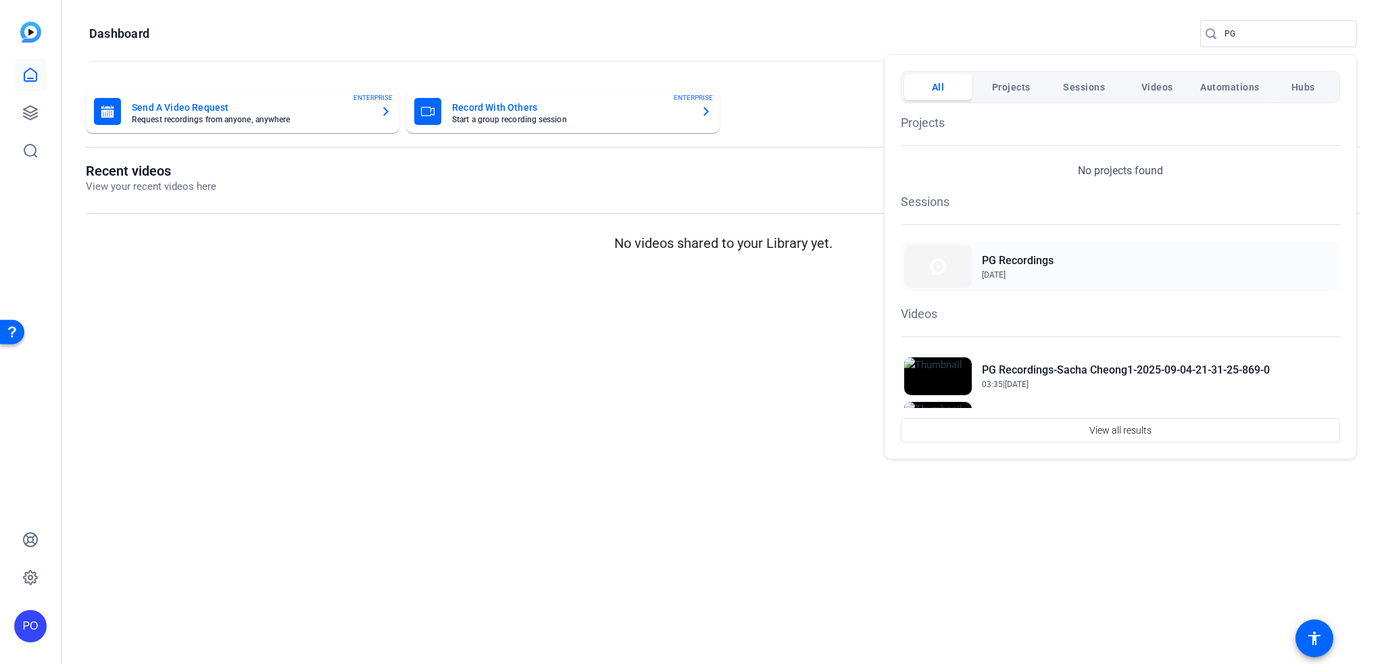
click at [1031, 261] on h2 "PG Recordings" at bounding box center [1018, 261] width 72 height 16
